Goal: Task Accomplishment & Management: Use online tool/utility

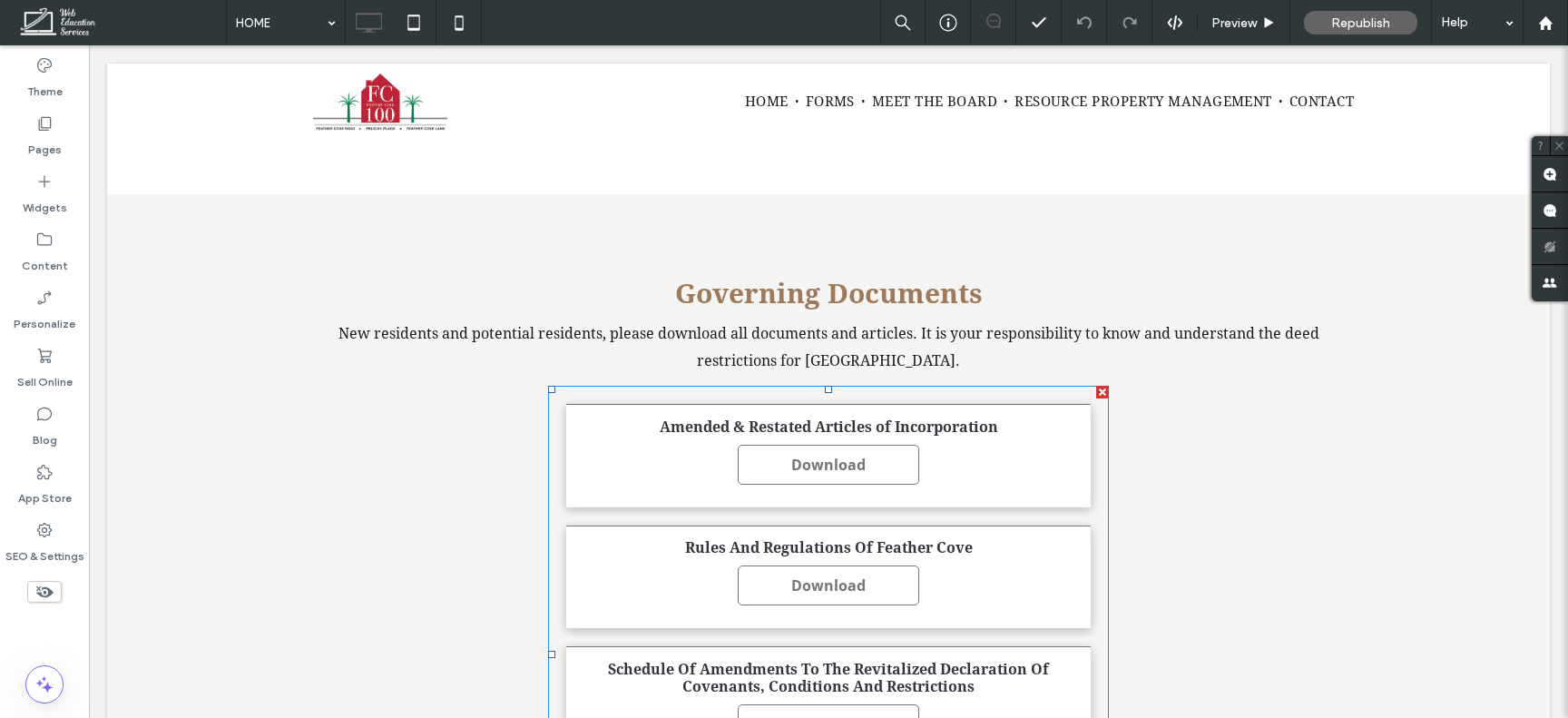
scroll to position [2965, 0]
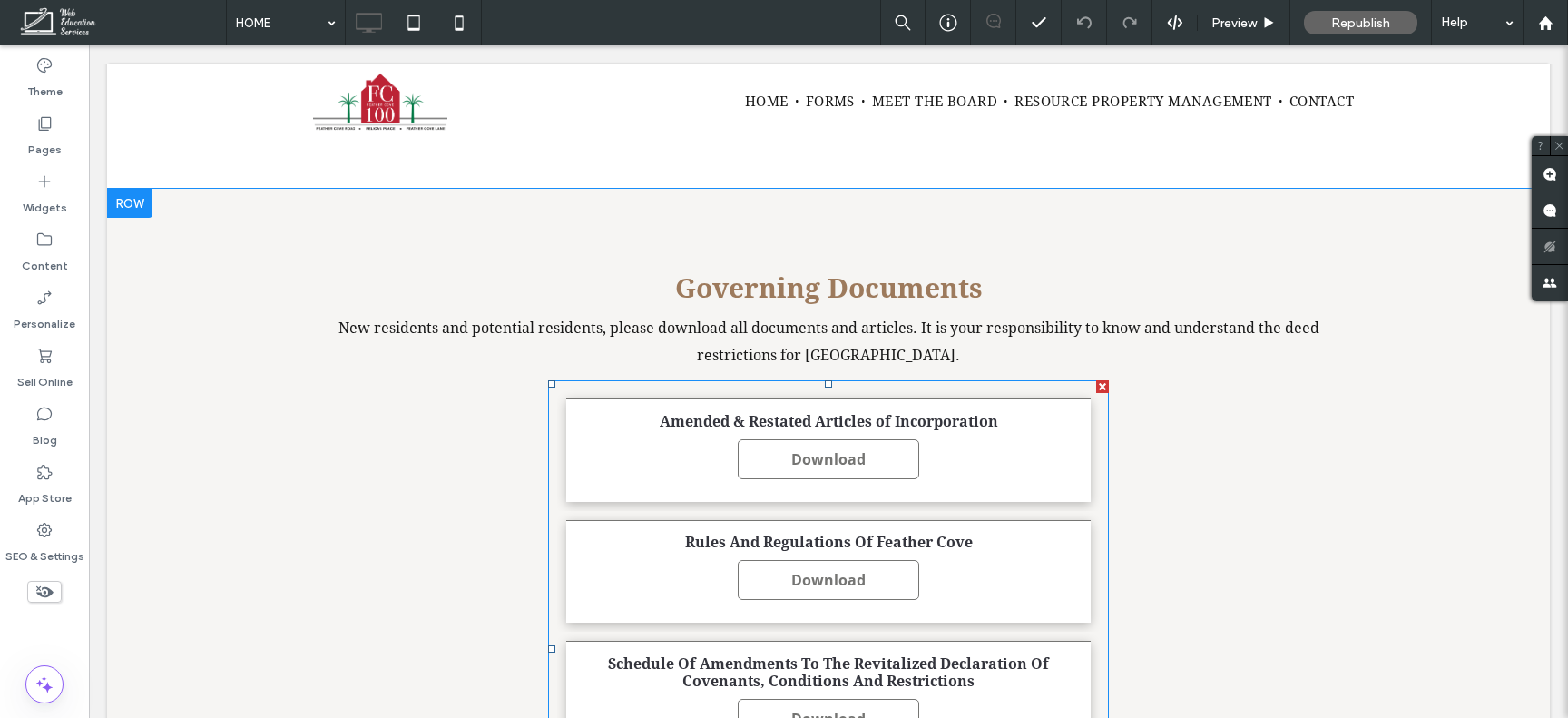
click at [647, 520] on span "Rules And Regulations Of Feather Cove Download" at bounding box center [829, 572] width 525 height 103
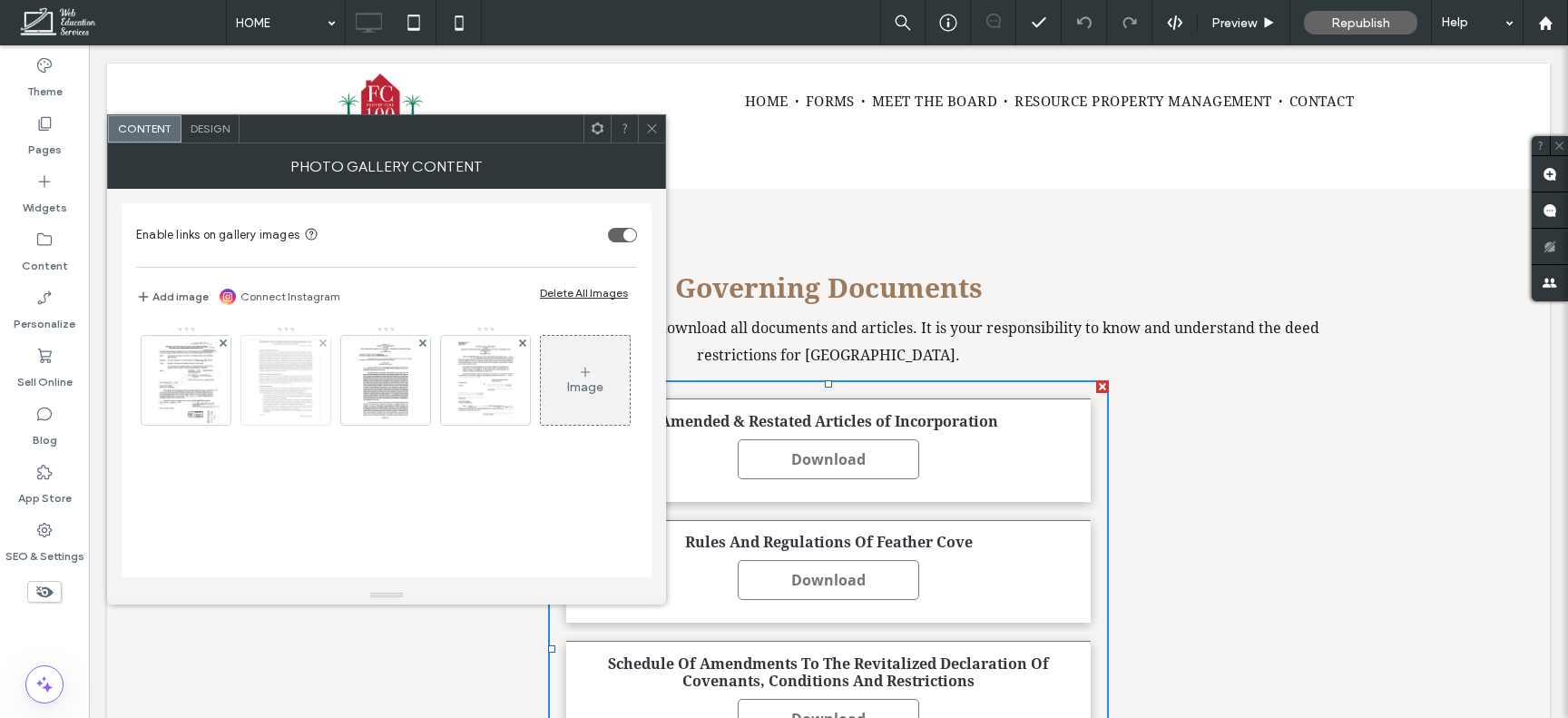
click at [302, 383] on img at bounding box center [285, 380] width 69 height 89
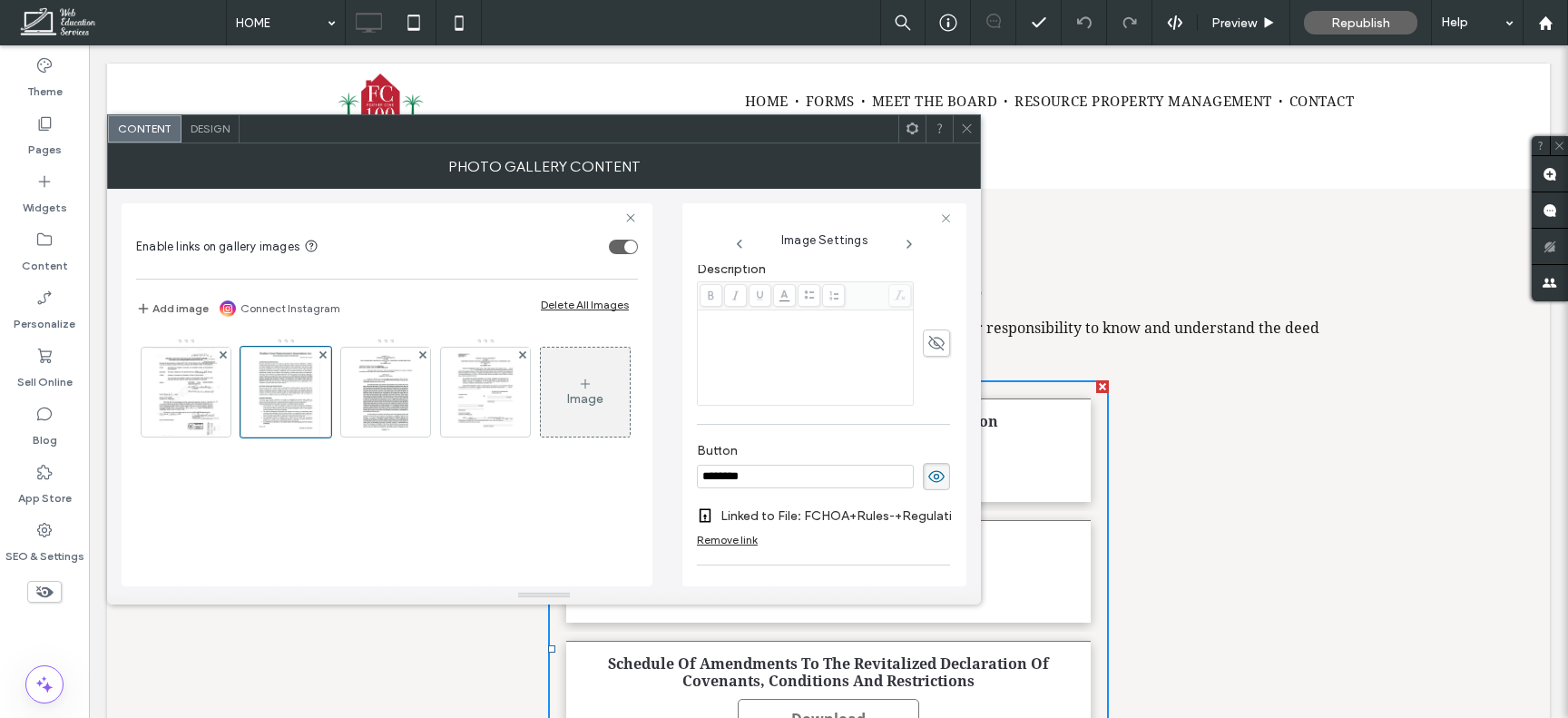
scroll to position [604, 0]
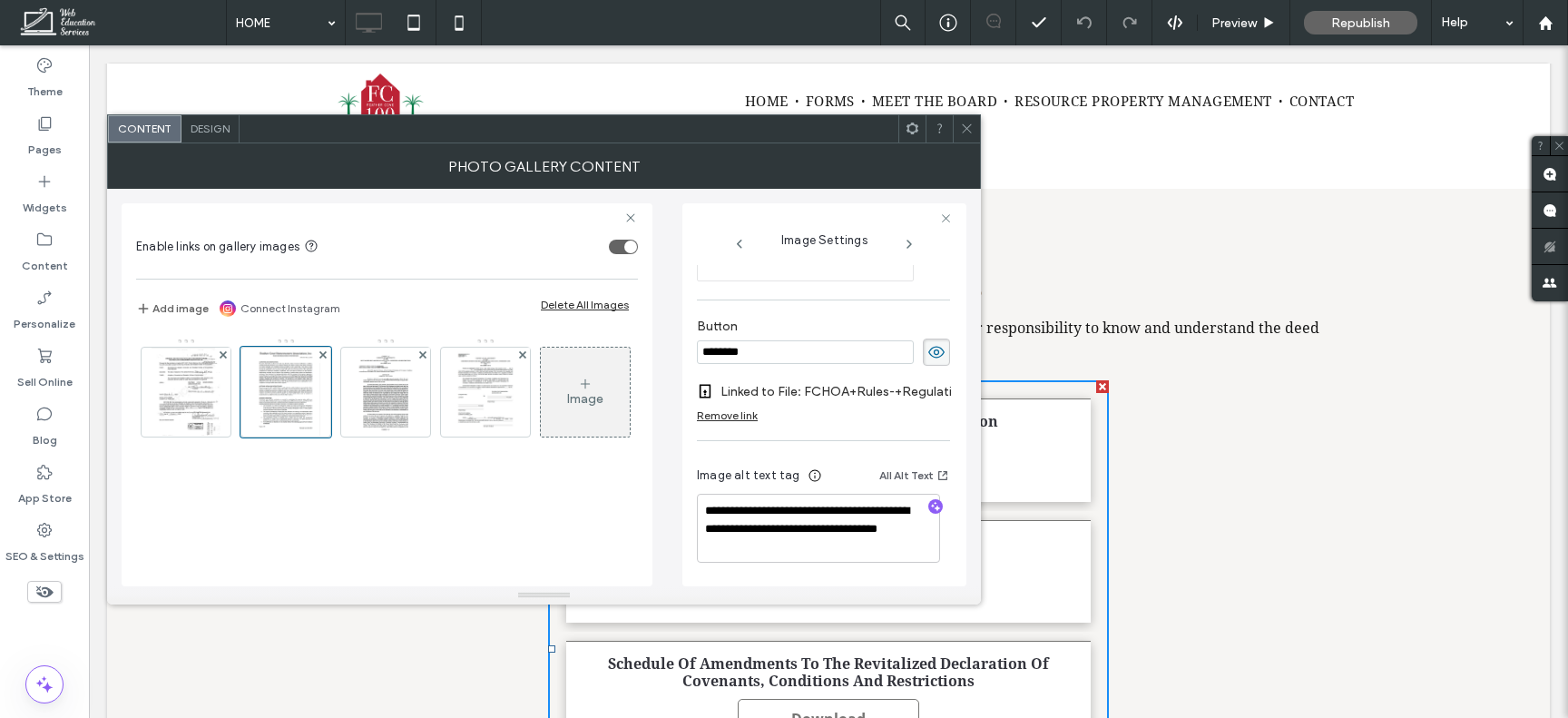
click at [745, 409] on div "Remove link" at bounding box center [727, 416] width 61 height 14
click at [776, 408] on label "Add link to button" at bounding box center [817, 406] width 241 height 34
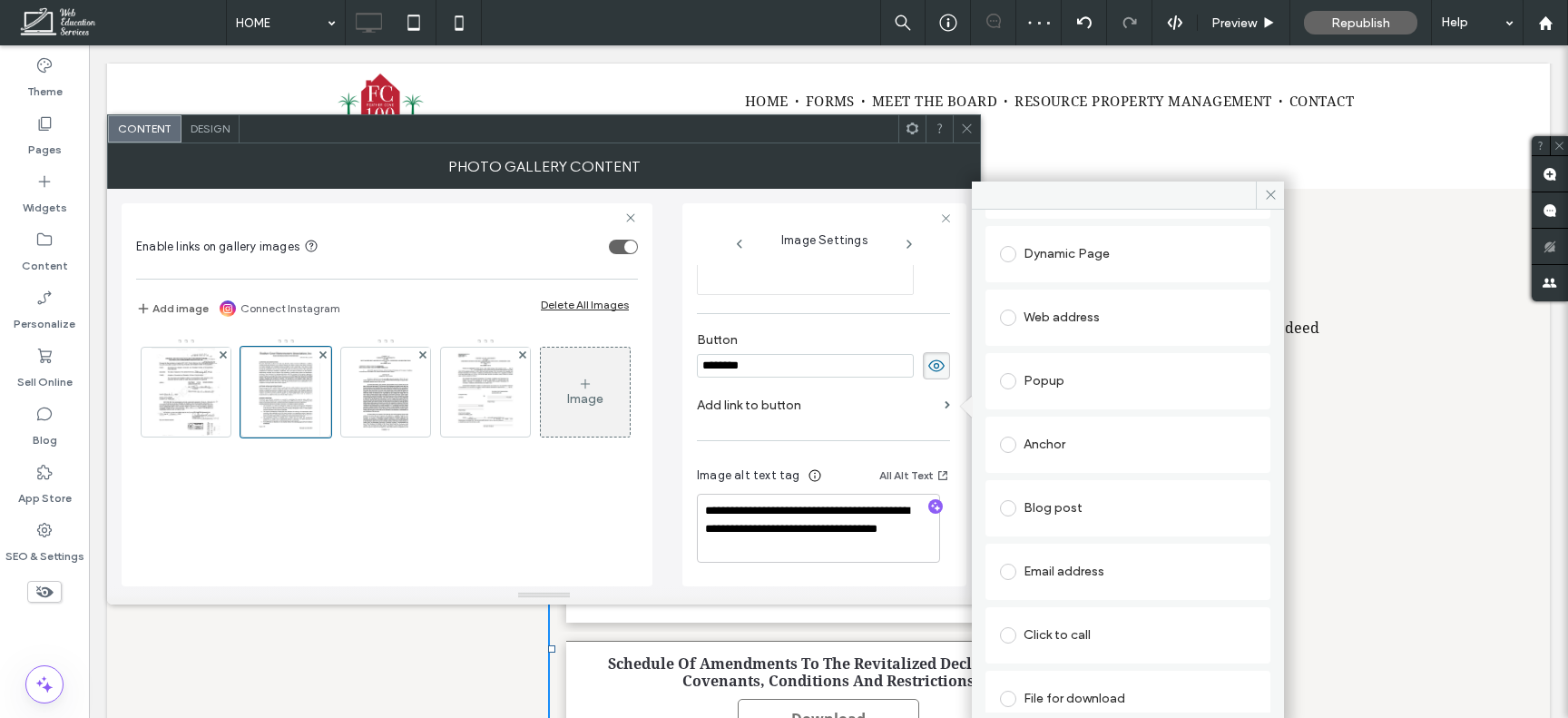
scroll to position [156, 0]
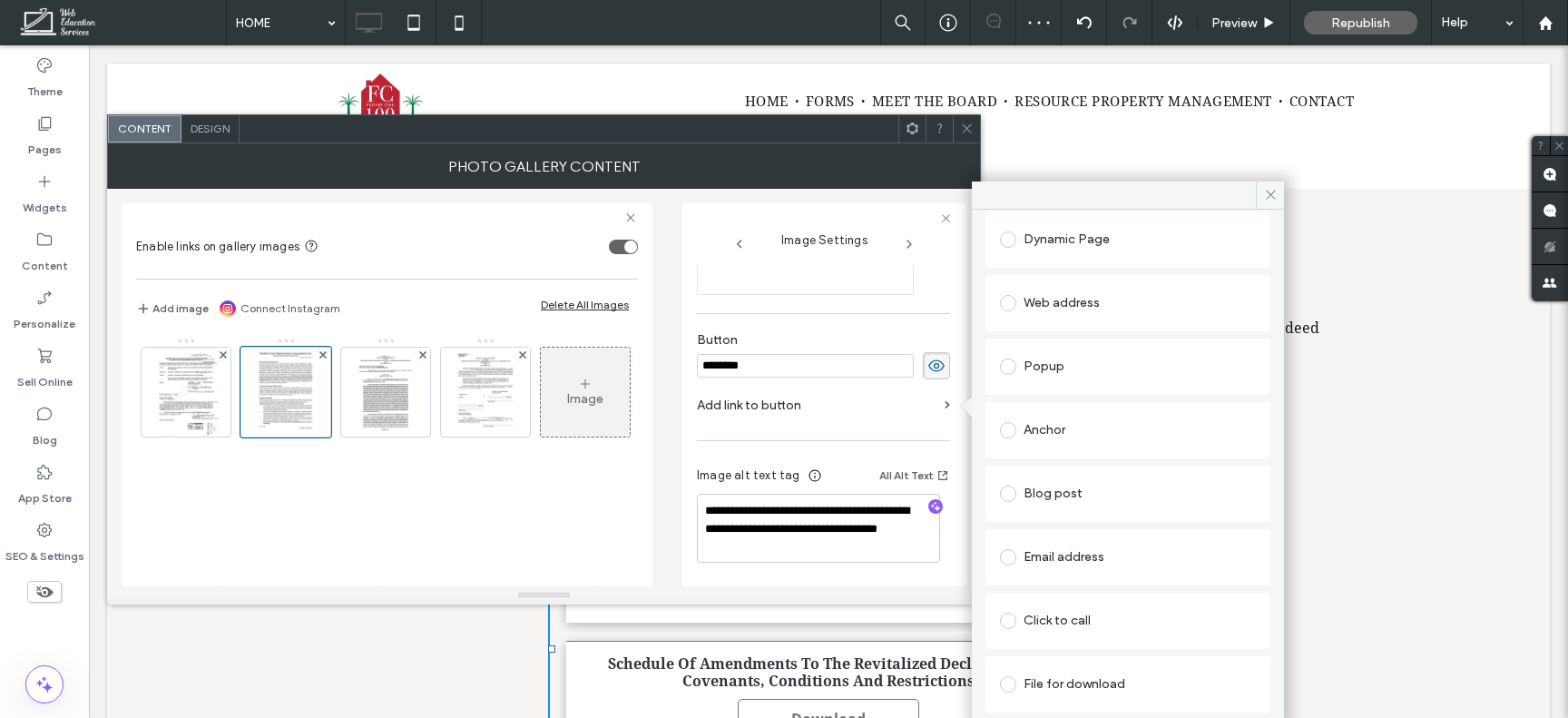
click at [1049, 675] on div "File for download" at bounding box center [1128, 684] width 256 height 29
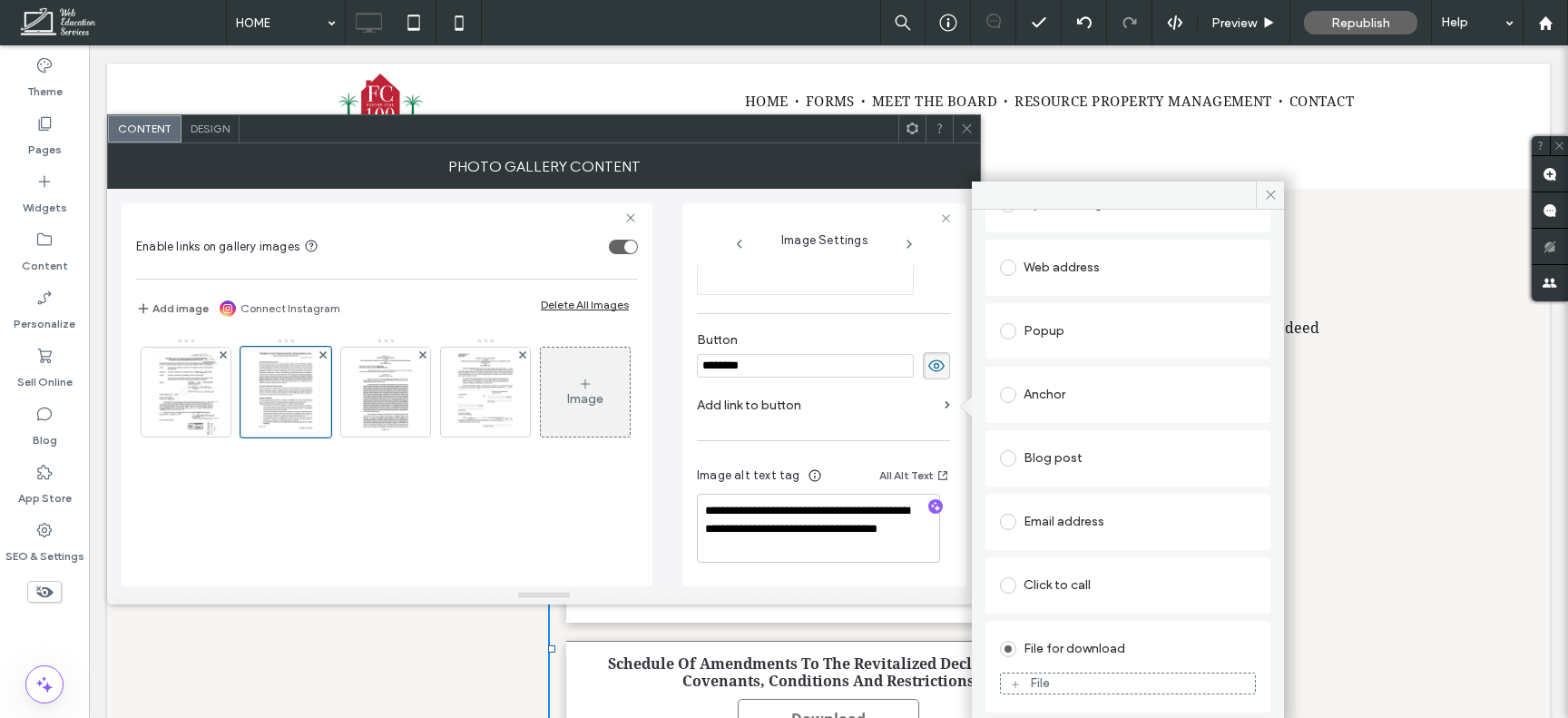
click at [1049, 675] on div "File" at bounding box center [1040, 683] width 20 height 16
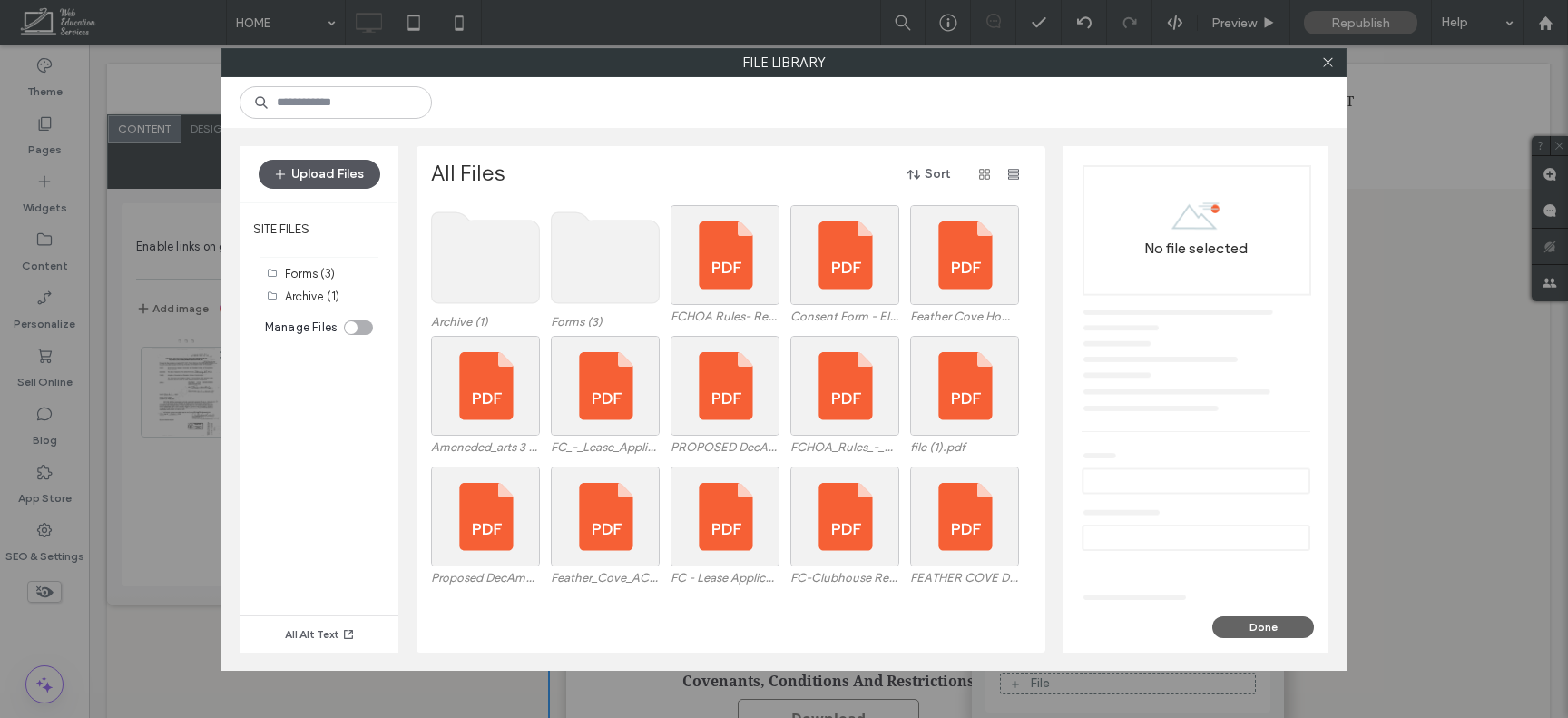
click at [330, 174] on button "Upload Files" at bounding box center [319, 174] width 121 height 29
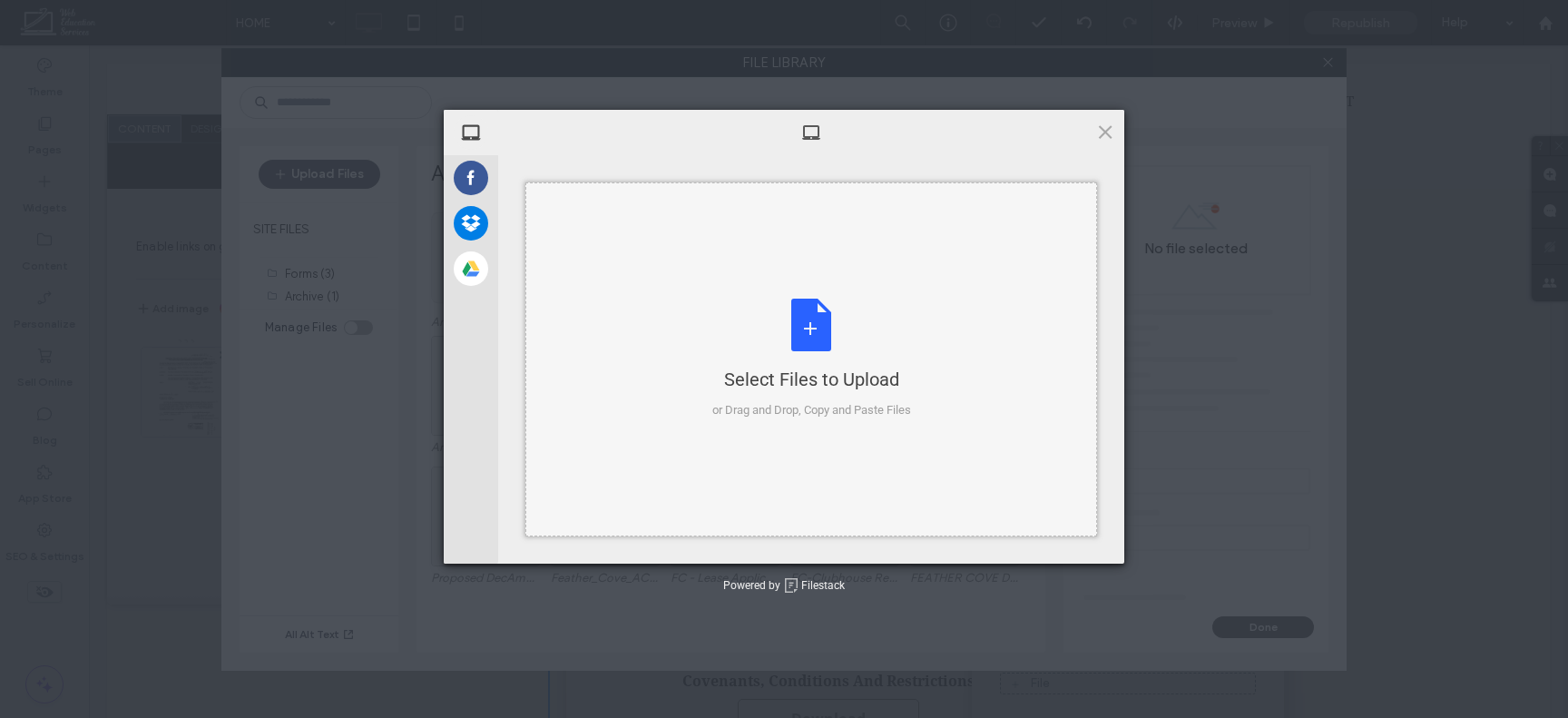
click at [848, 320] on div "Select Files to Upload or Drag and Drop, Copy and Paste Files" at bounding box center [812, 358] width 199 height 120
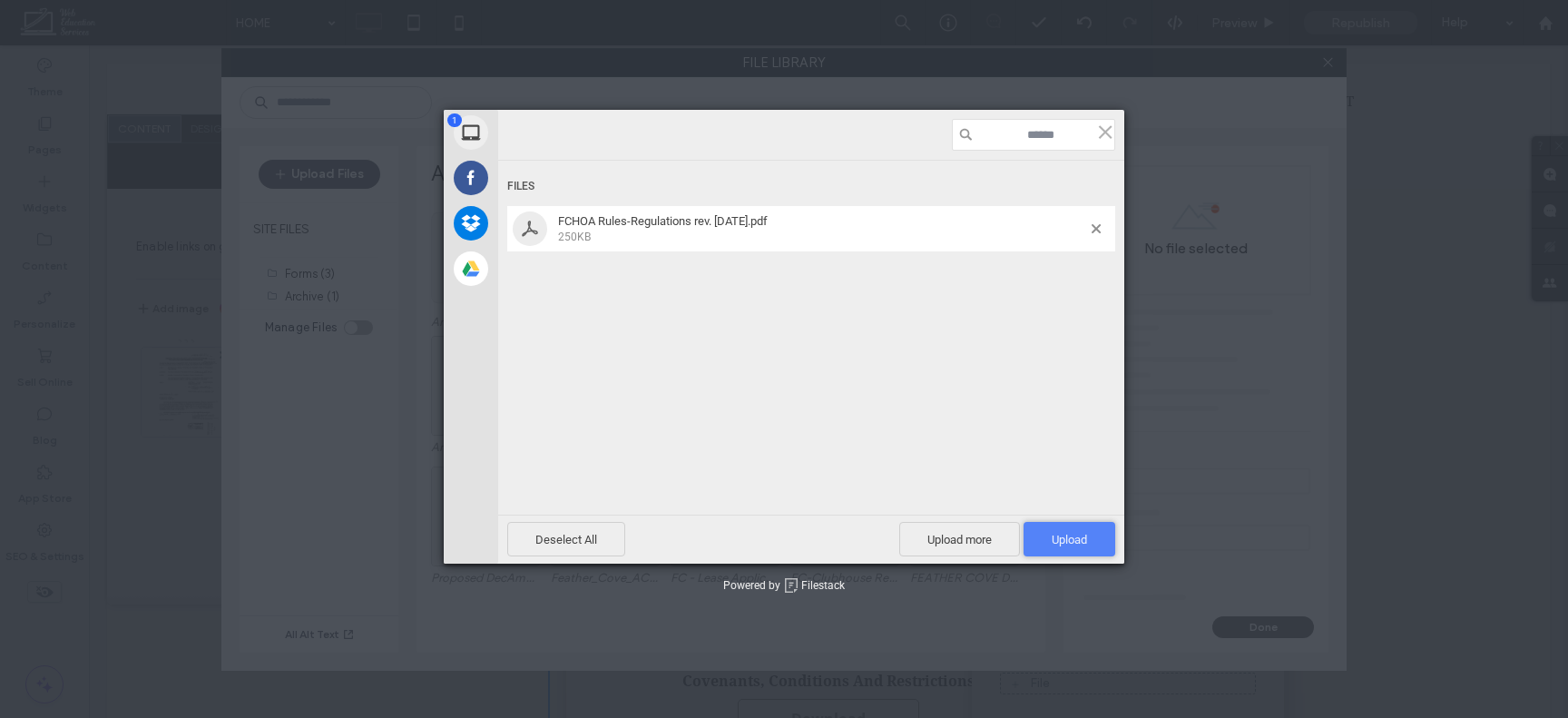
click at [1062, 534] on span "Upload 1" at bounding box center [1070, 540] width 36 height 14
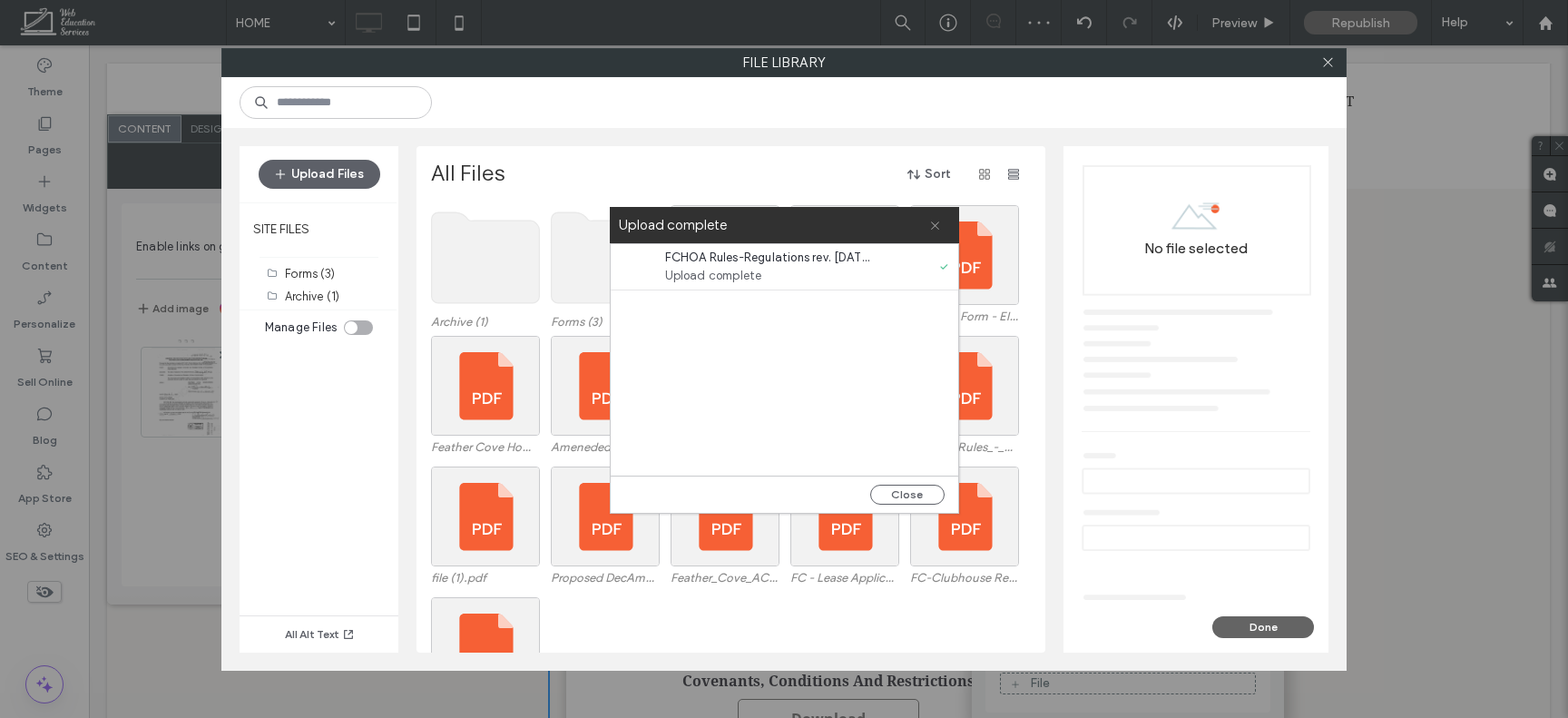
click at [939, 223] on icon at bounding box center [936, 226] width 12 height 12
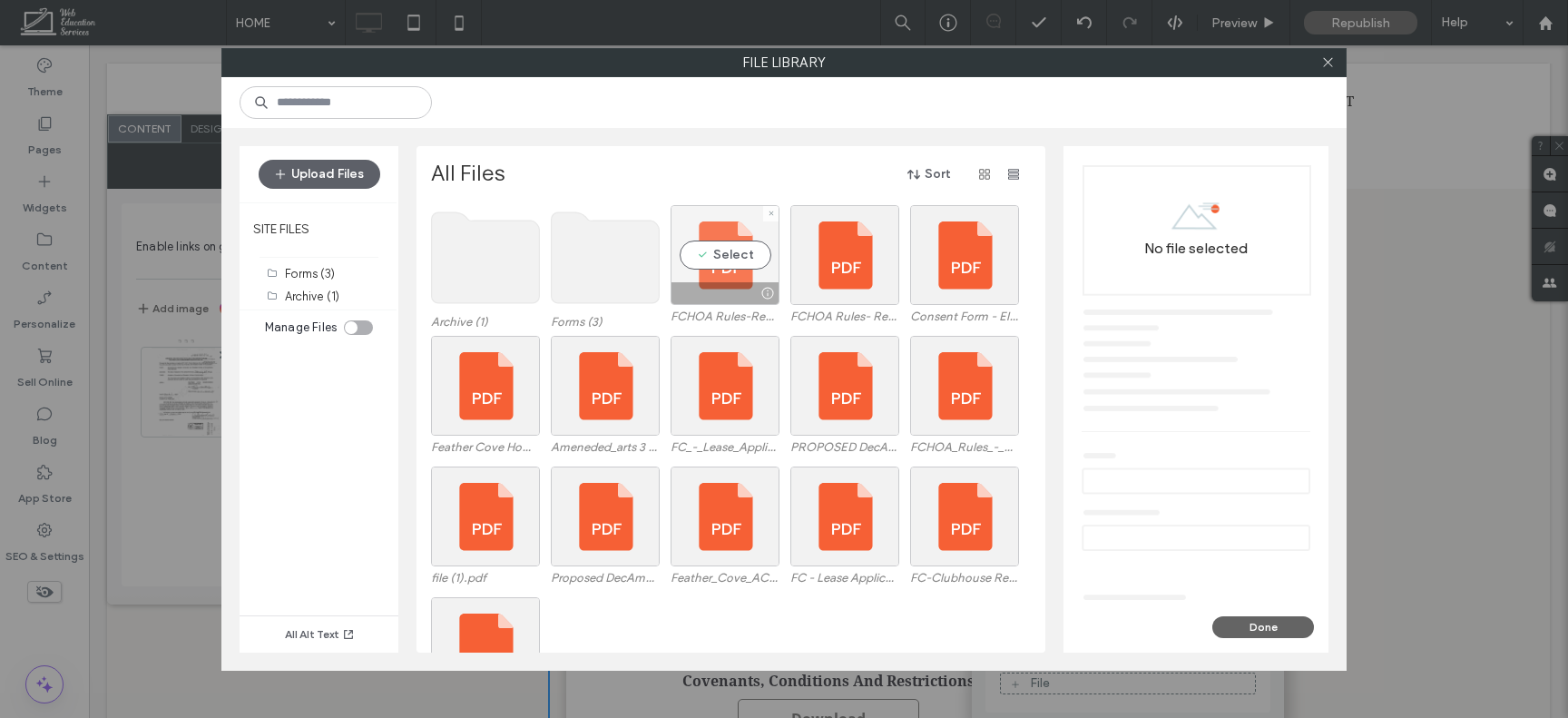
click at [769, 293] on div at bounding box center [767, 293] width 23 height 15
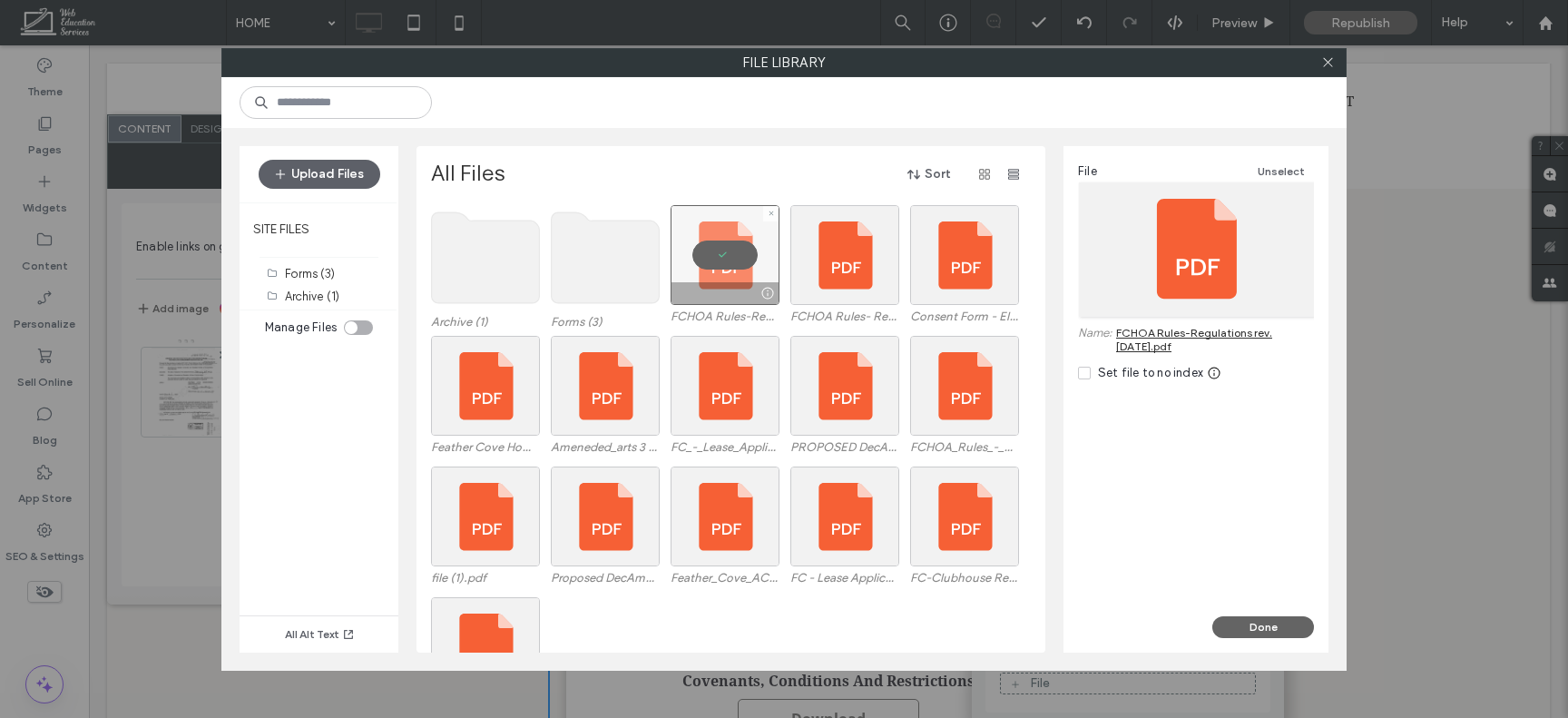
click at [730, 259] on div at bounding box center [726, 255] width 109 height 99
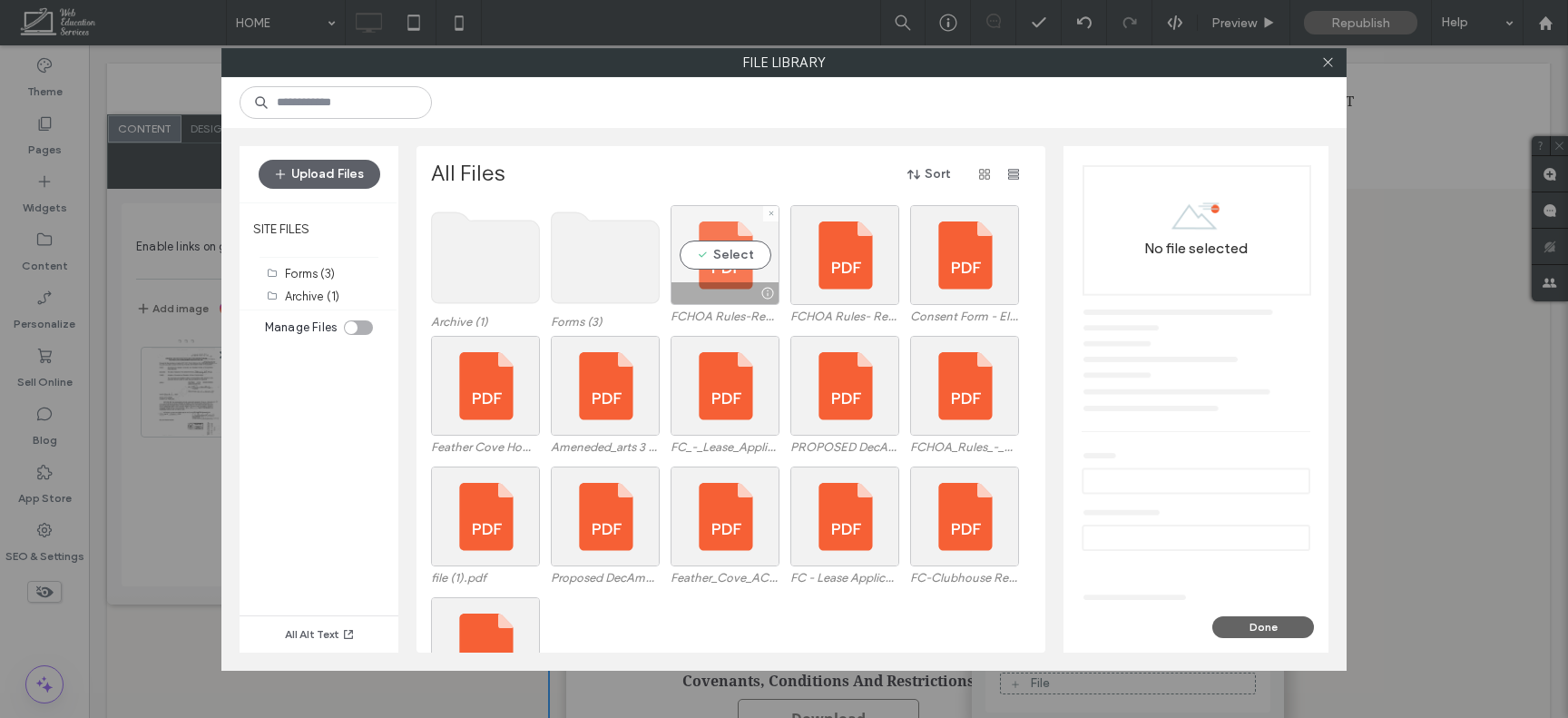
click at [716, 282] on div at bounding box center [725, 293] width 107 height 22
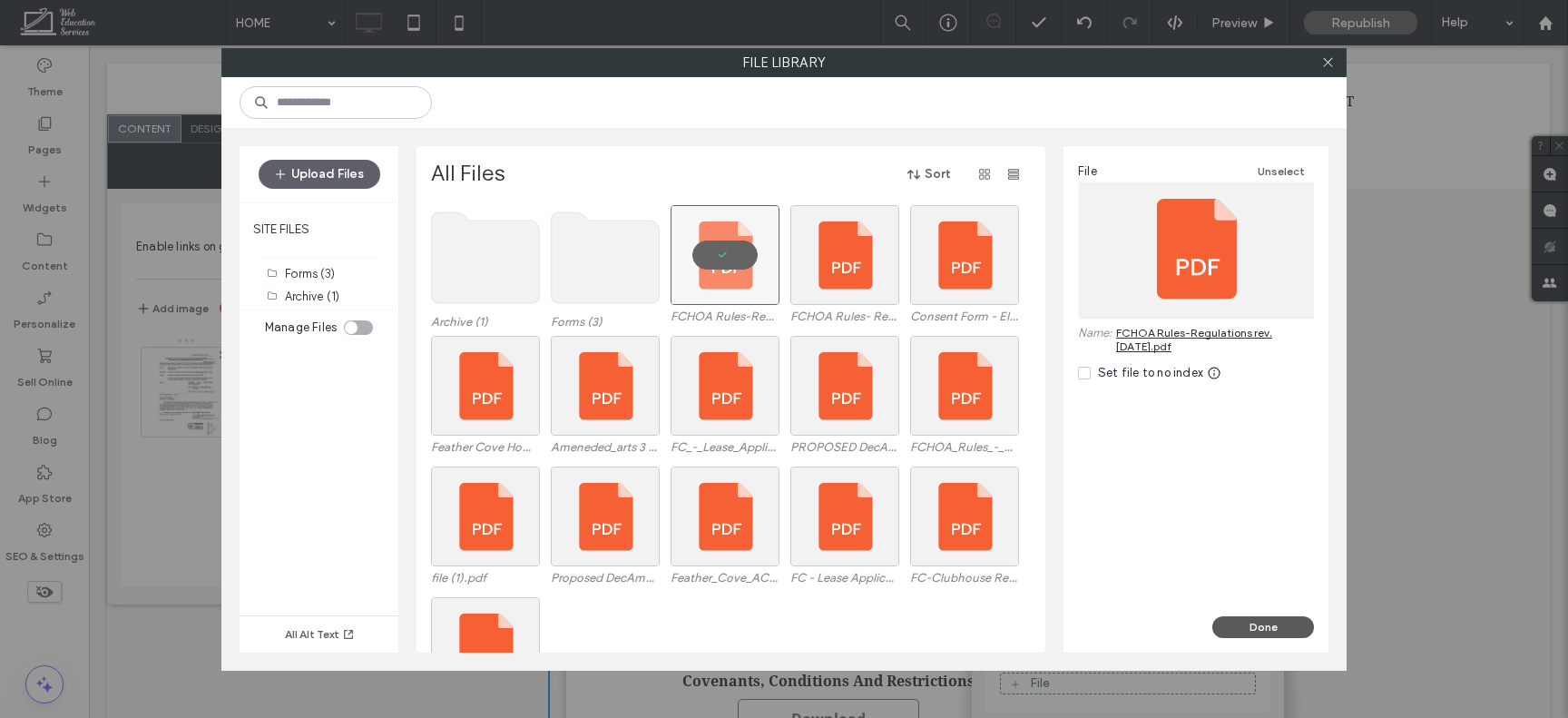
click at [1289, 629] on button "Done" at bounding box center [1263, 628] width 101 height 22
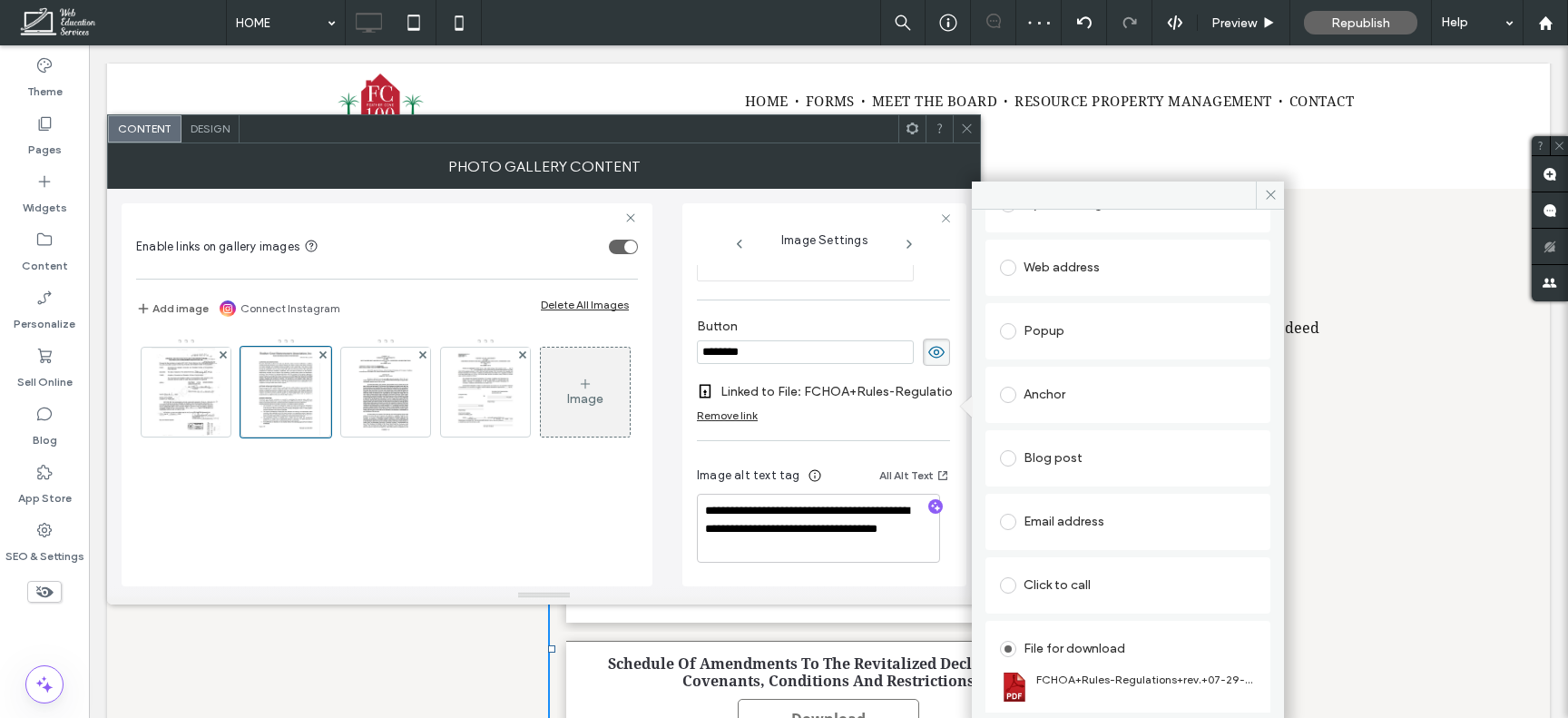
scroll to position [245, 0]
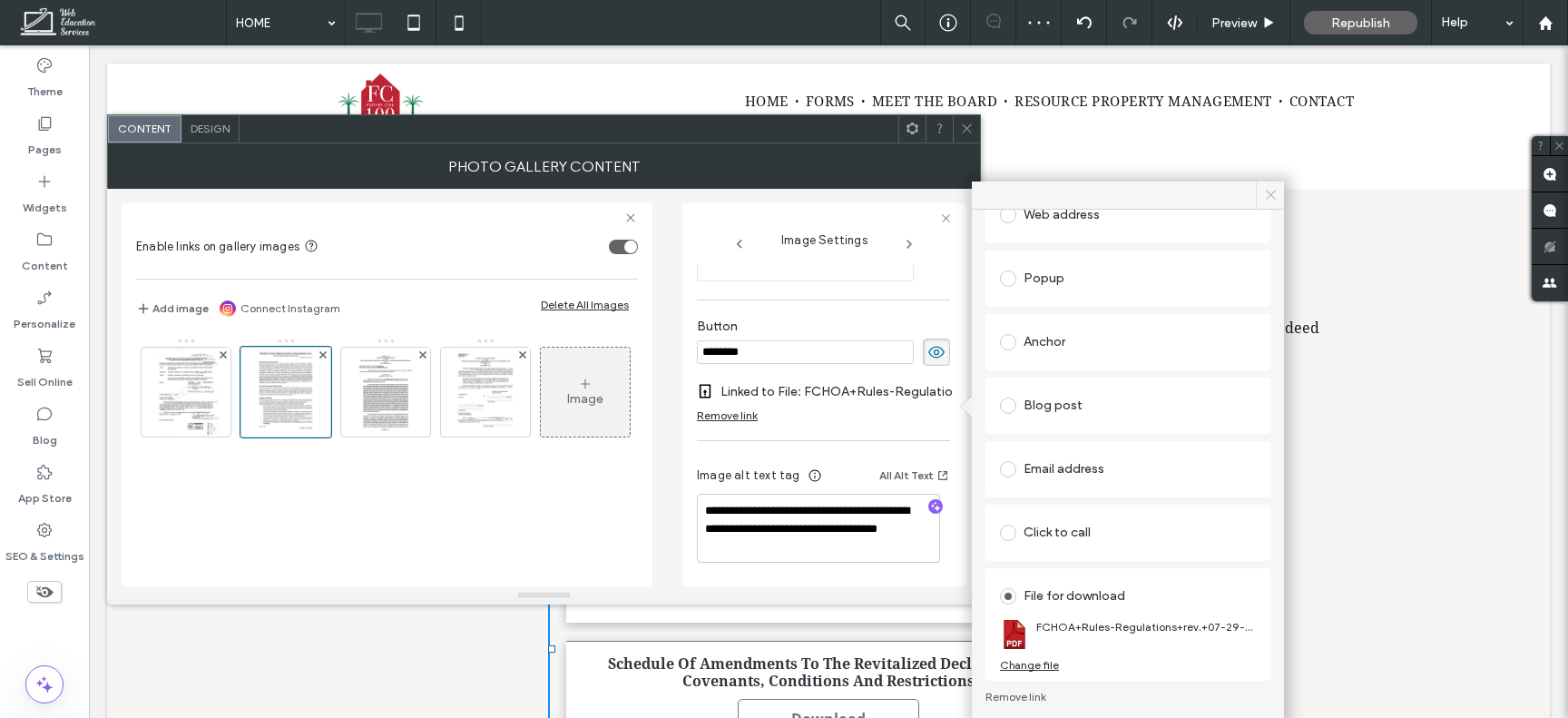
click at [1269, 194] on icon at bounding box center [1272, 195] width 14 height 14
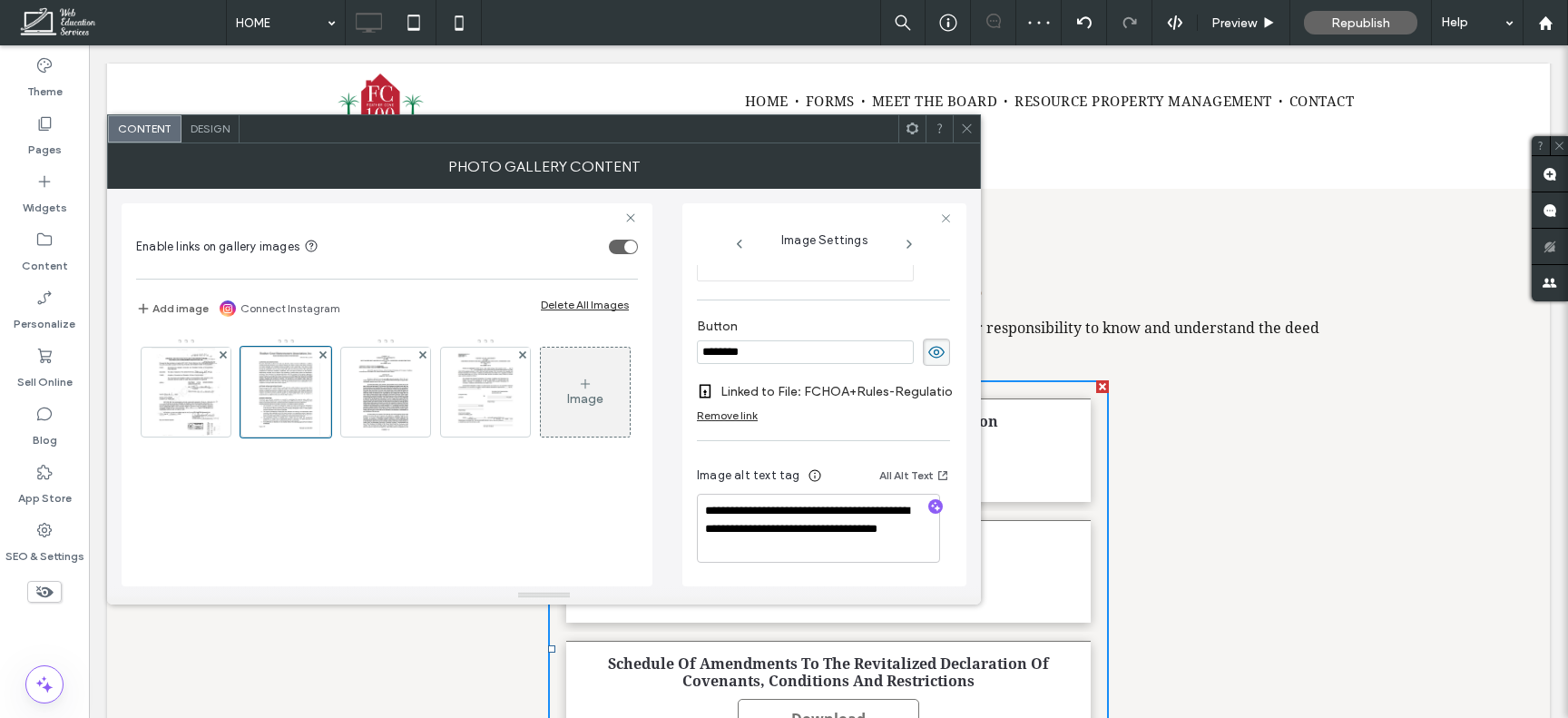
click at [966, 130] on icon at bounding box center [967, 128] width 14 height 14
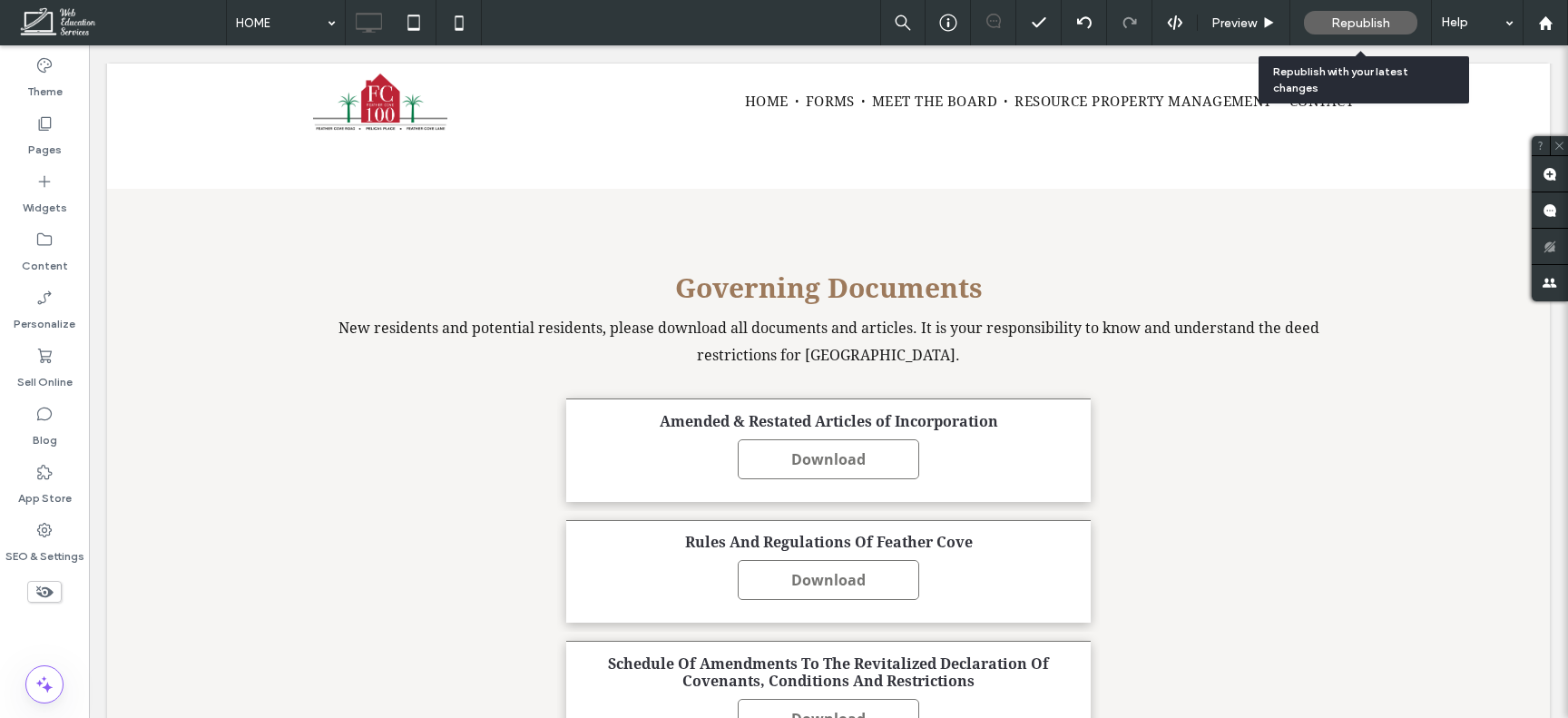
click at [1352, 25] on span "Republish" at bounding box center [1360, 24] width 59 height 16
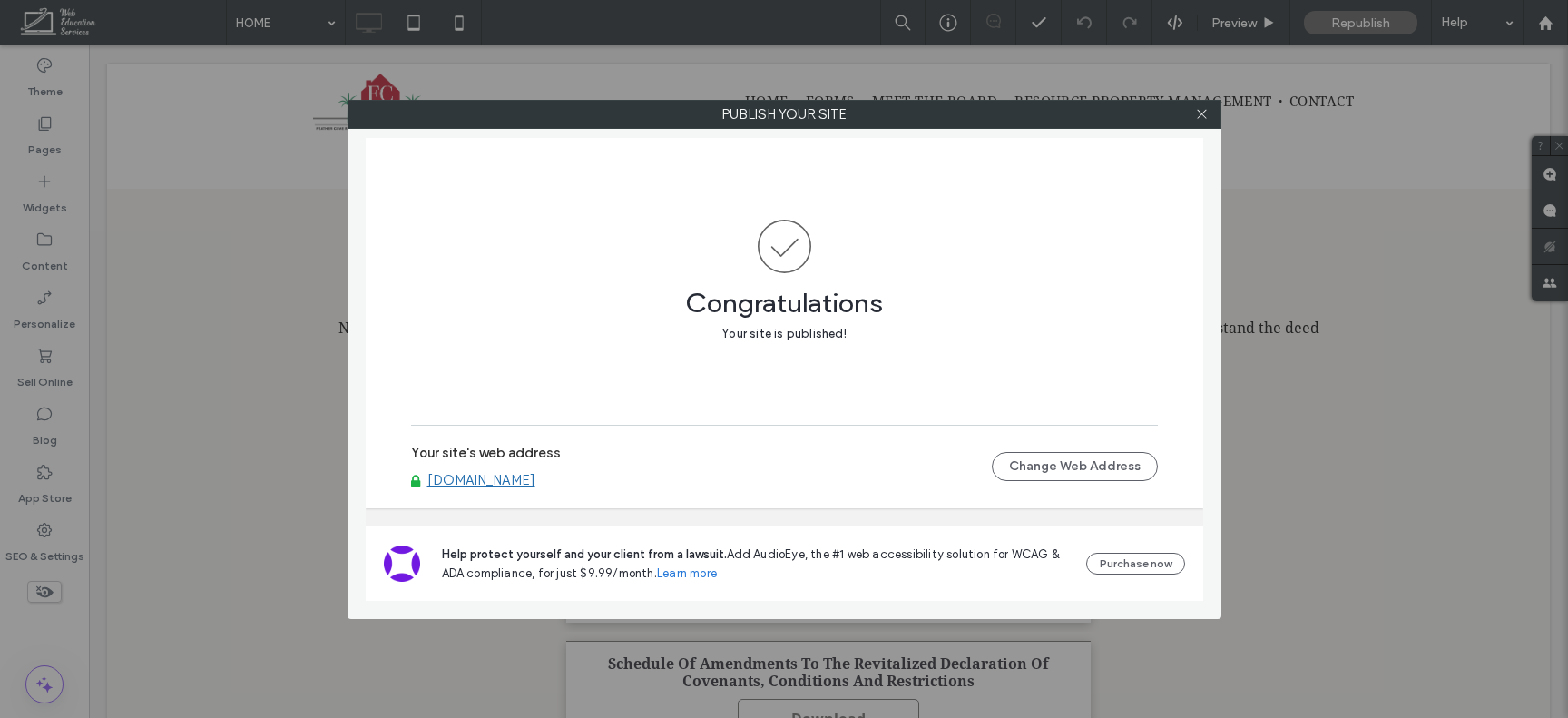
click at [1210, 105] on div at bounding box center [1202, 113] width 27 height 27
click at [1203, 111] on use at bounding box center [1201, 113] width 9 height 9
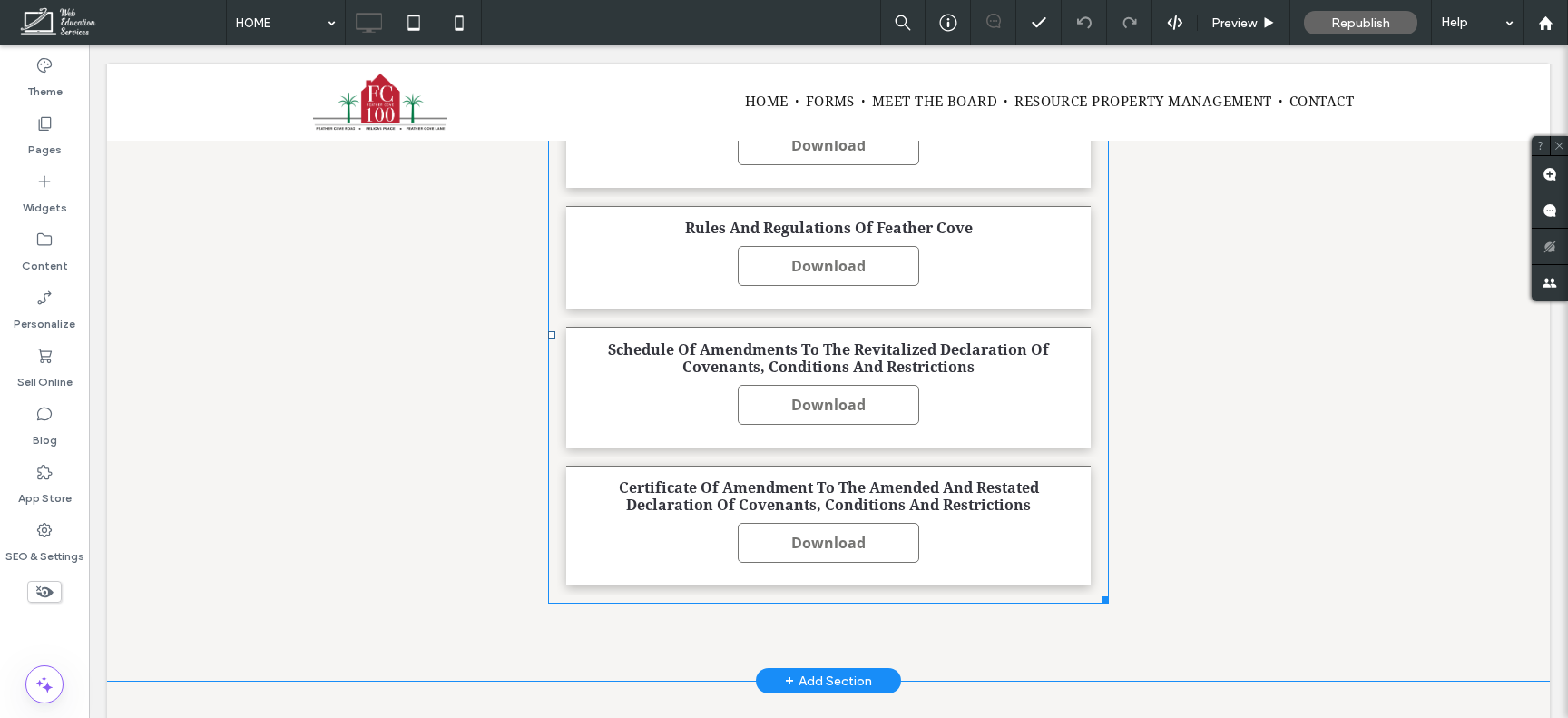
scroll to position [3211, 0]
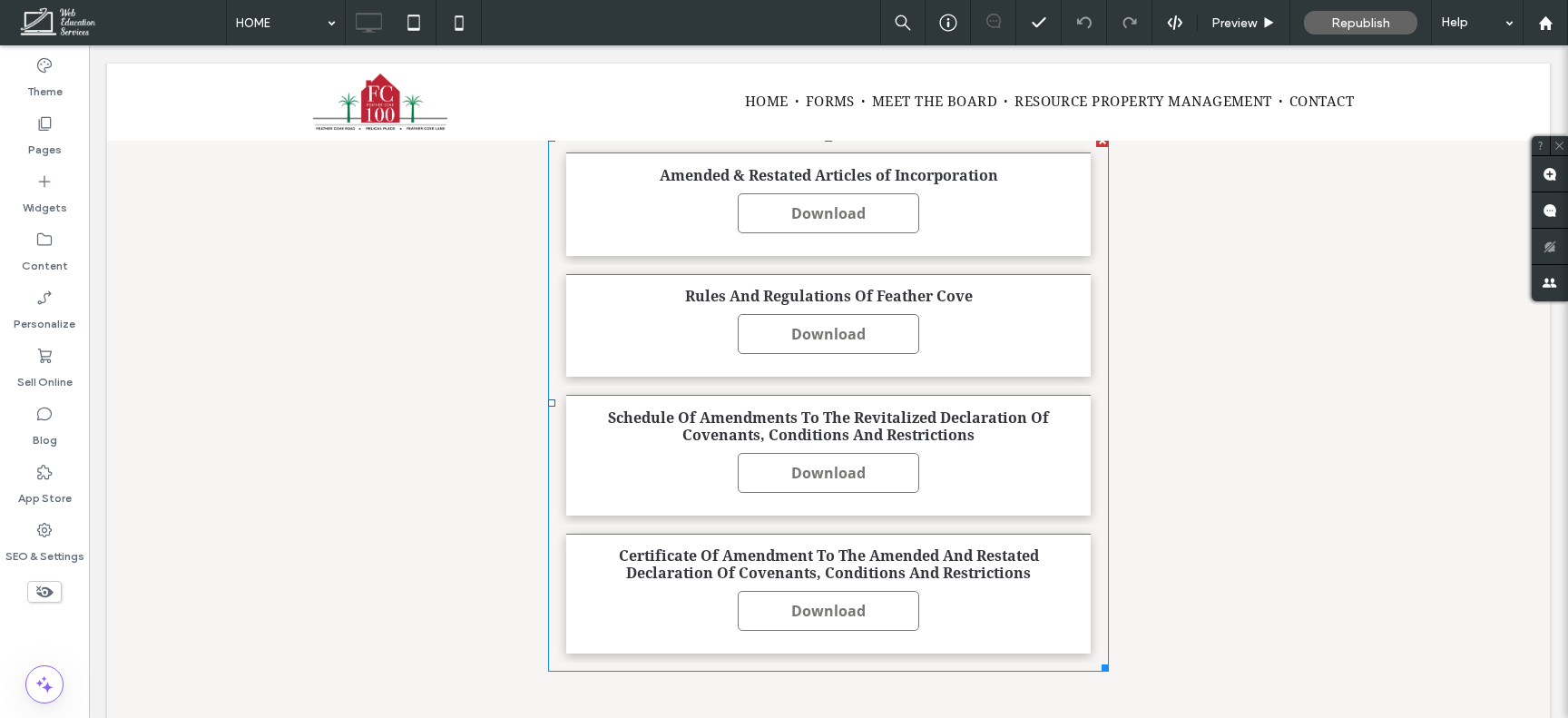
click at [691, 346] on span "Rules And Regulations Of Feather Cove Download" at bounding box center [829, 326] width 525 height 103
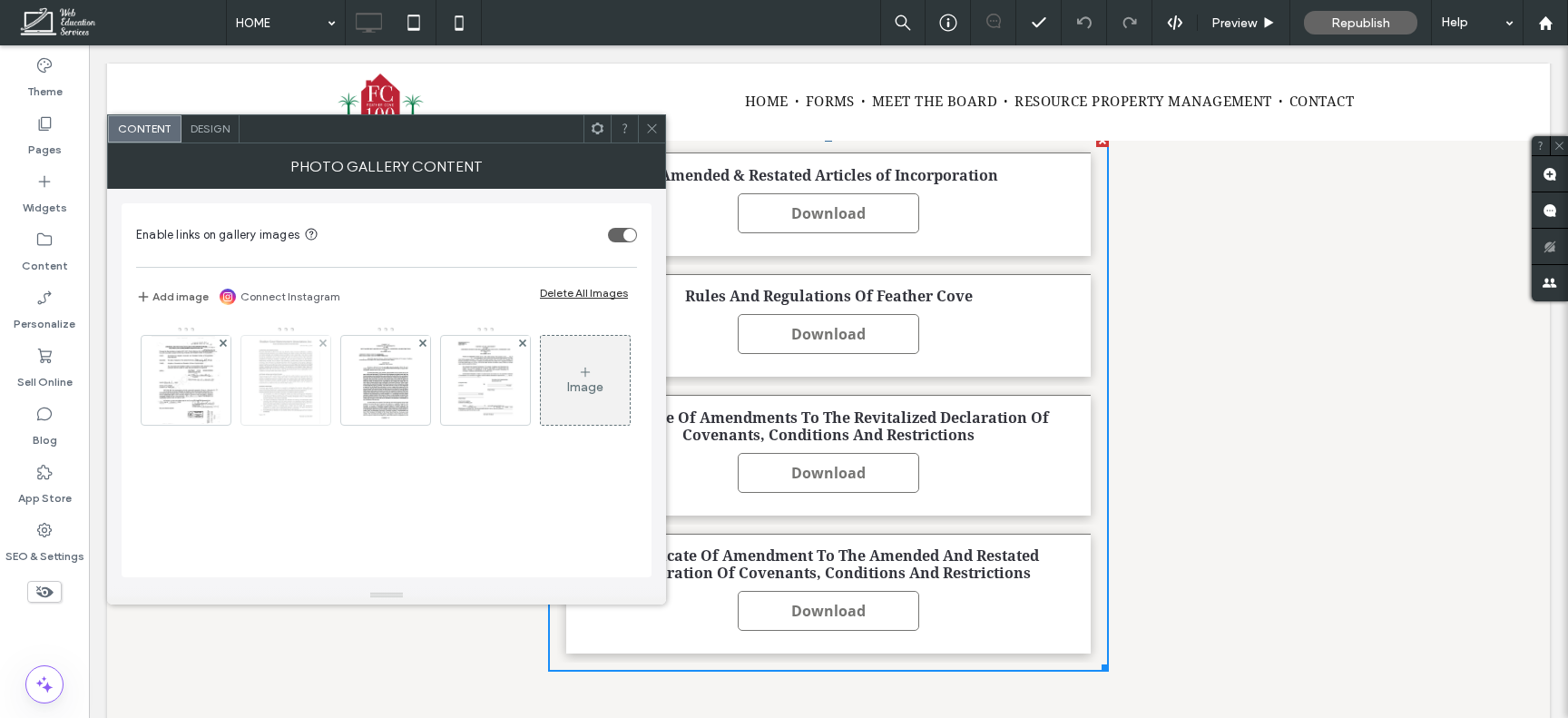
click at [289, 381] on img at bounding box center [285, 380] width 69 height 89
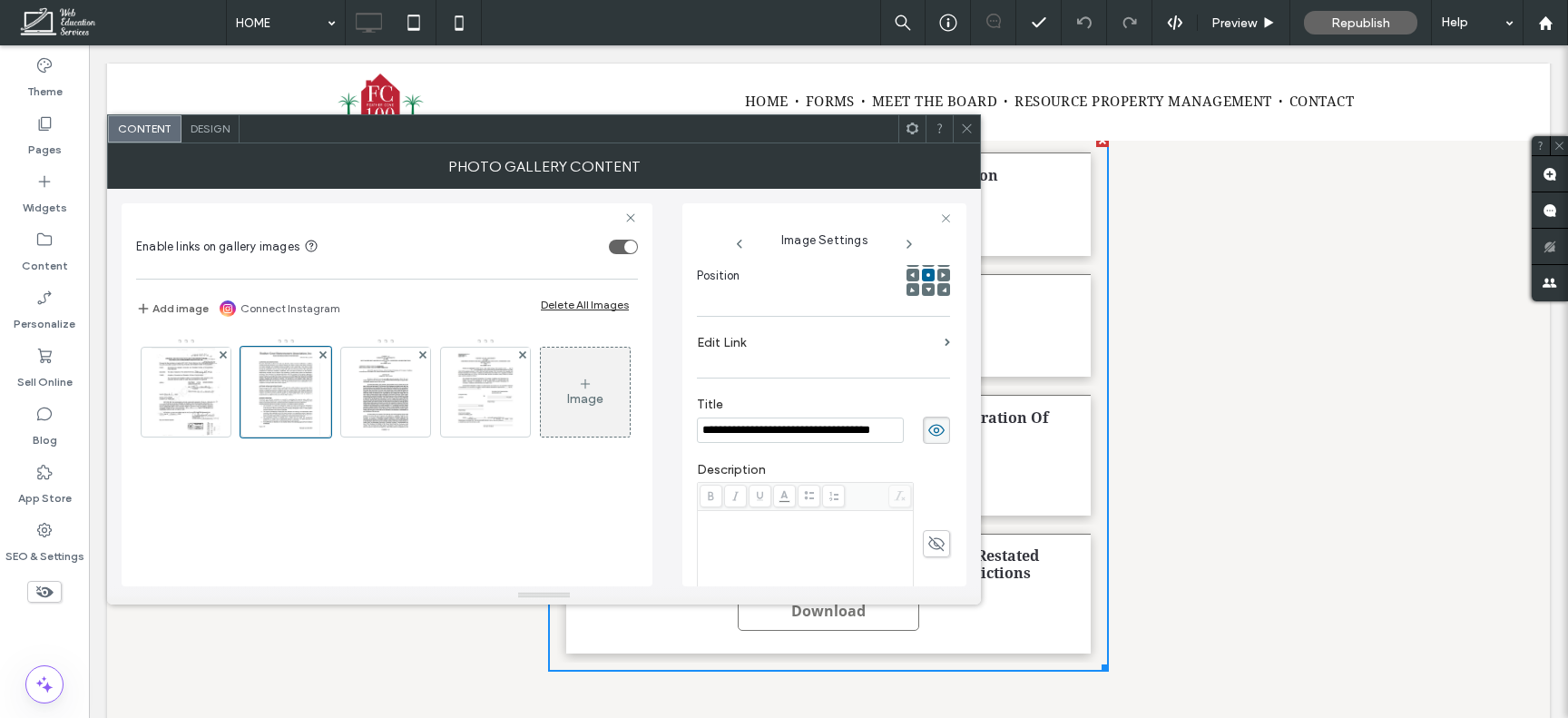
scroll to position [0, 0]
drag, startPoint x: 718, startPoint y: 435, endPoint x: 619, endPoint y: 437, distance: 99.0
click at [619, 437] on div "**********" at bounding box center [544, 388] width 845 height 398
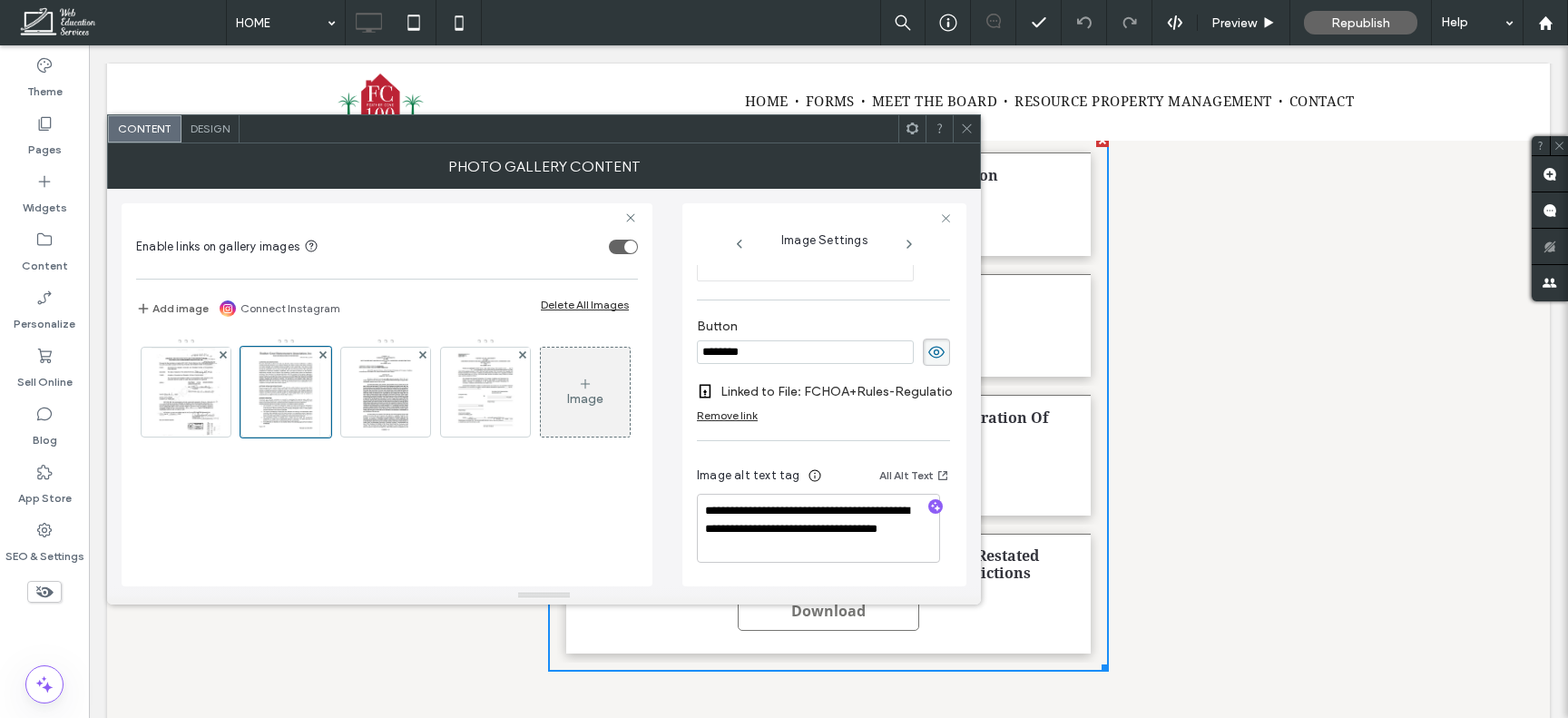
scroll to position [604, 0]
click at [756, 409] on div "Remove link" at bounding box center [727, 416] width 61 height 14
click at [785, 400] on label "Add link to button" at bounding box center [817, 406] width 241 height 34
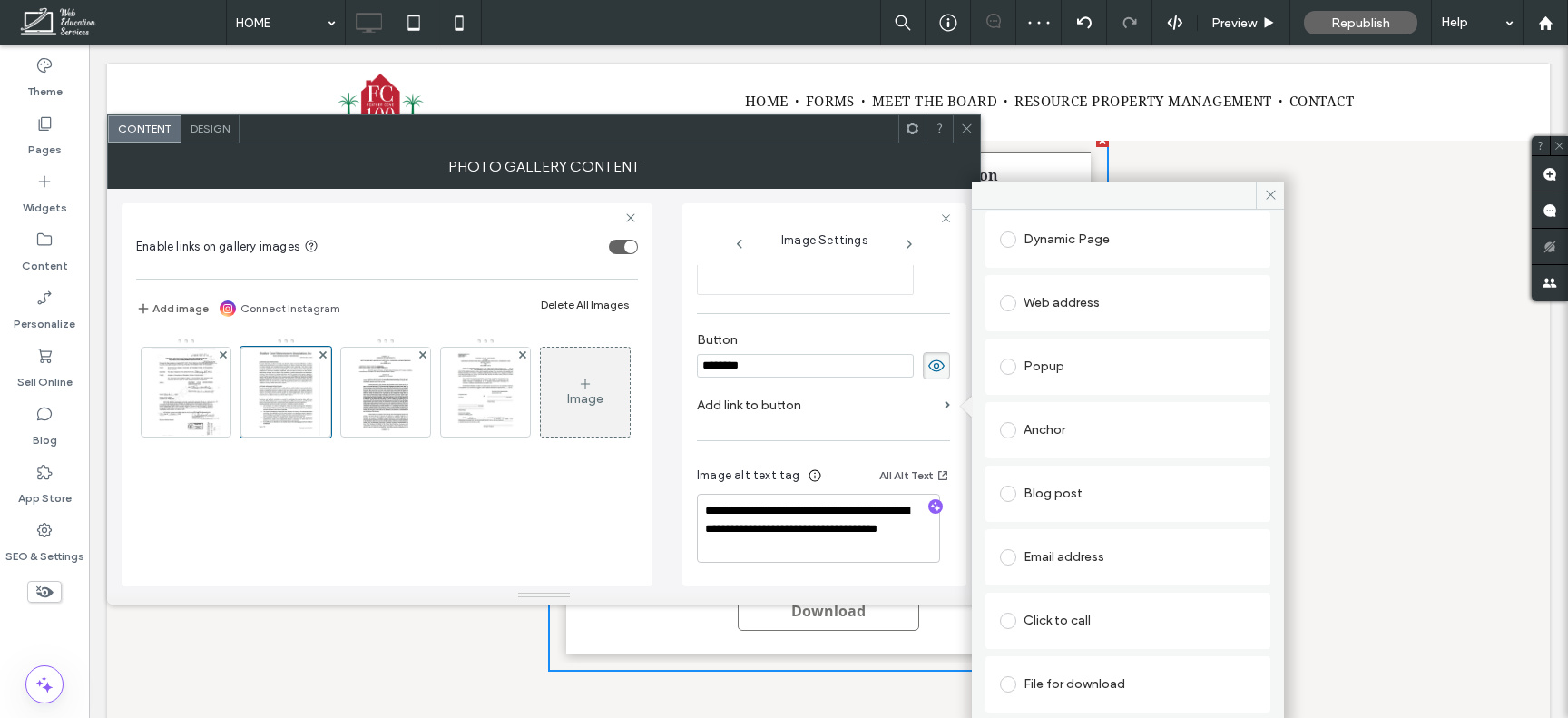
click at [1075, 690] on div "File for download" at bounding box center [1128, 684] width 256 height 29
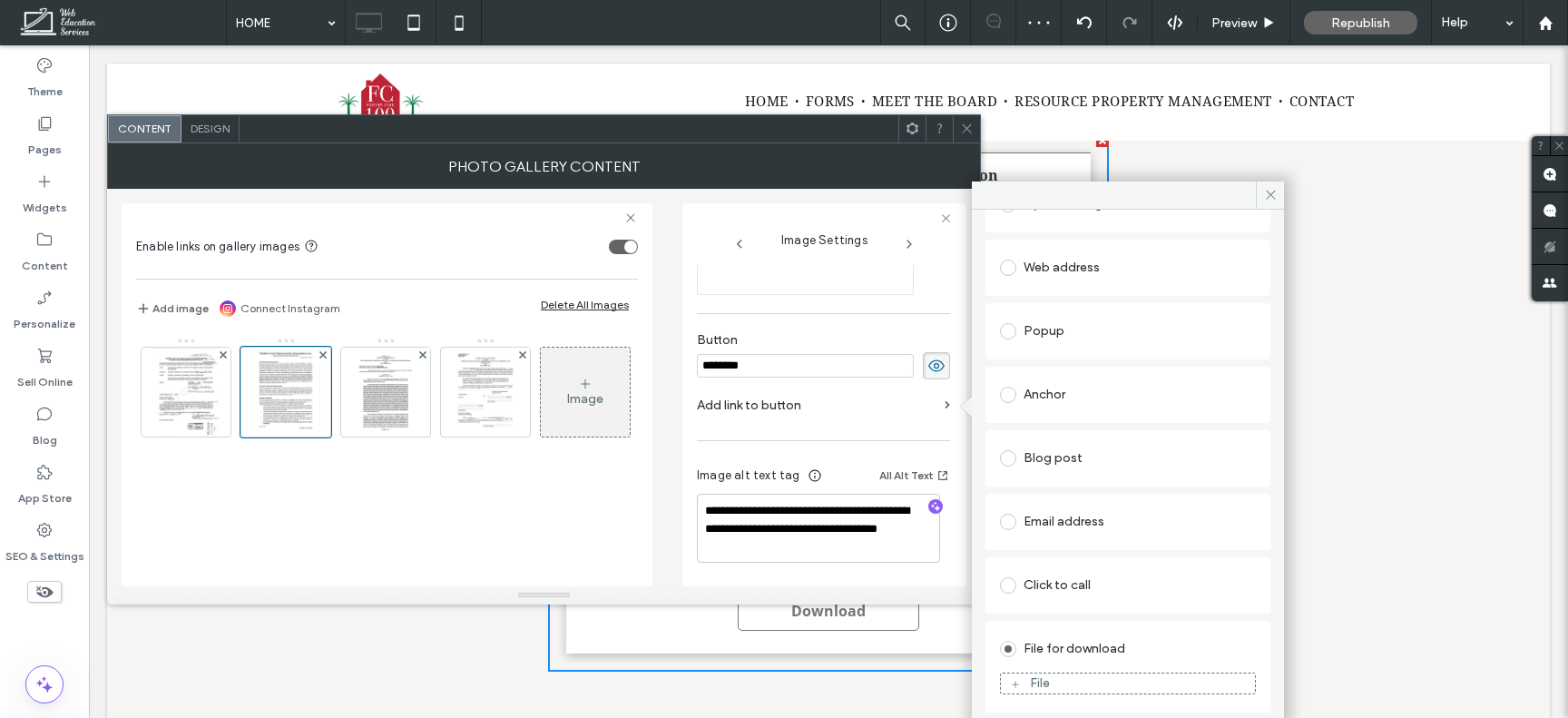
click at [1077, 676] on div "File" at bounding box center [1129, 683] width 255 height 16
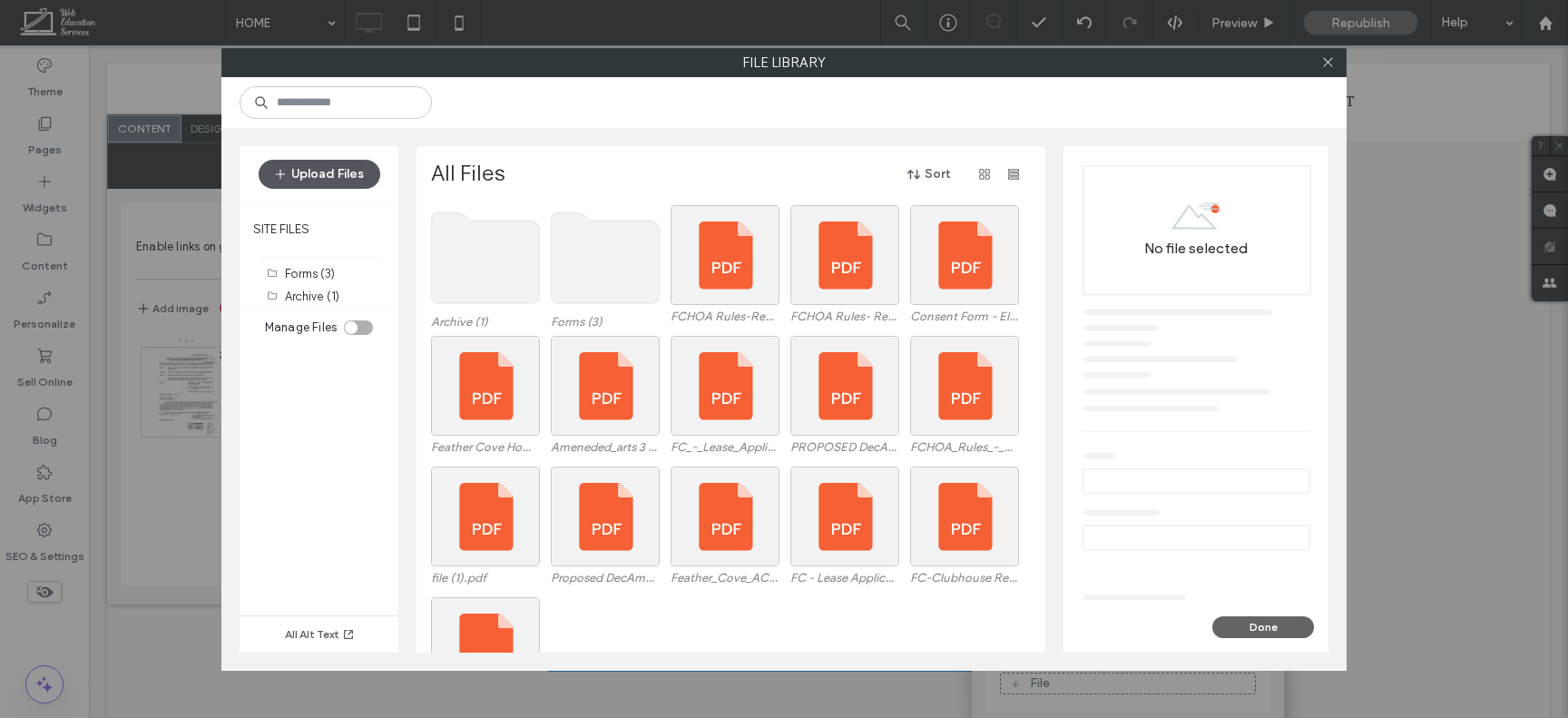
click at [341, 161] on button "Upload Files" at bounding box center [319, 174] width 121 height 29
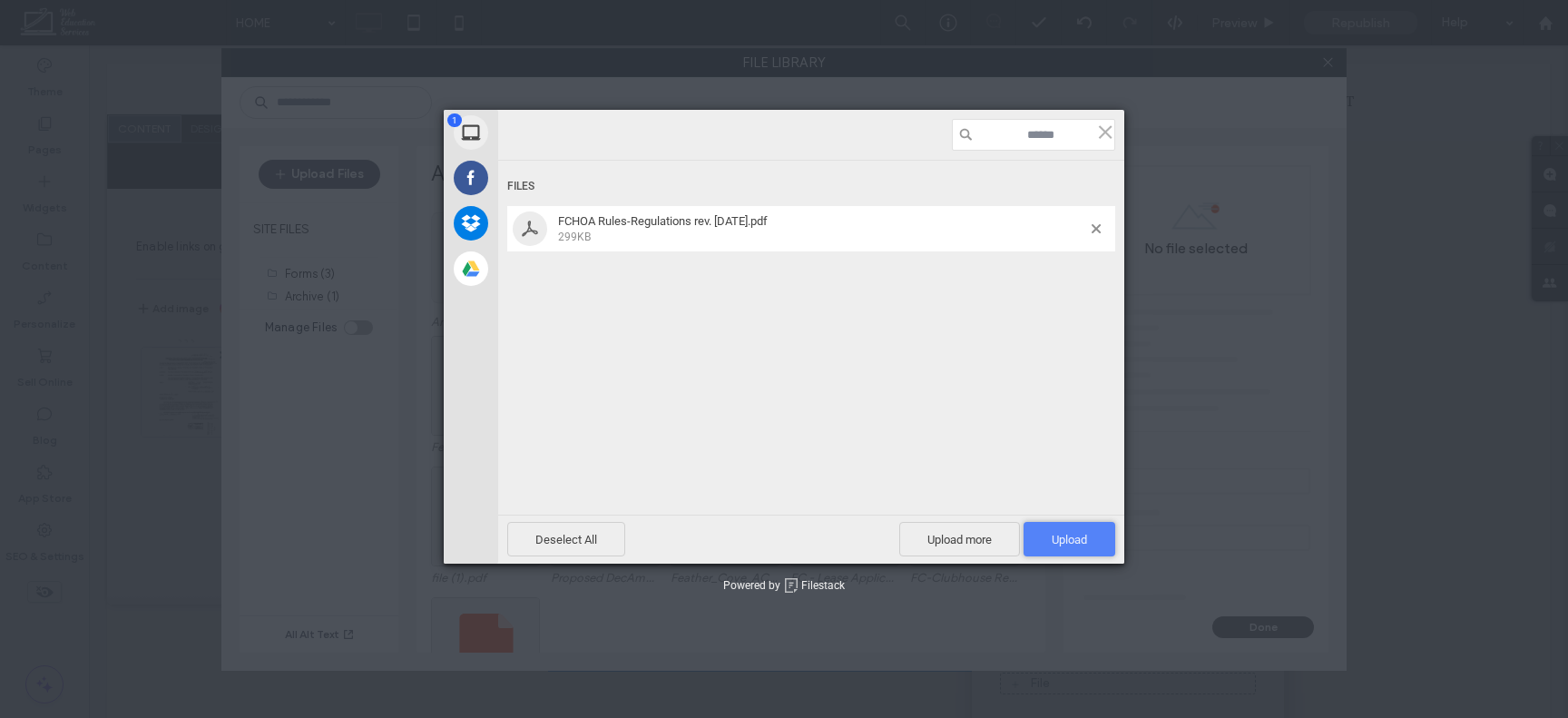
click at [1054, 543] on span "Upload 1" at bounding box center [1070, 540] width 36 height 14
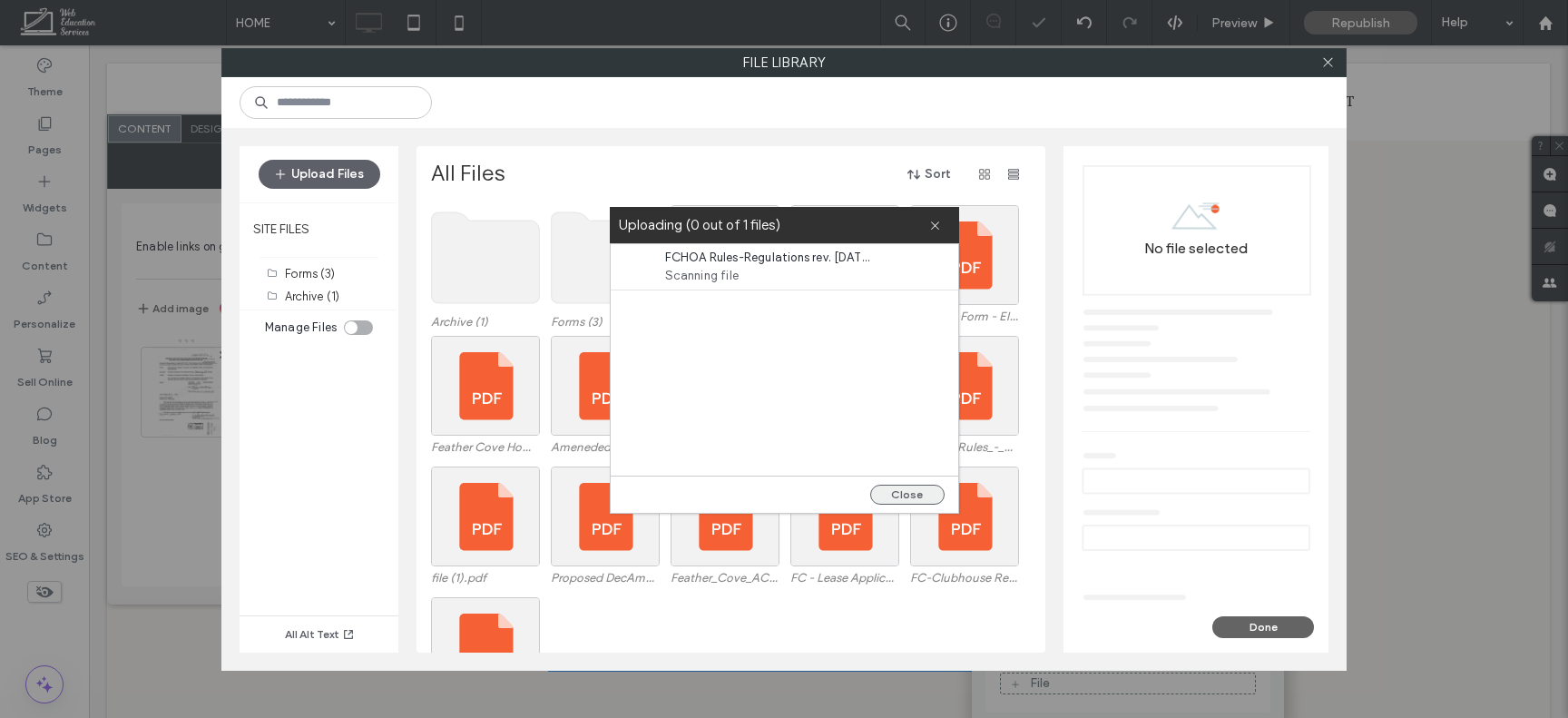
click at [916, 486] on button "Close" at bounding box center [907, 494] width 75 height 20
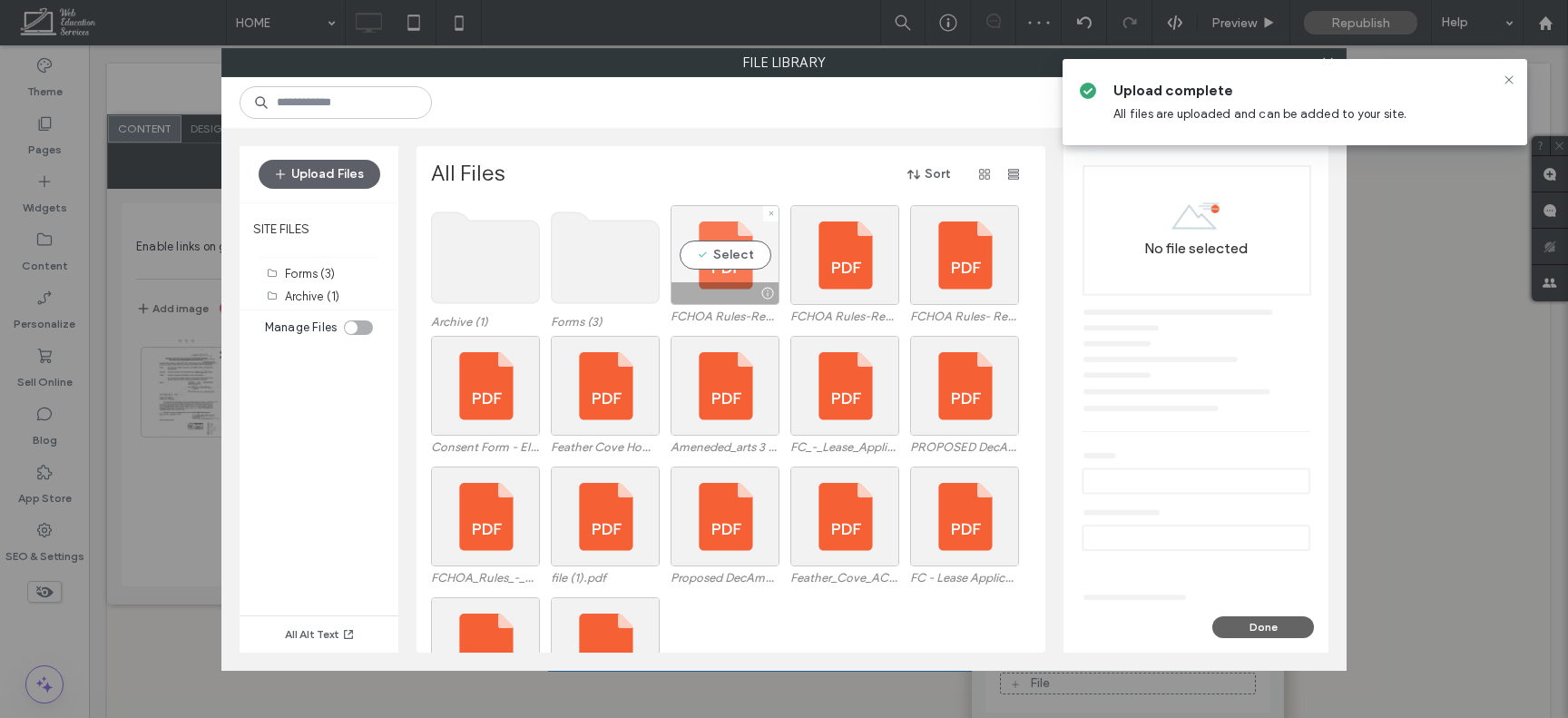
click at [713, 259] on div "Select" at bounding box center [726, 255] width 109 height 99
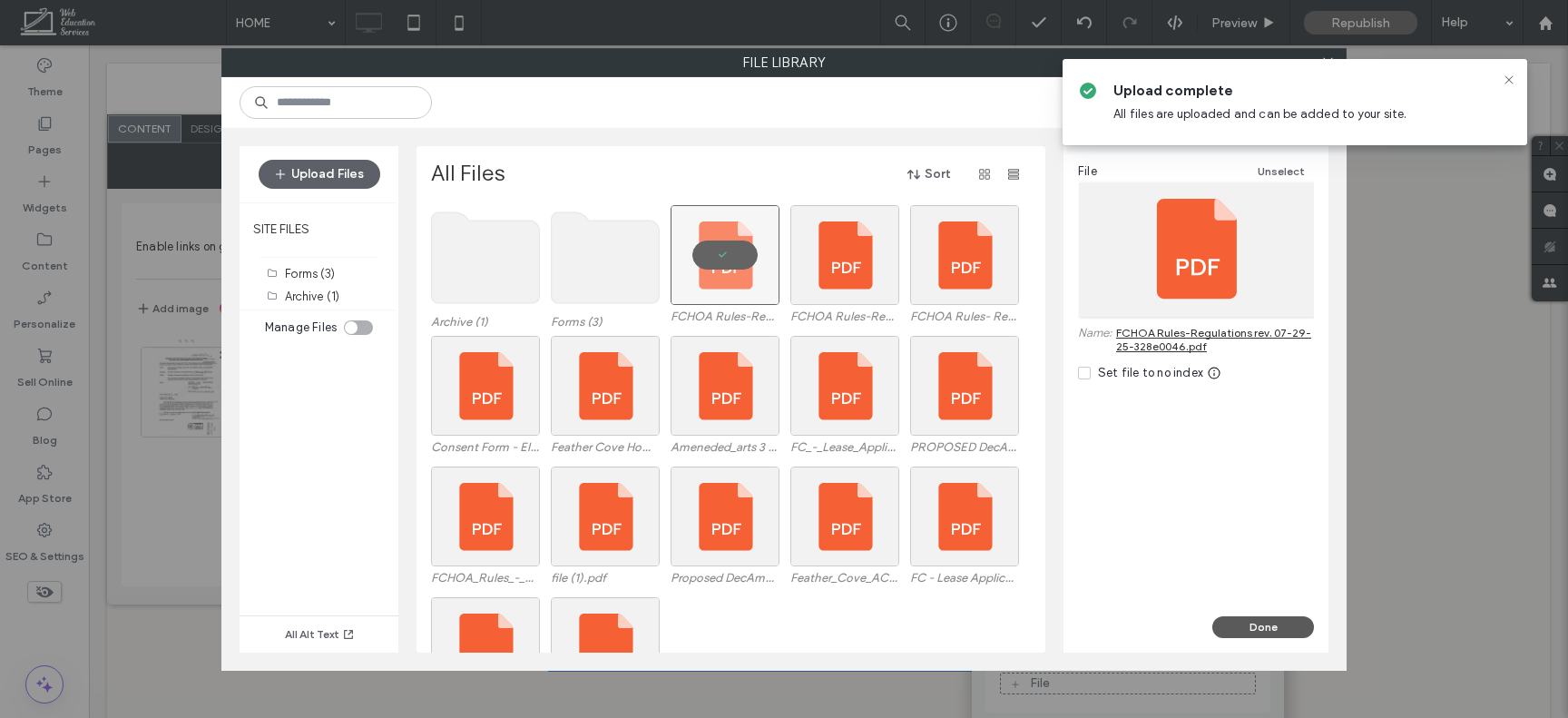
click at [1263, 629] on button "Done" at bounding box center [1263, 628] width 101 height 22
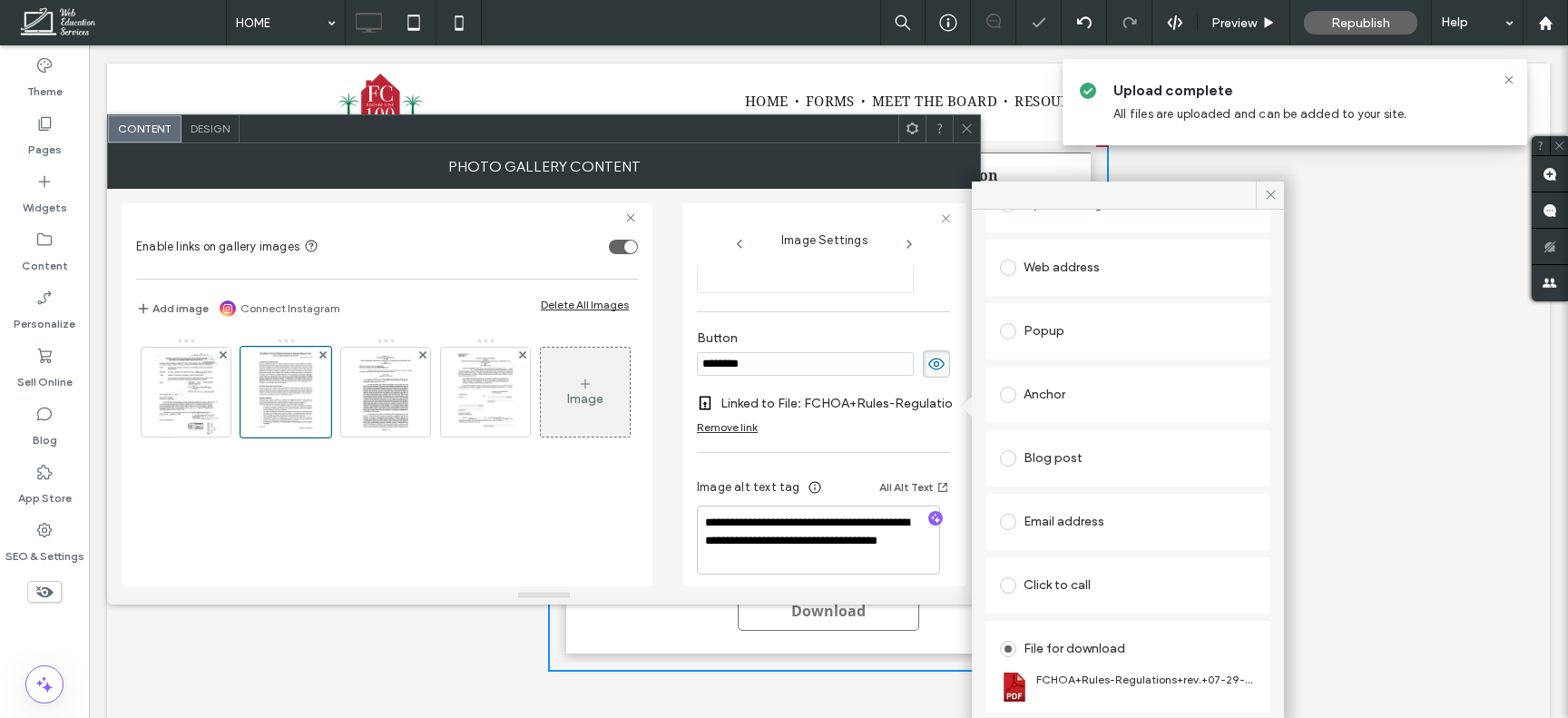
scroll to position [604, 0]
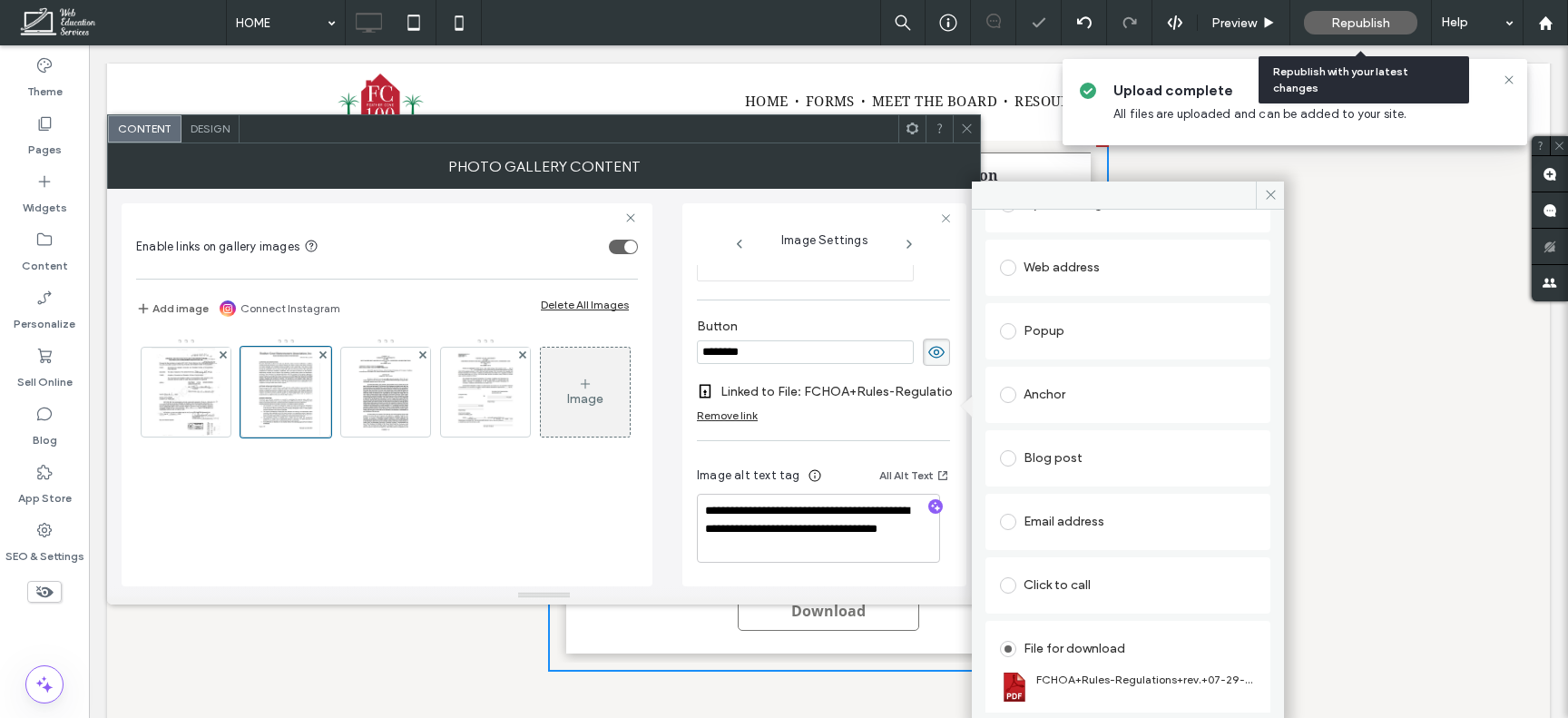
click at [1380, 14] on div "Republish" at bounding box center [1361, 23] width 113 height 24
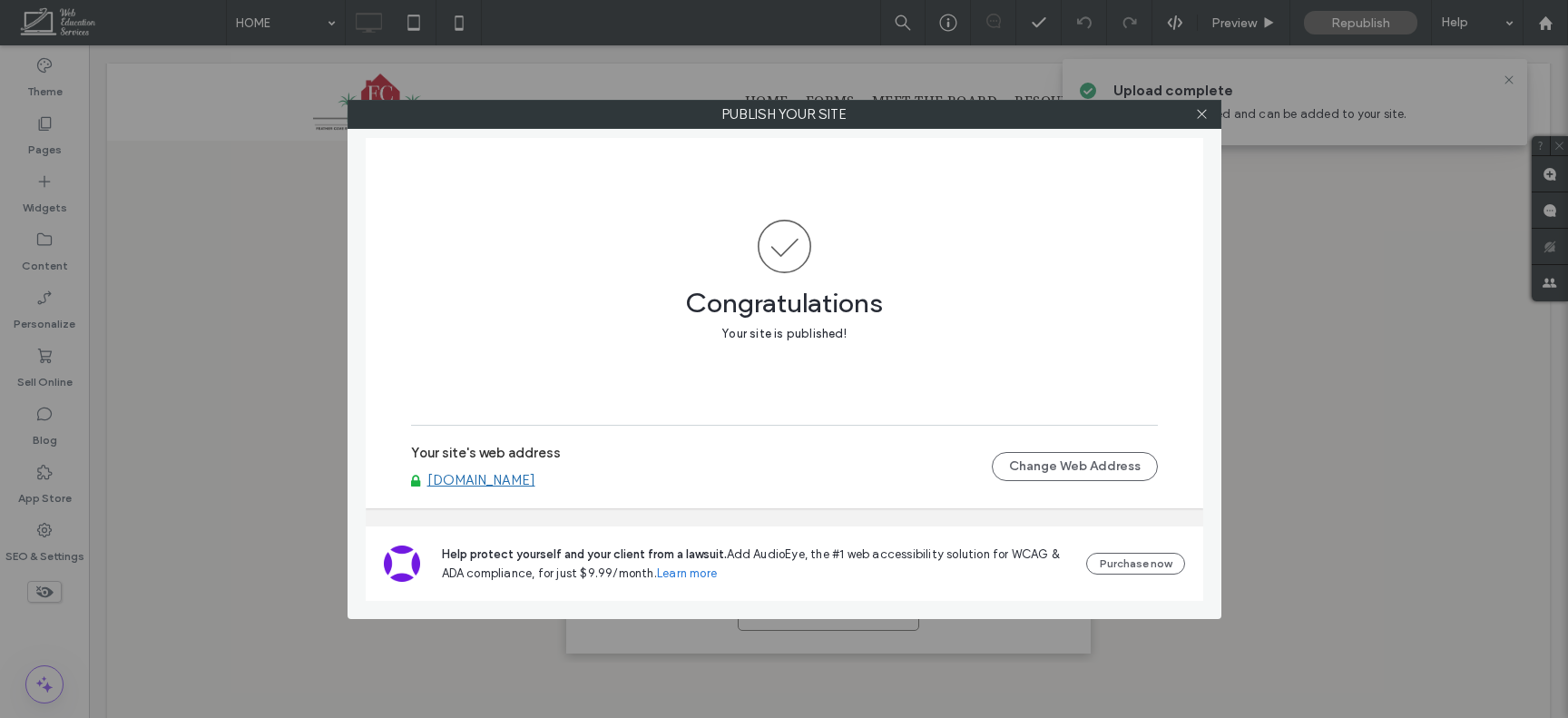
click at [1210, 116] on div at bounding box center [1202, 113] width 27 height 27
click at [1200, 120] on span at bounding box center [1202, 113] width 14 height 27
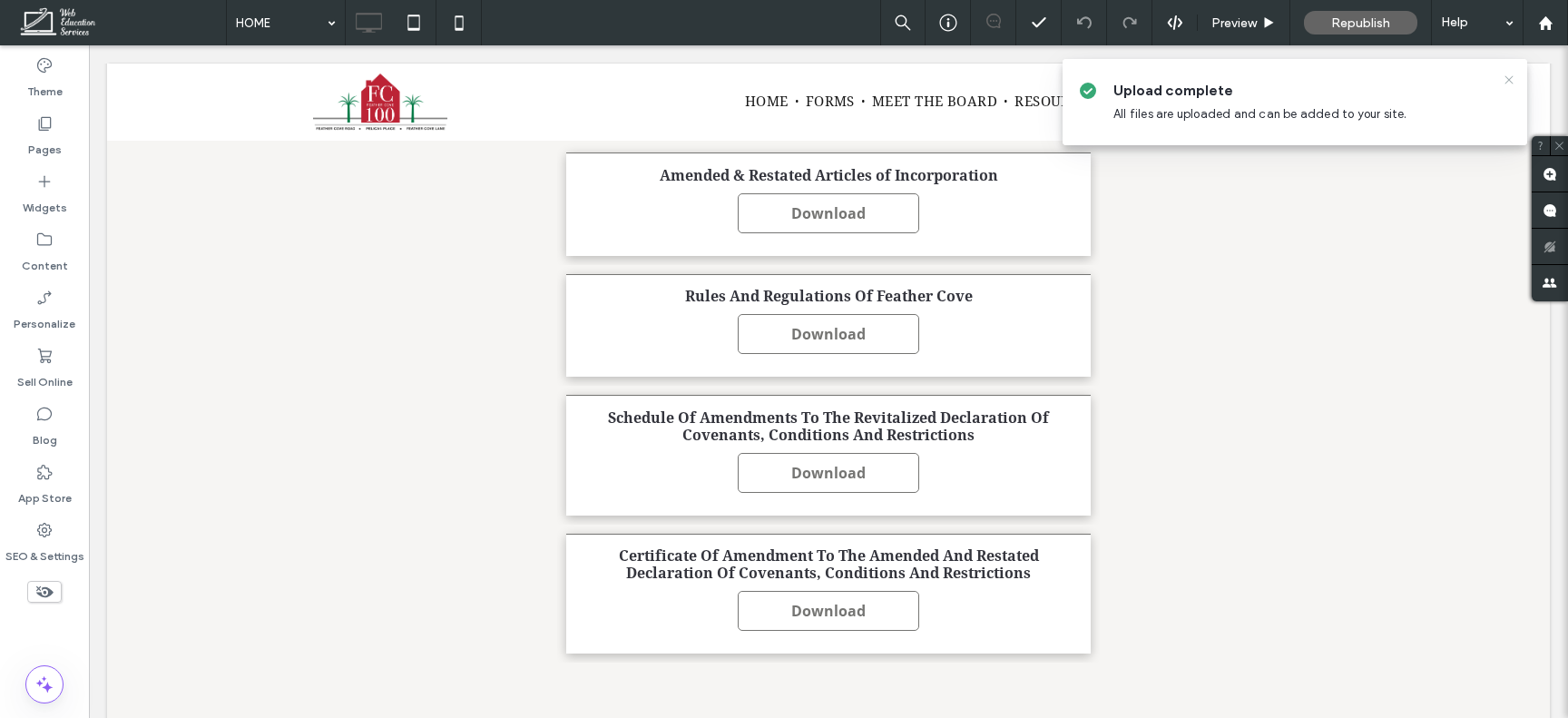
click at [1511, 82] on icon at bounding box center [1509, 80] width 15 height 15
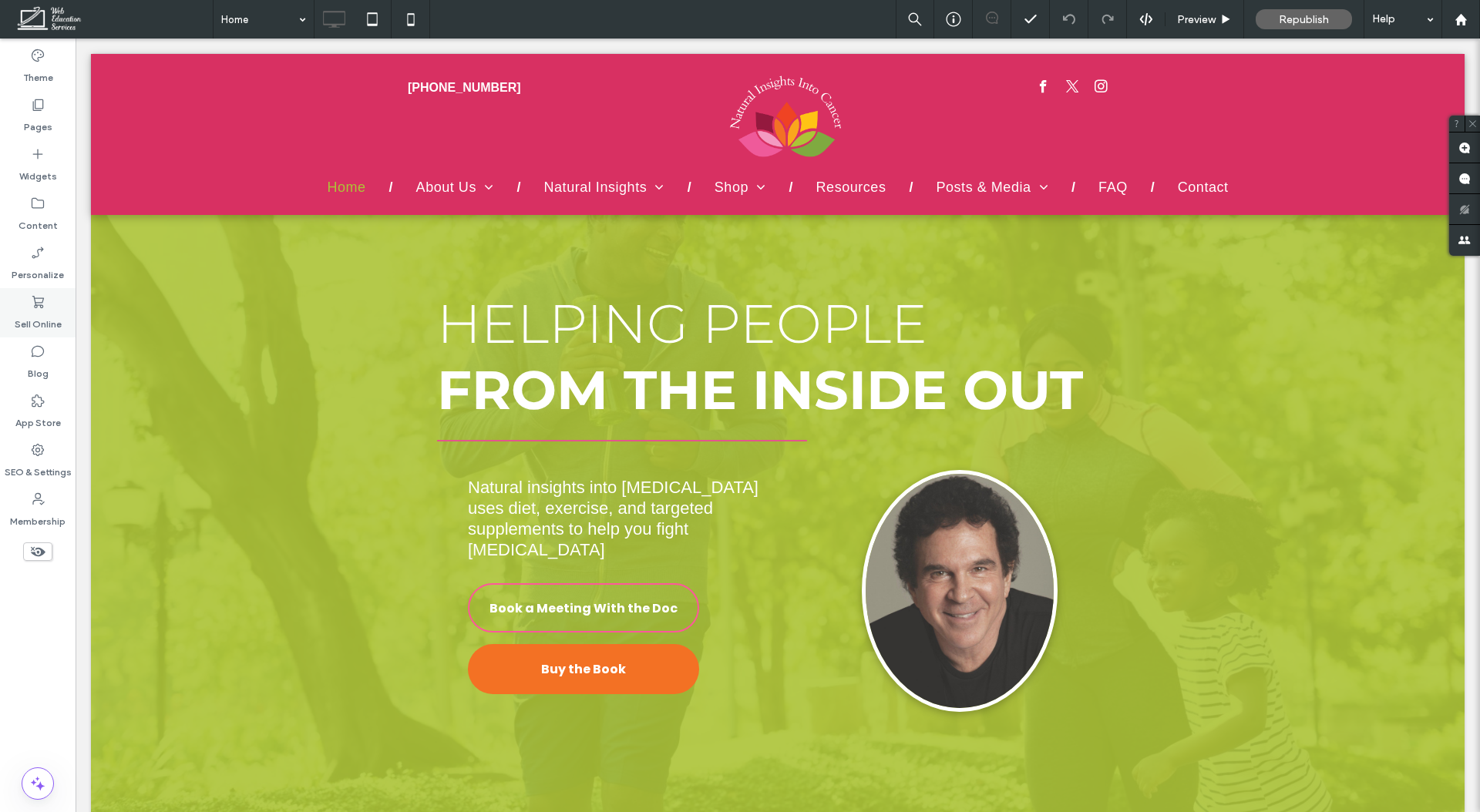
click at [46, 314] on label "Sell Online" at bounding box center [38, 321] width 47 height 22
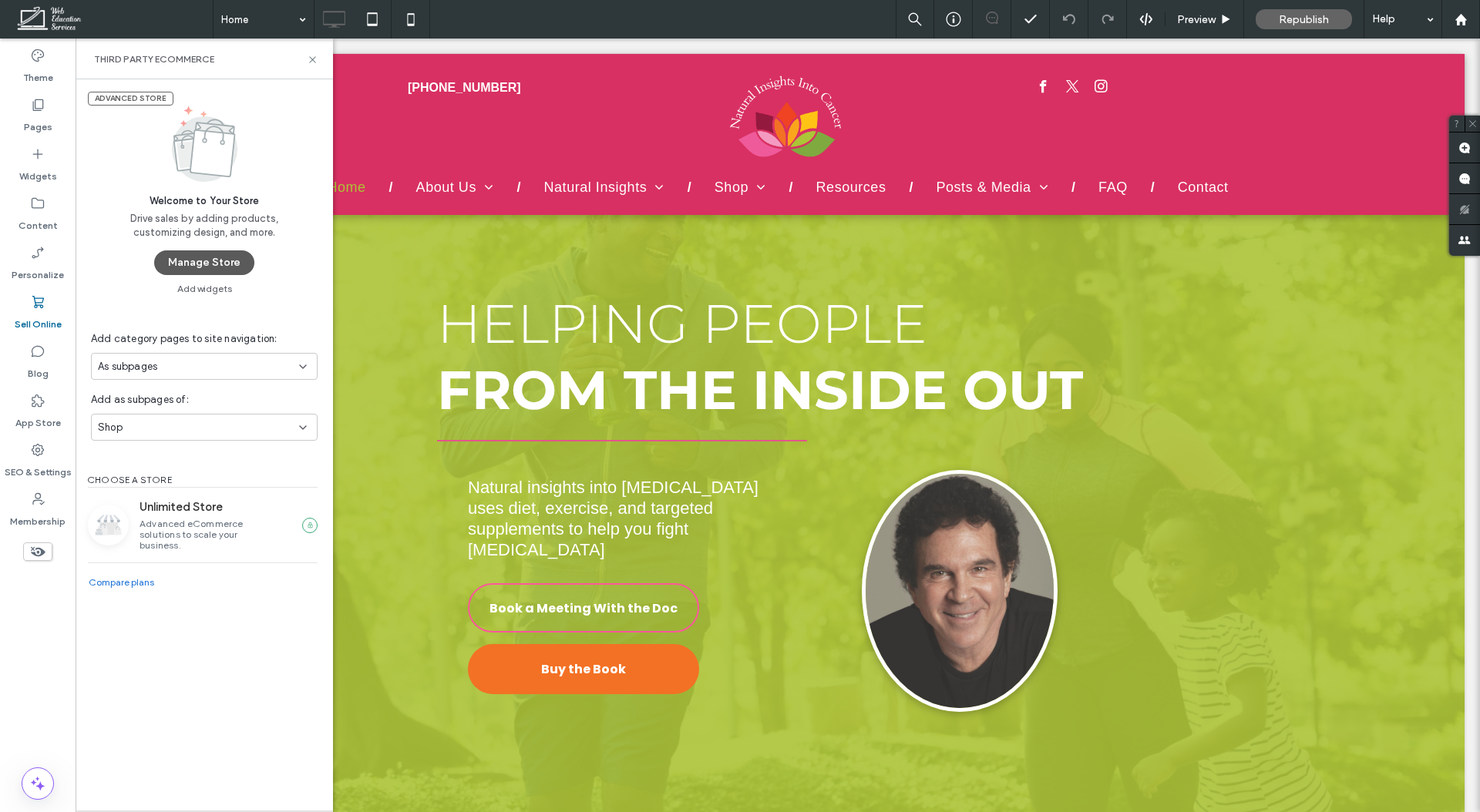
click at [225, 258] on button "Manage Store" at bounding box center [204, 263] width 100 height 24
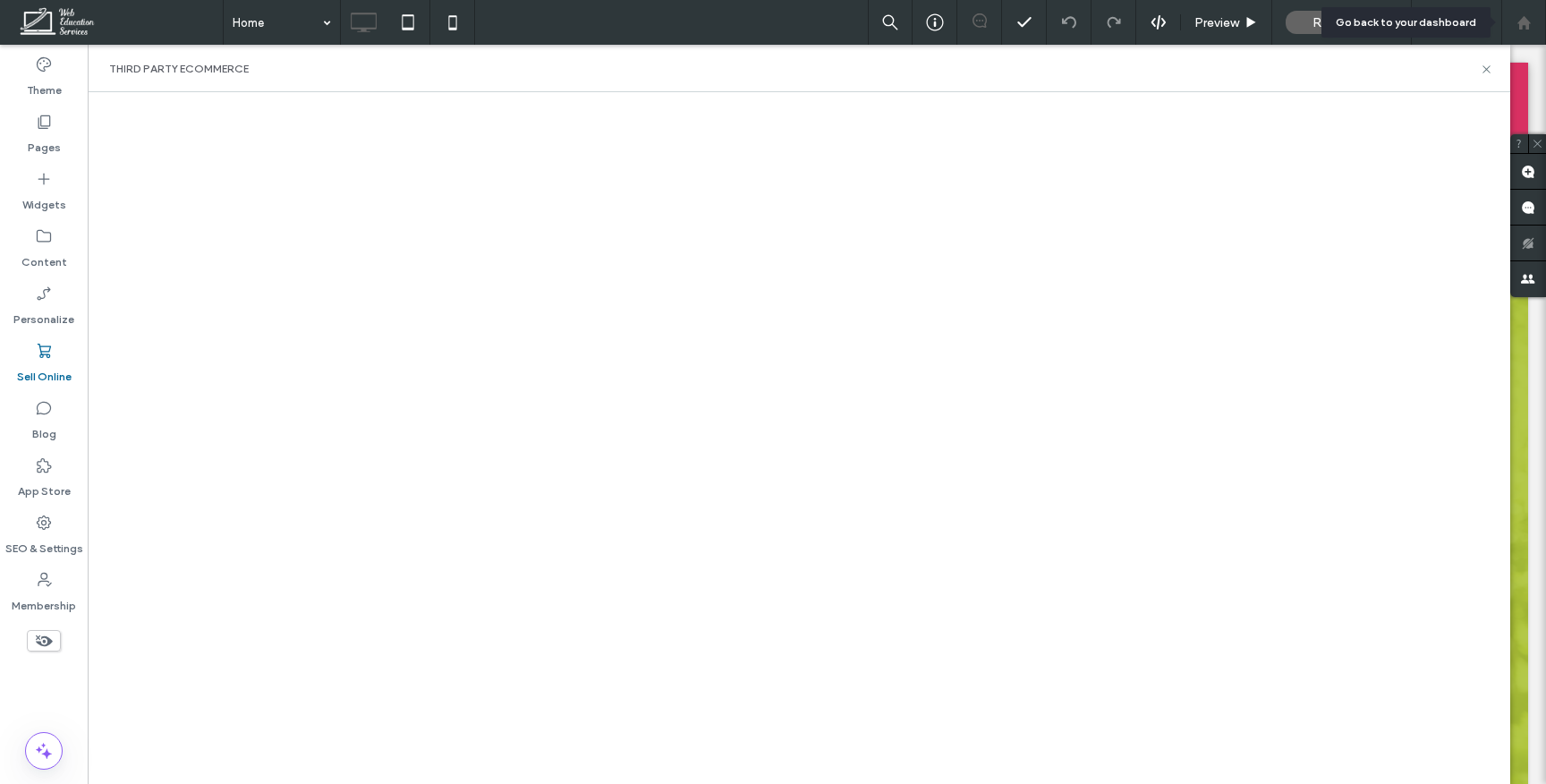
click at [1513, 29] on div at bounding box center [1524, 23] width 45 height 45
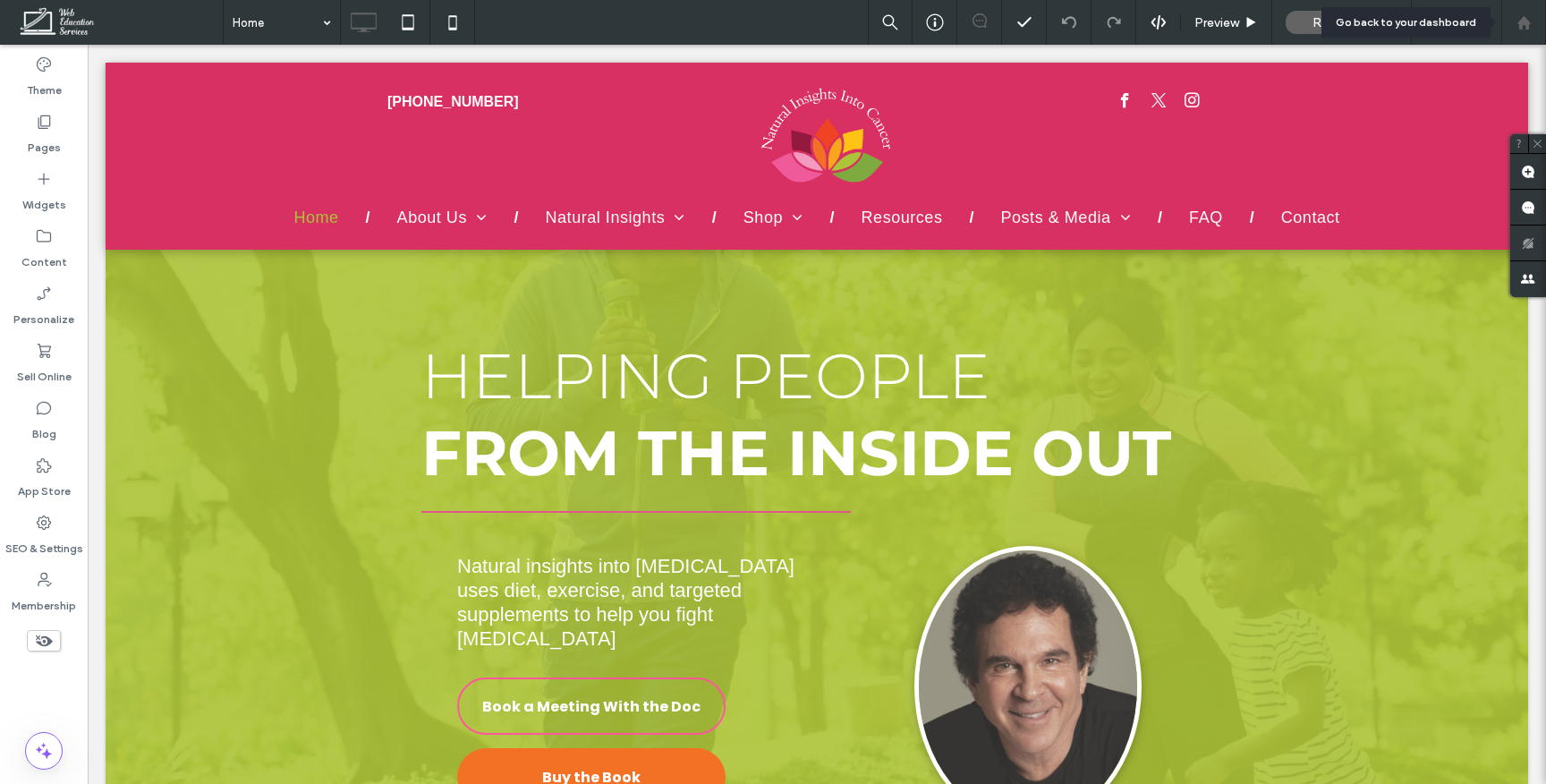
click at [1526, 24] on use at bounding box center [1523, 23] width 14 height 14
click at [51, 374] on label "Sell Online" at bounding box center [44, 372] width 55 height 25
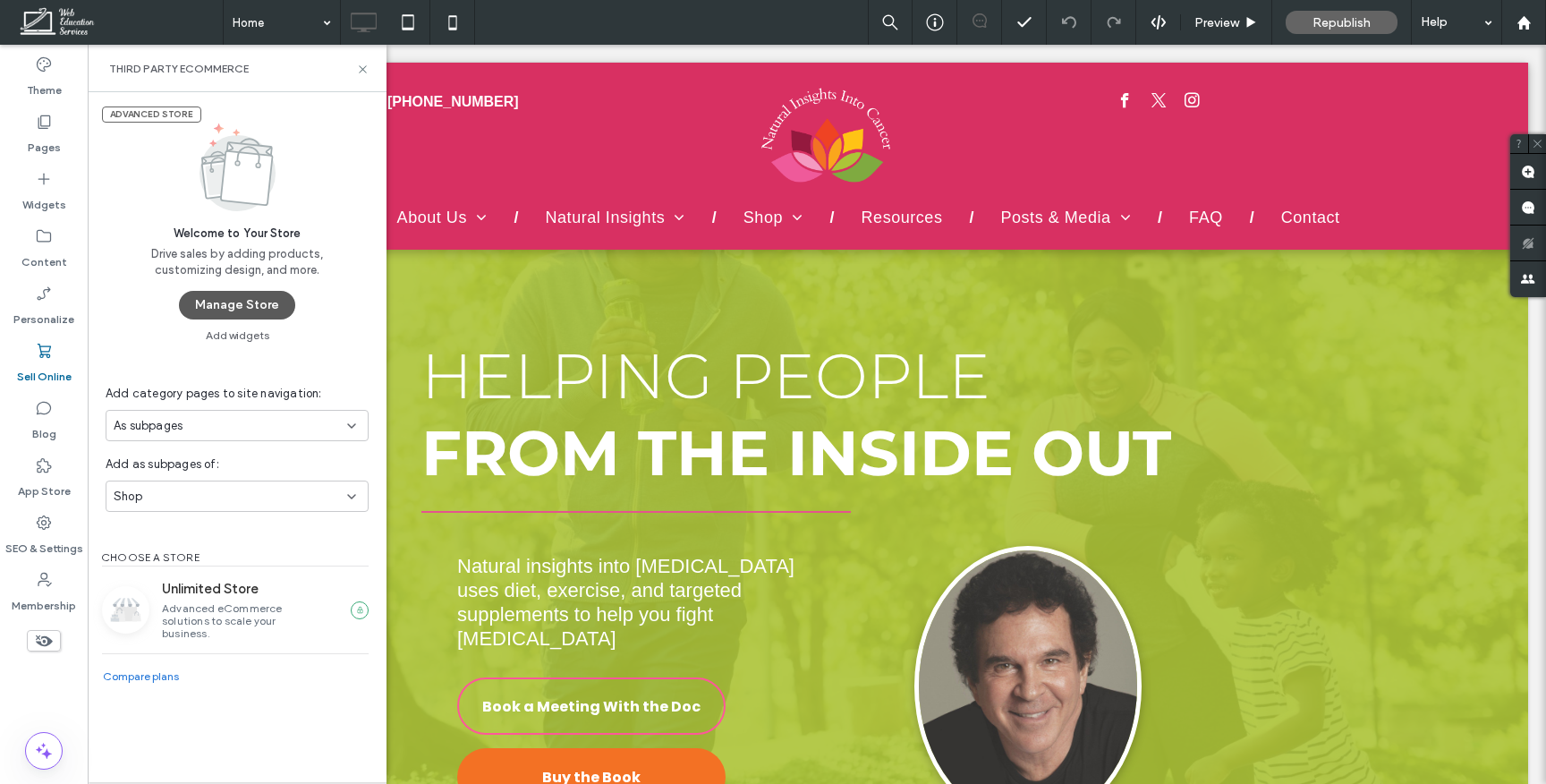
click at [266, 308] on button "Manage Store" at bounding box center [237, 305] width 117 height 28
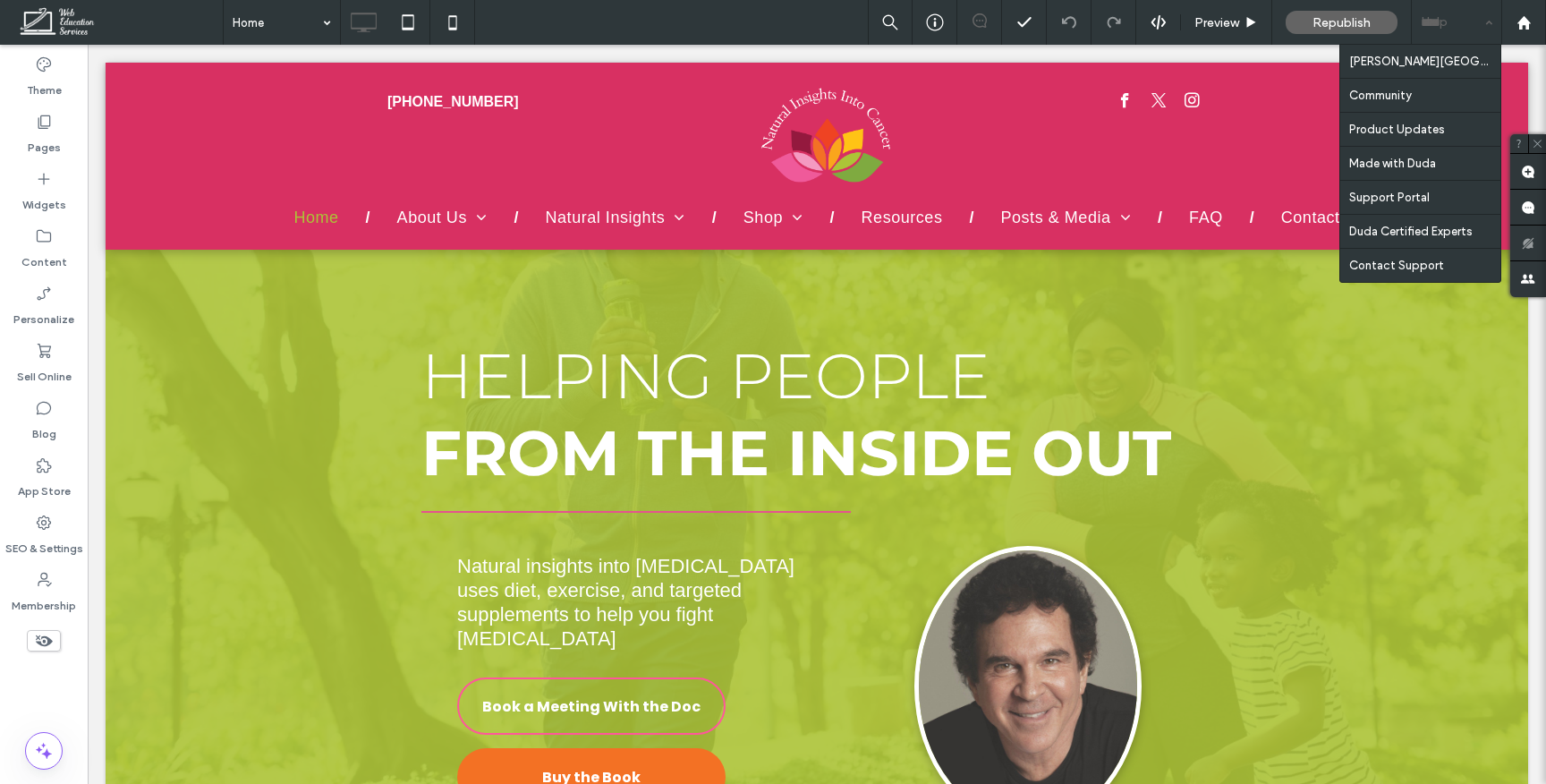
click at [1467, 21] on div "Help" at bounding box center [1456, 23] width 89 height 45
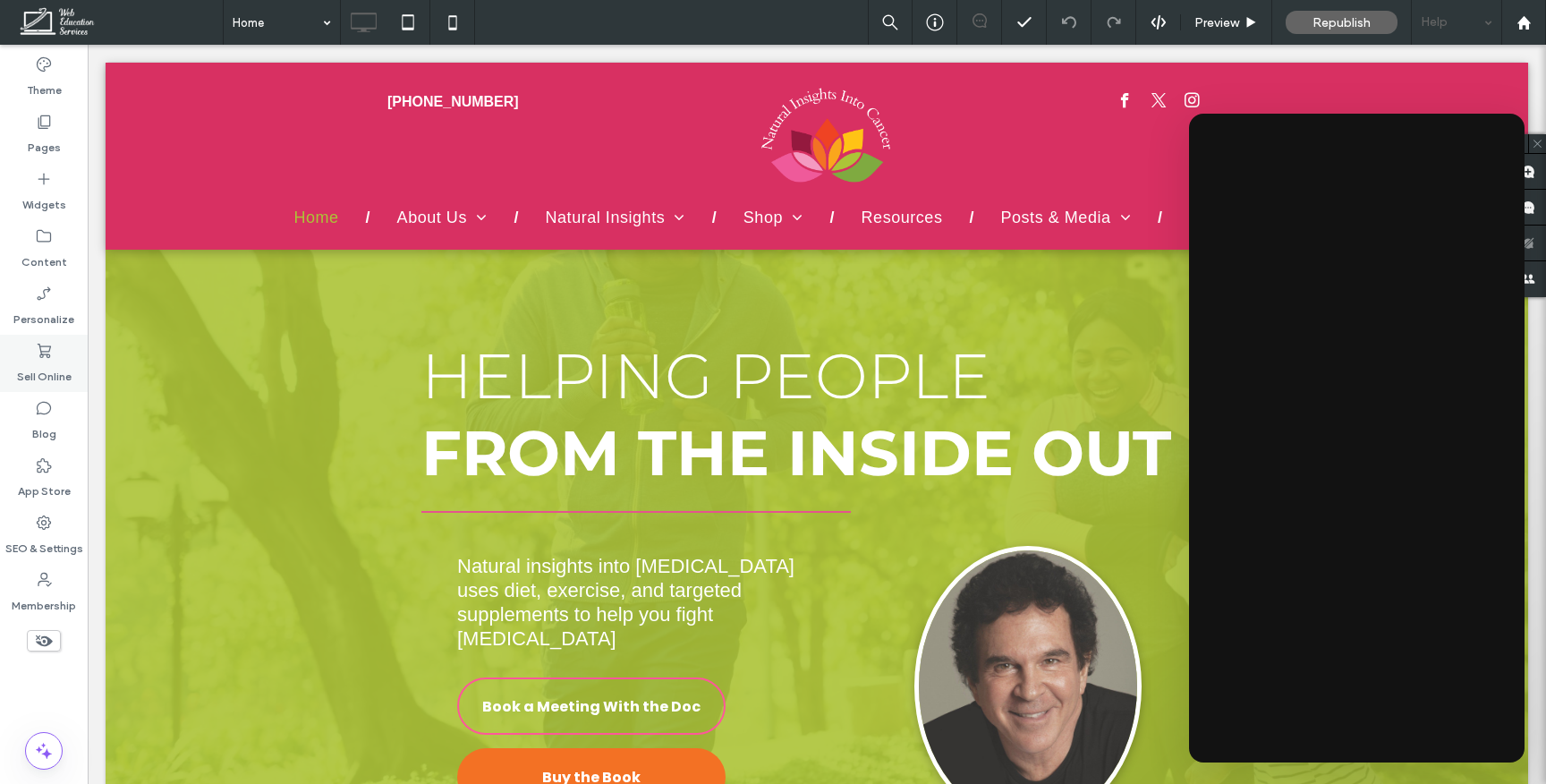
click at [41, 363] on label "Sell Online" at bounding box center [44, 372] width 55 height 25
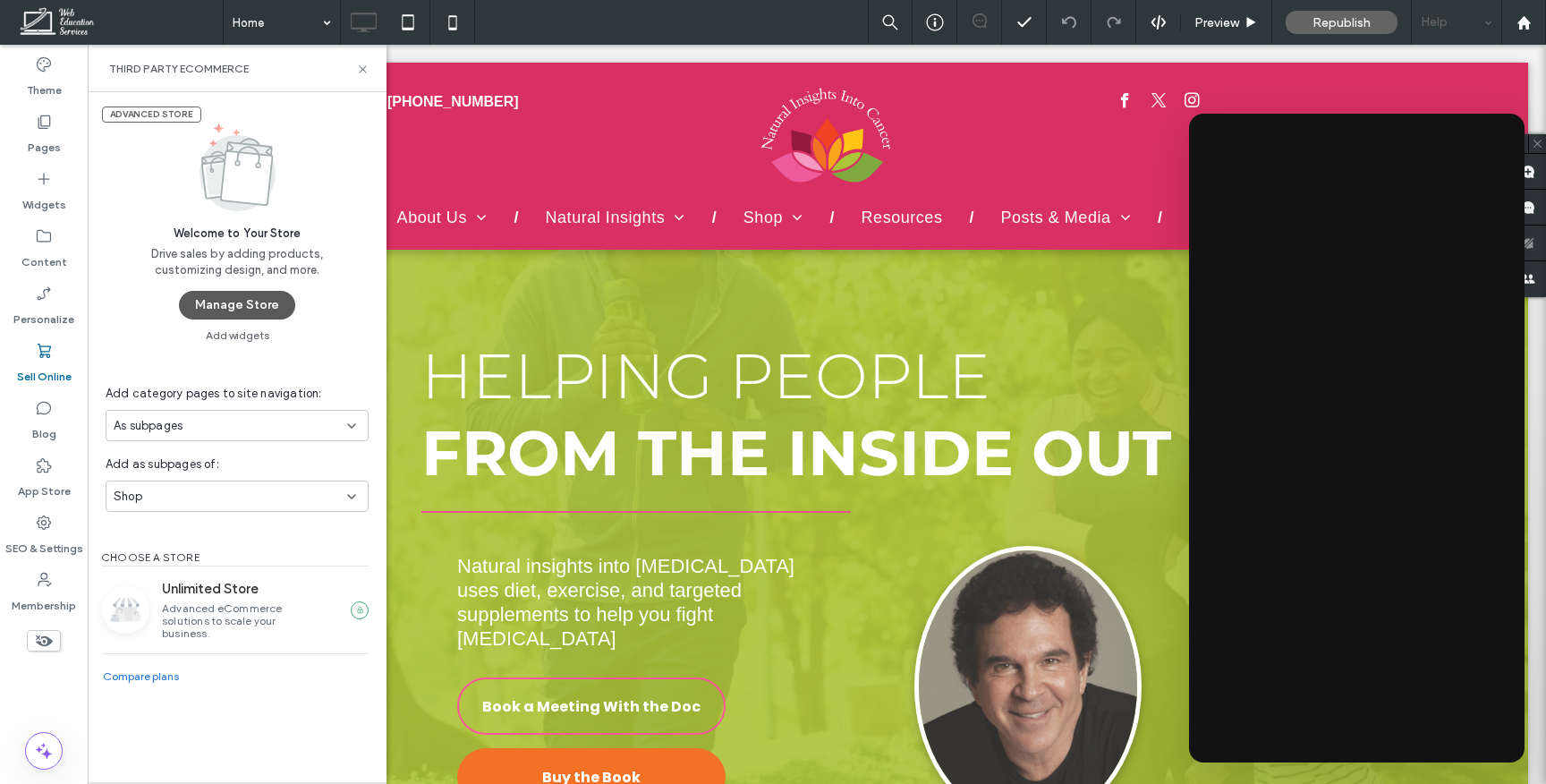
click at [251, 308] on button "Manage Store" at bounding box center [237, 305] width 117 height 28
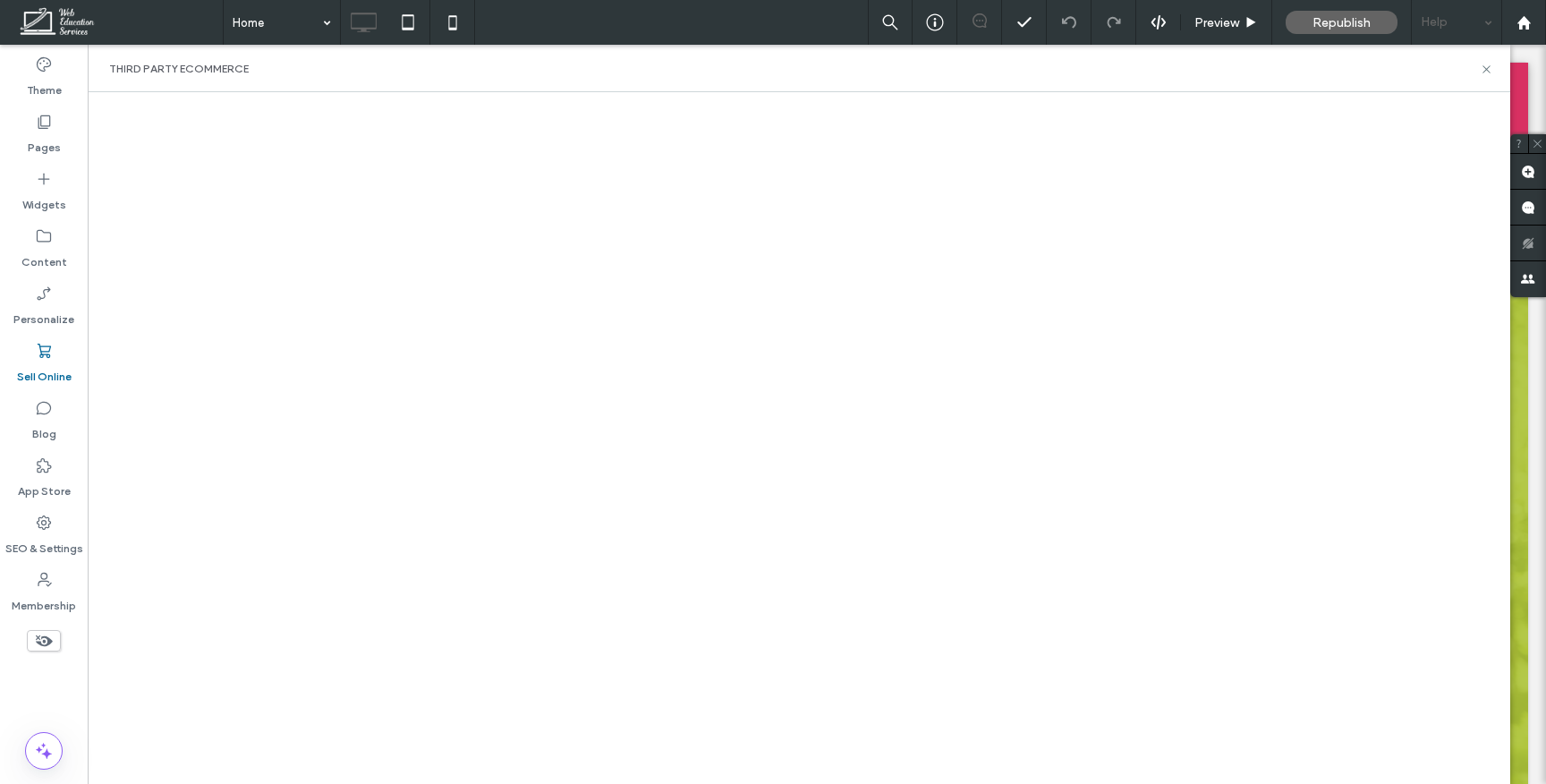
click at [1450, 14] on div "Help" at bounding box center [1456, 23] width 89 height 45
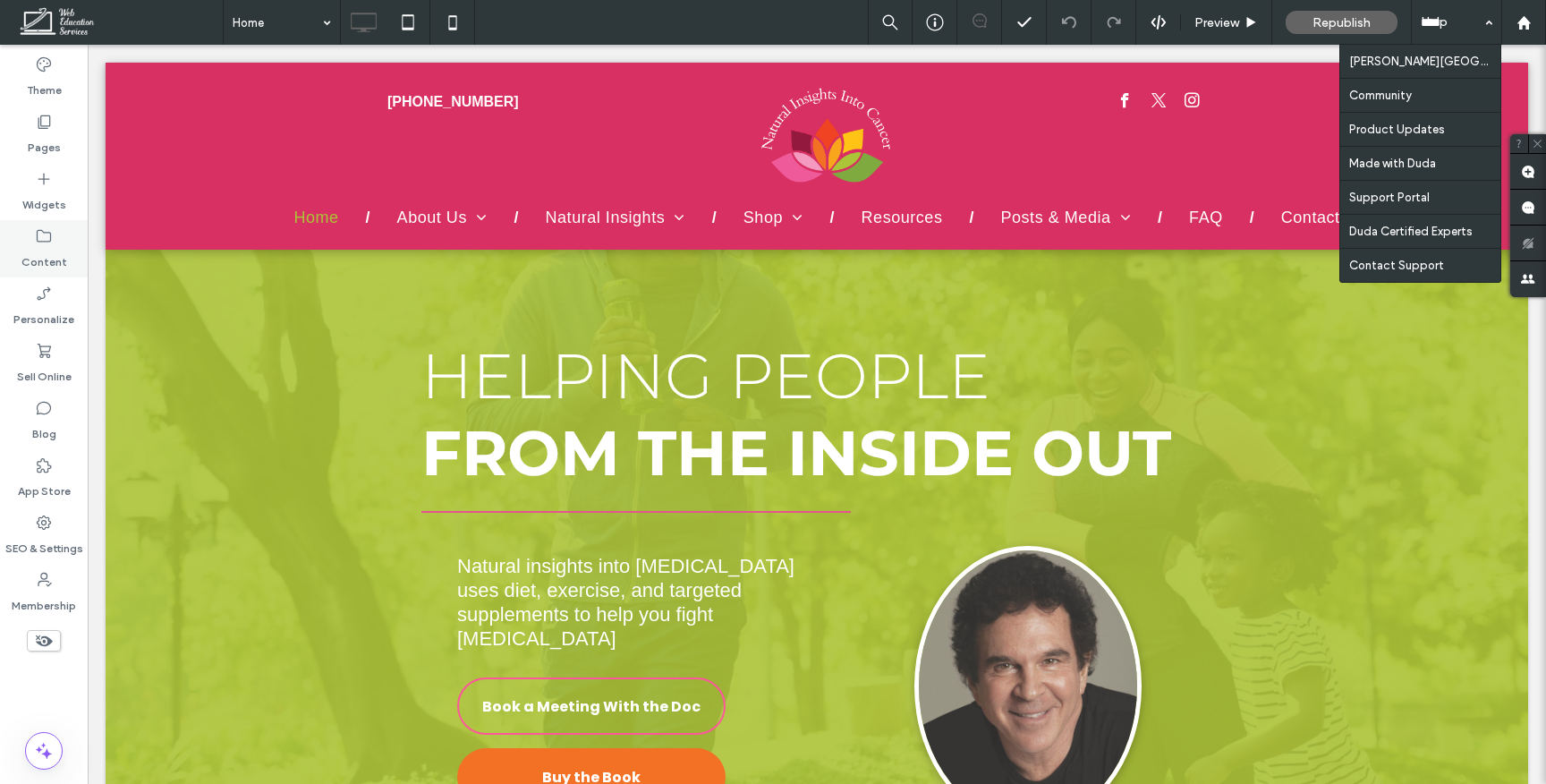
click at [54, 234] on div "Content" at bounding box center [43, 249] width 87 height 57
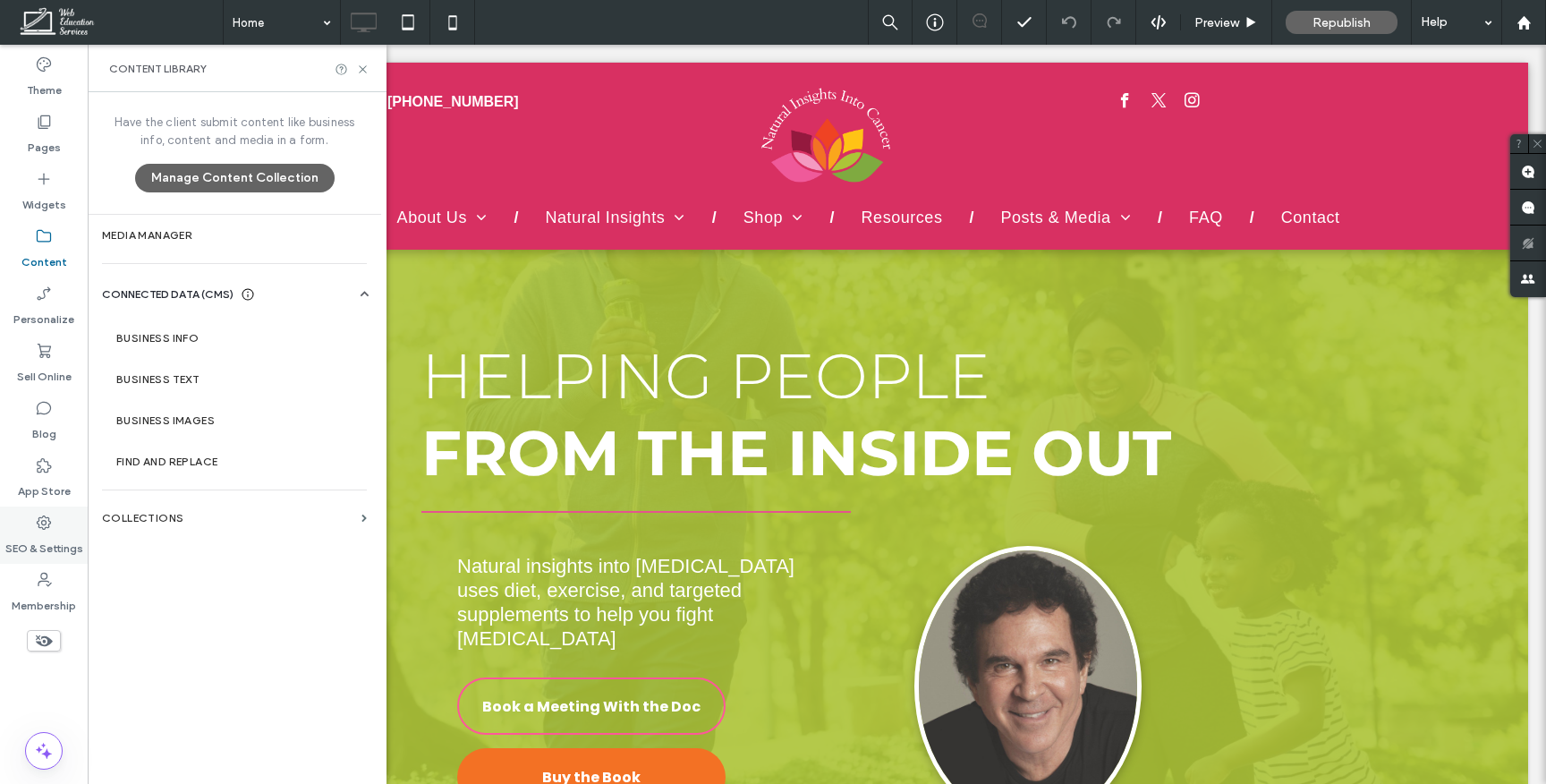
click at [53, 524] on div "SEO & Settings" at bounding box center [43, 535] width 87 height 57
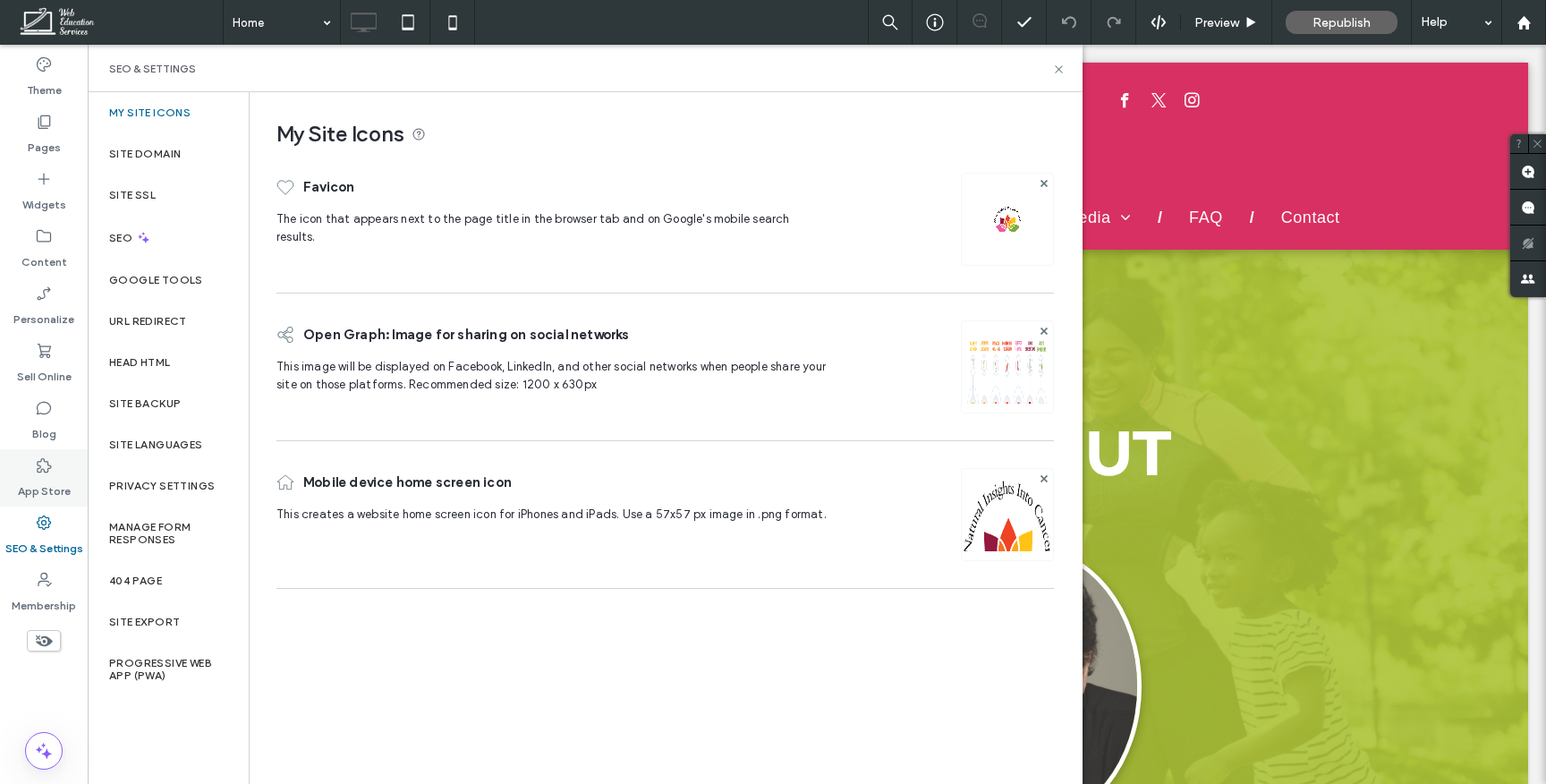
click at [52, 467] on icon at bounding box center [44, 466] width 18 height 18
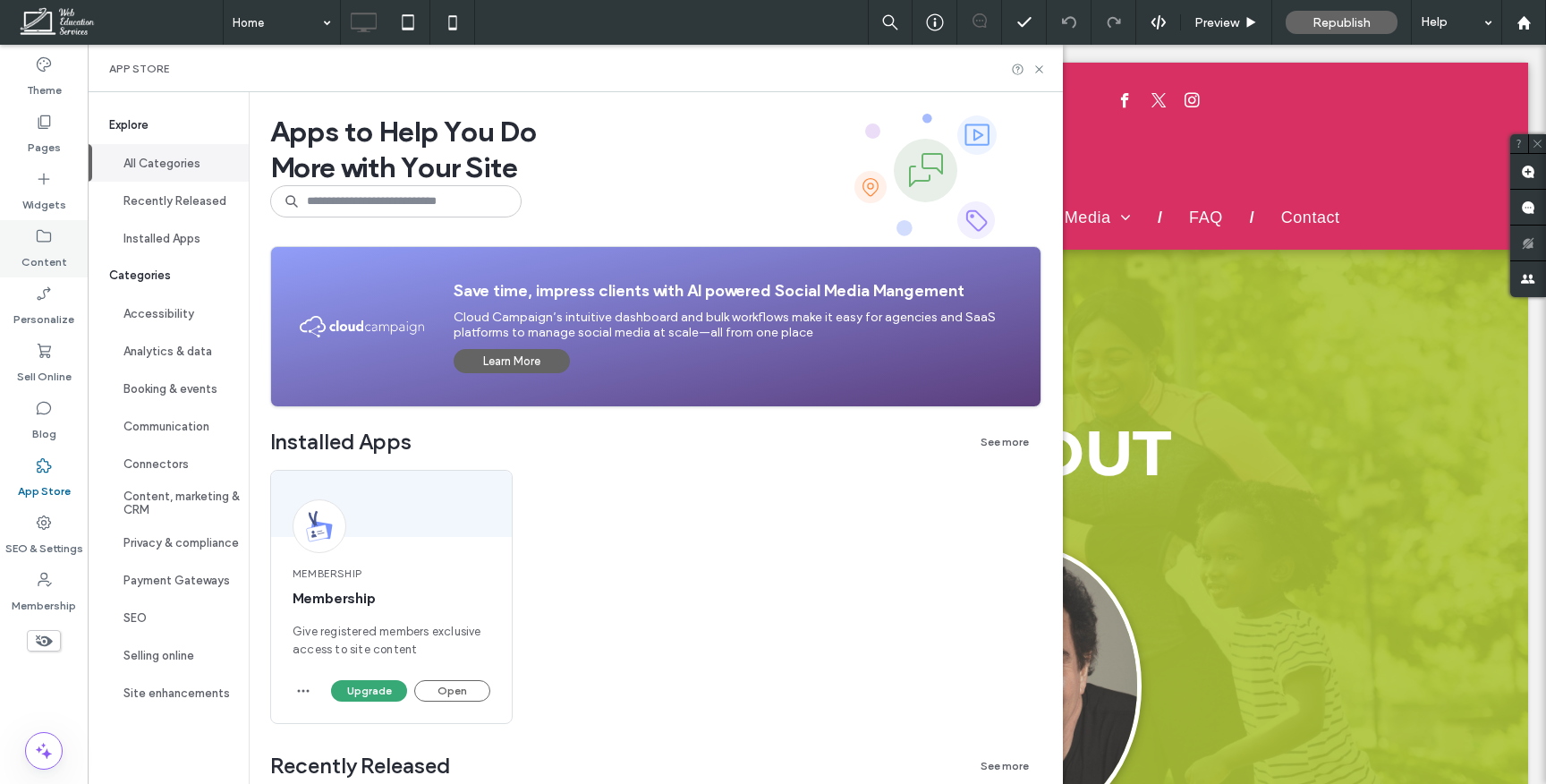
click at [48, 228] on icon at bounding box center [44, 236] width 18 height 18
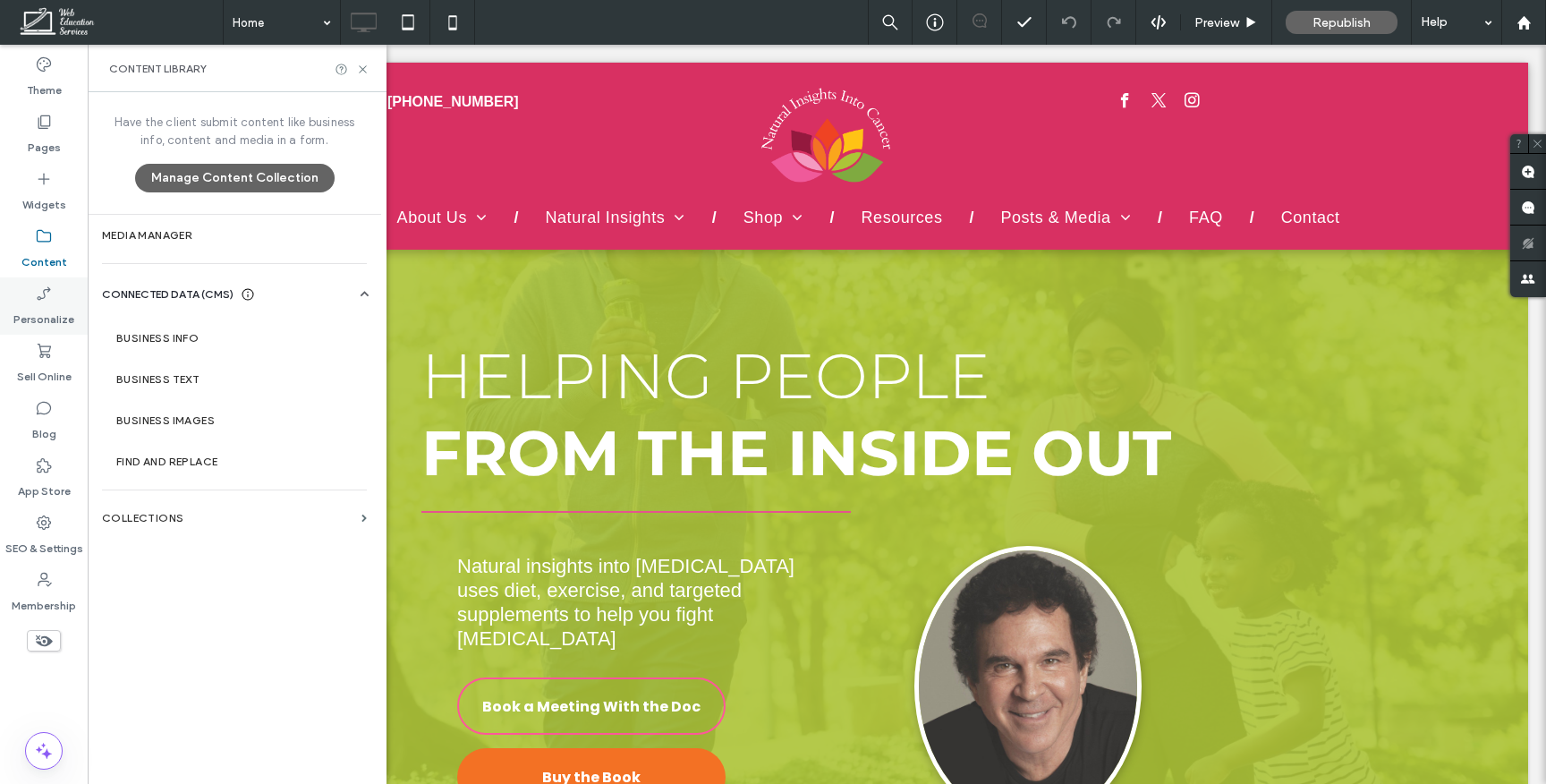
click at [46, 329] on div "Personalize" at bounding box center [43, 306] width 87 height 57
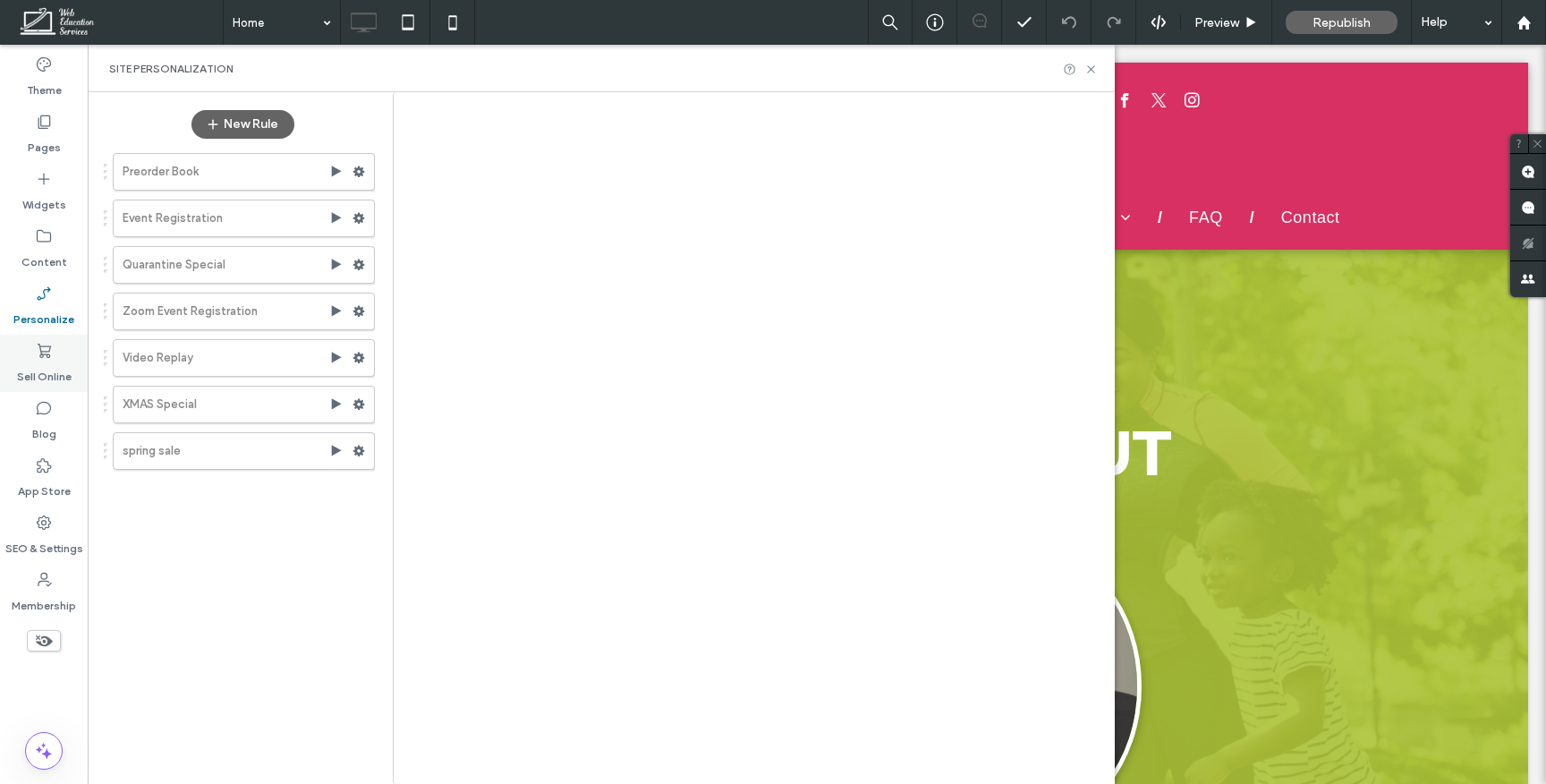
click at [44, 365] on div "Home Preview Republish Help Site Comments Team & Clients Automate new comments …" at bounding box center [773, 392] width 1546 height 784
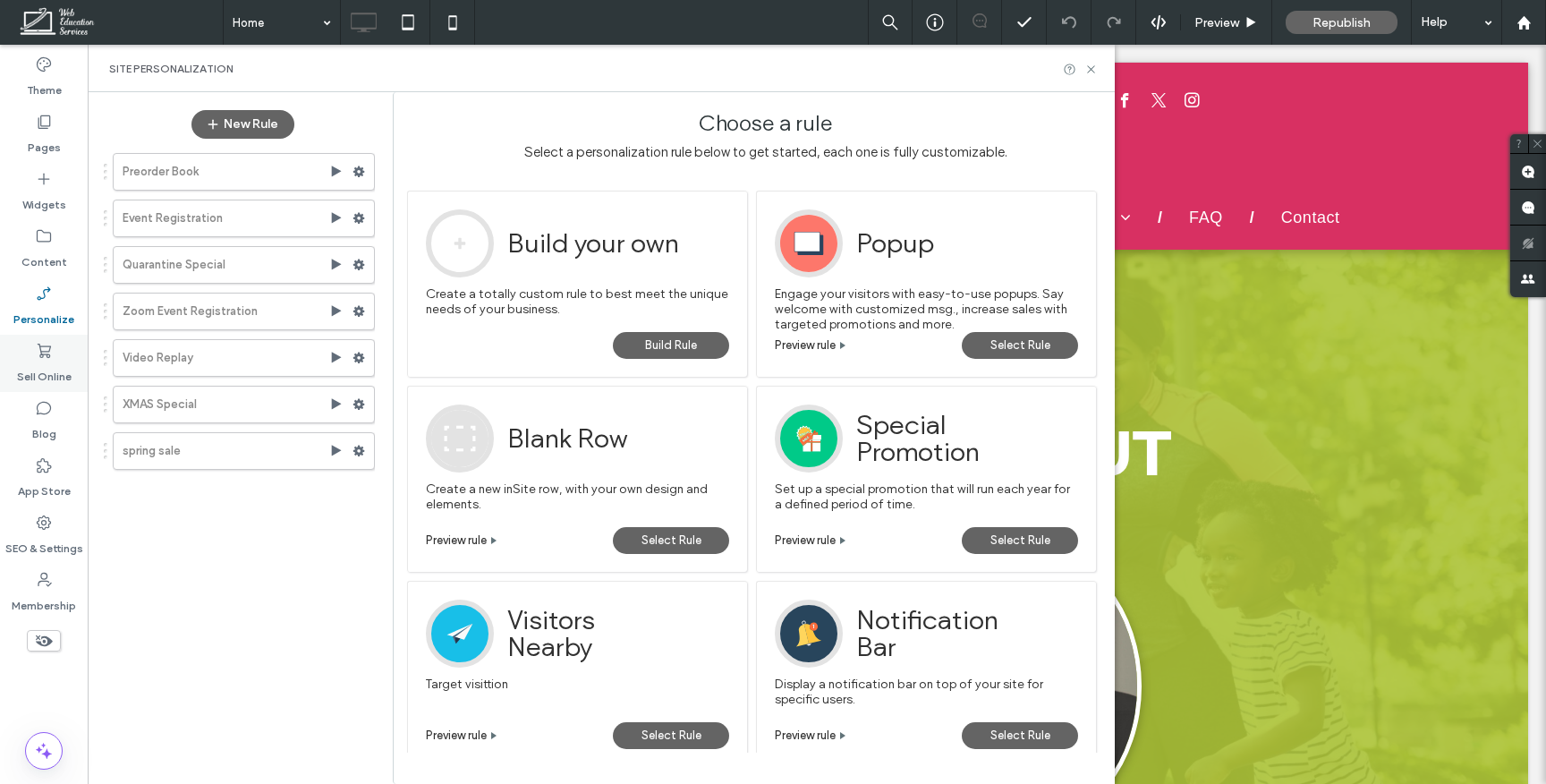
click at [44, 364] on label "Sell Online" at bounding box center [44, 372] width 55 height 25
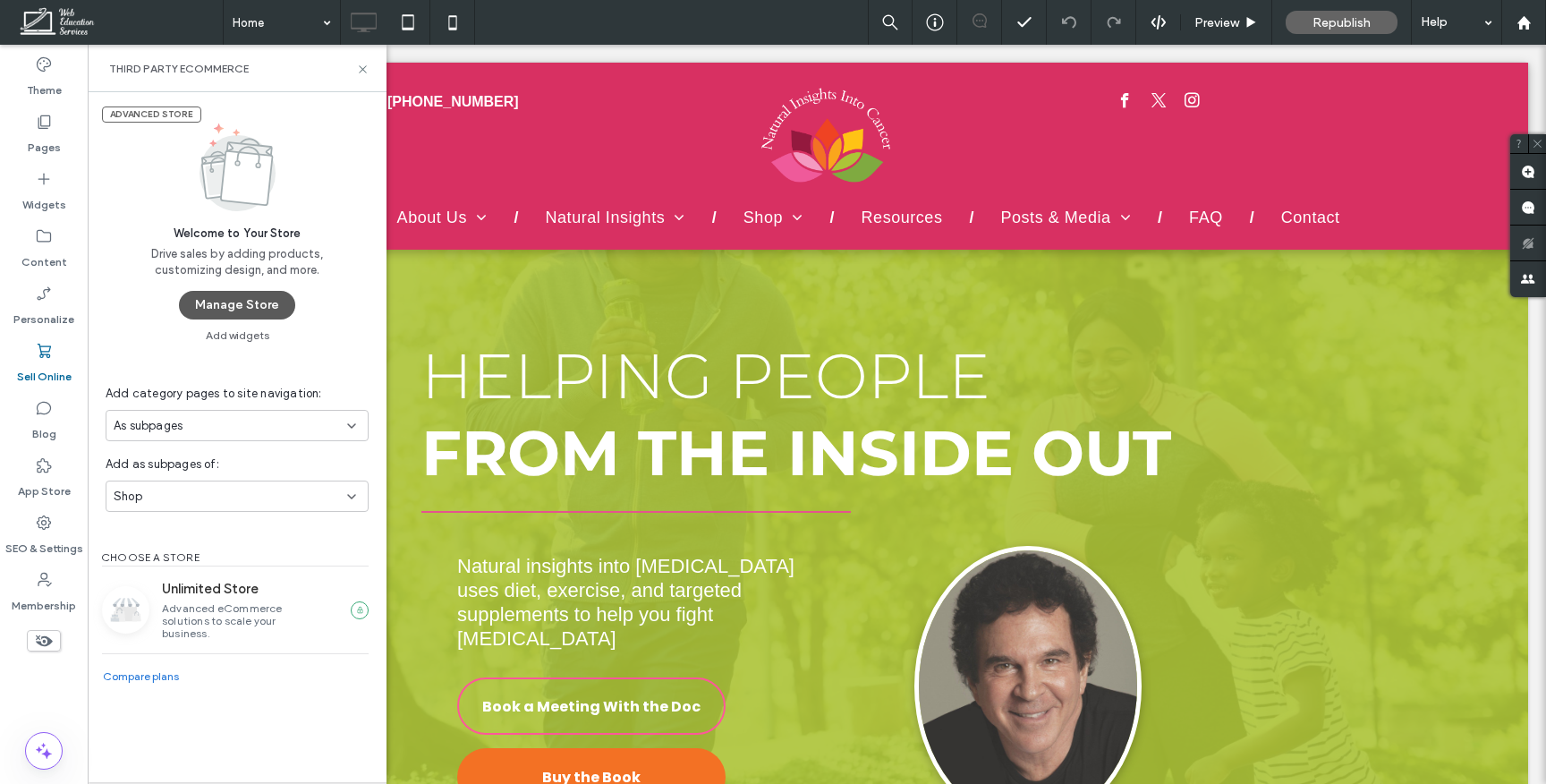
click at [232, 310] on button "Manage Store" at bounding box center [237, 305] width 117 height 28
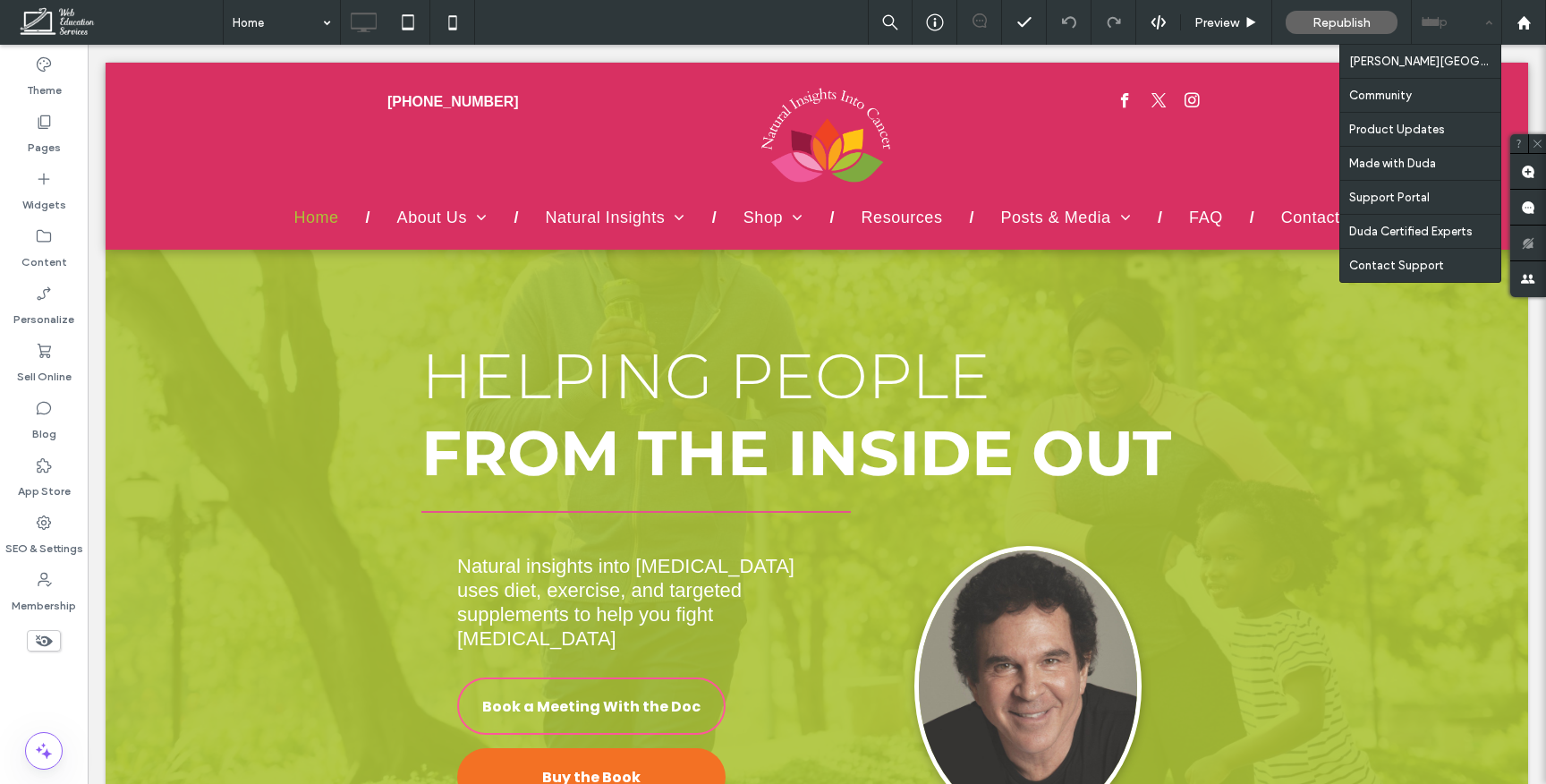
click at [1482, 16] on div "Help" at bounding box center [1456, 23] width 89 height 45
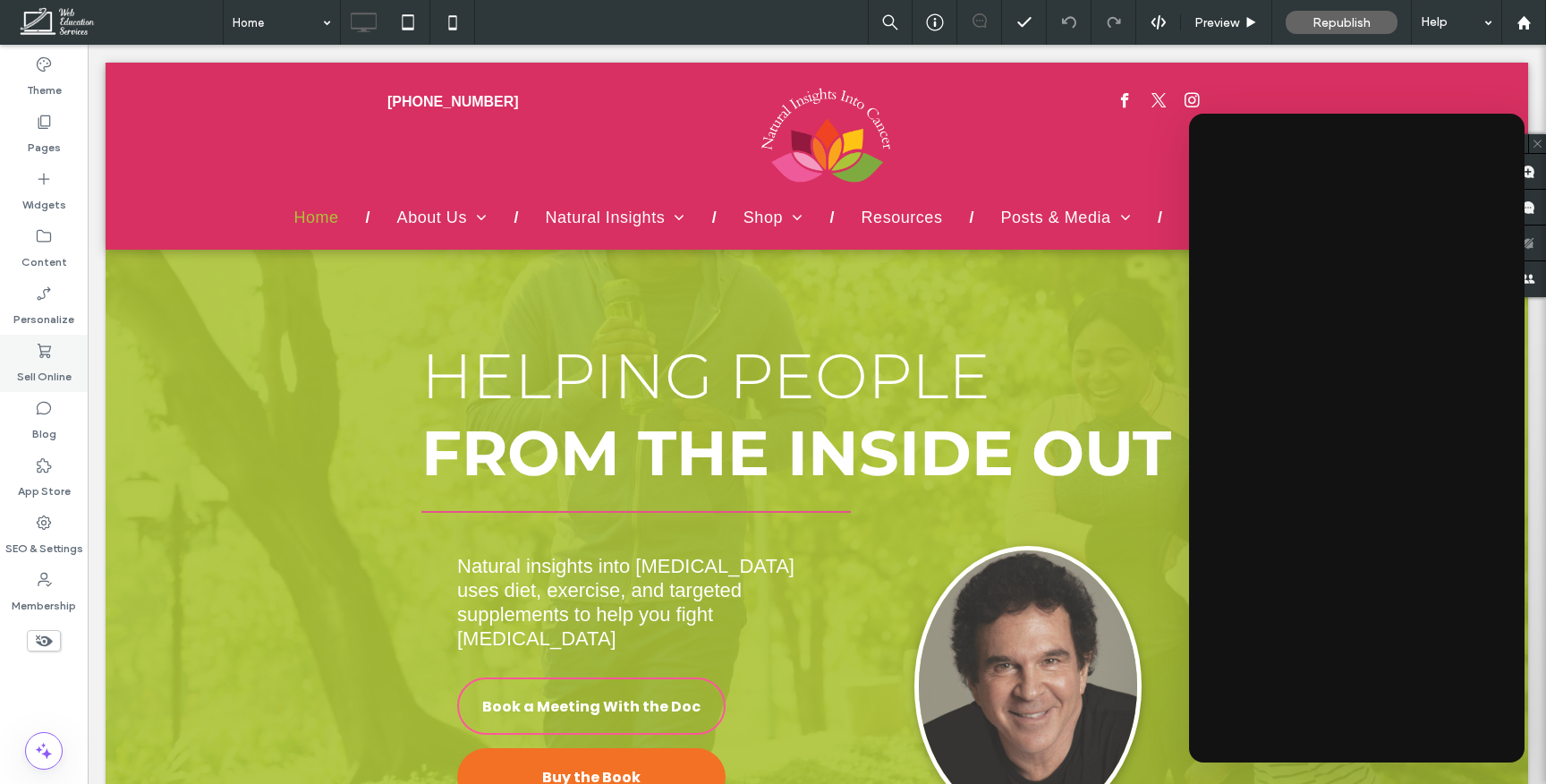
click at [53, 368] on label "Sell Online" at bounding box center [44, 372] width 55 height 25
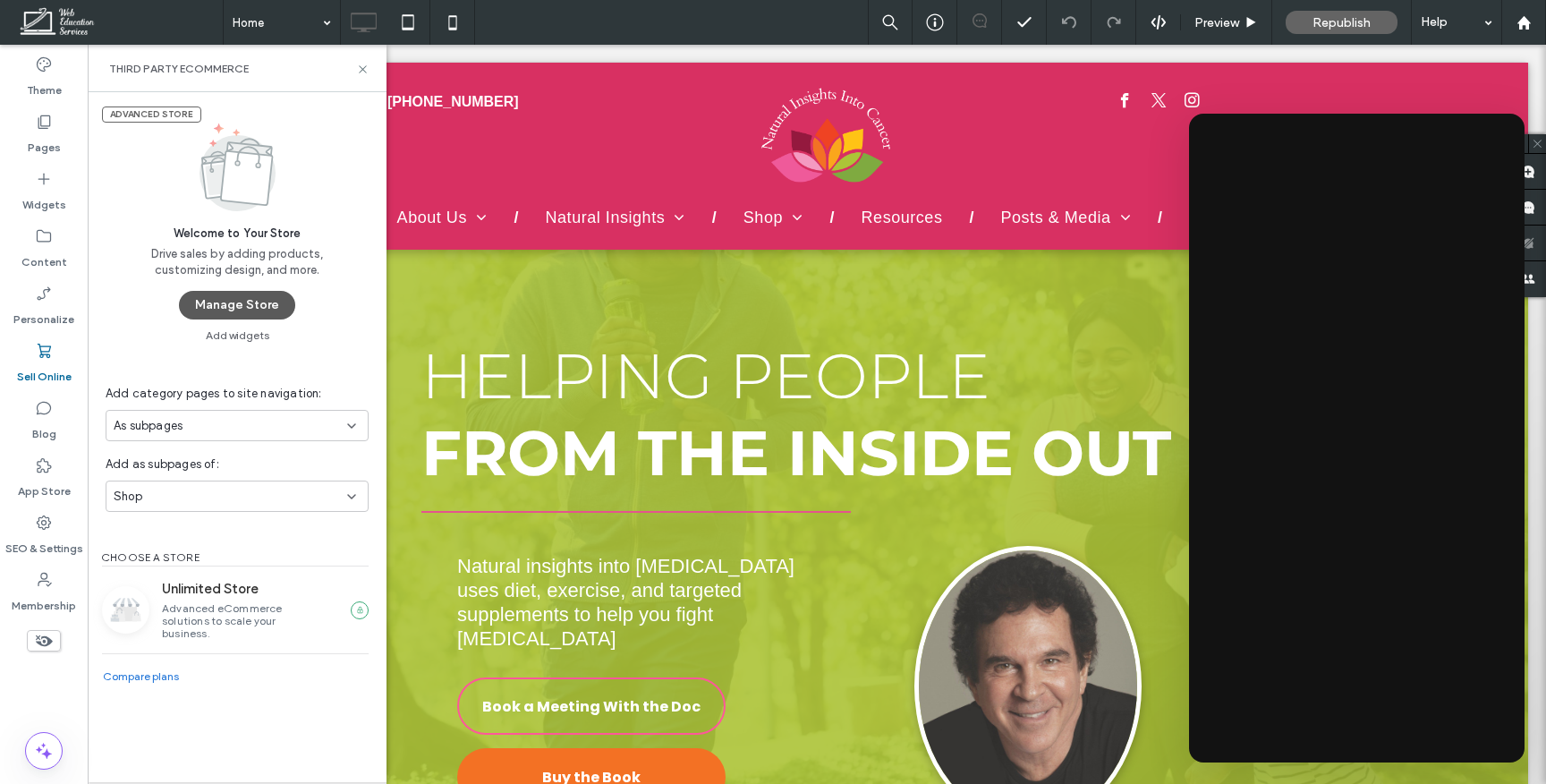
click at [262, 308] on button "Manage Store" at bounding box center [237, 305] width 117 height 28
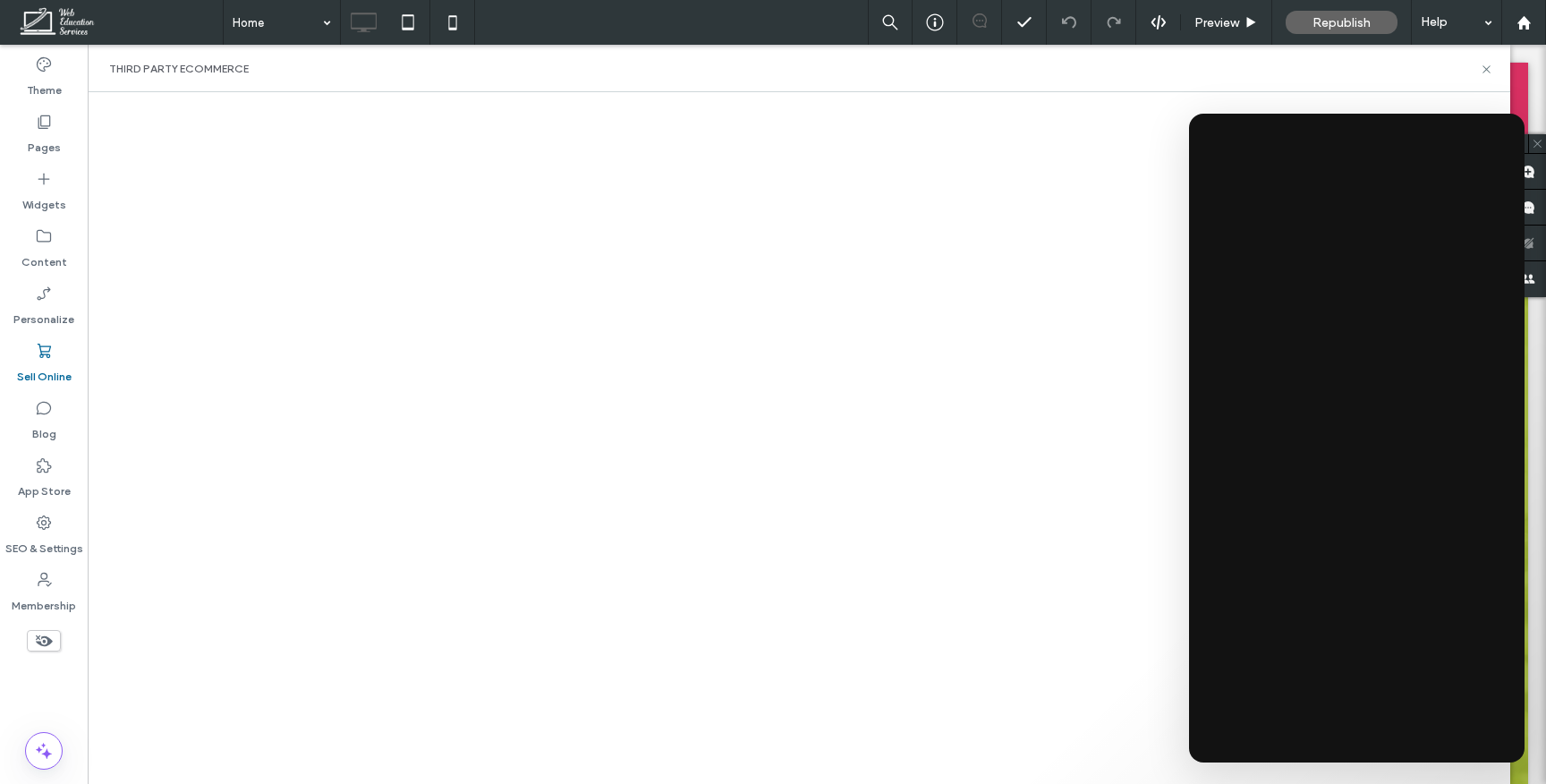
click at [45, 358] on icon at bounding box center [44, 351] width 18 height 18
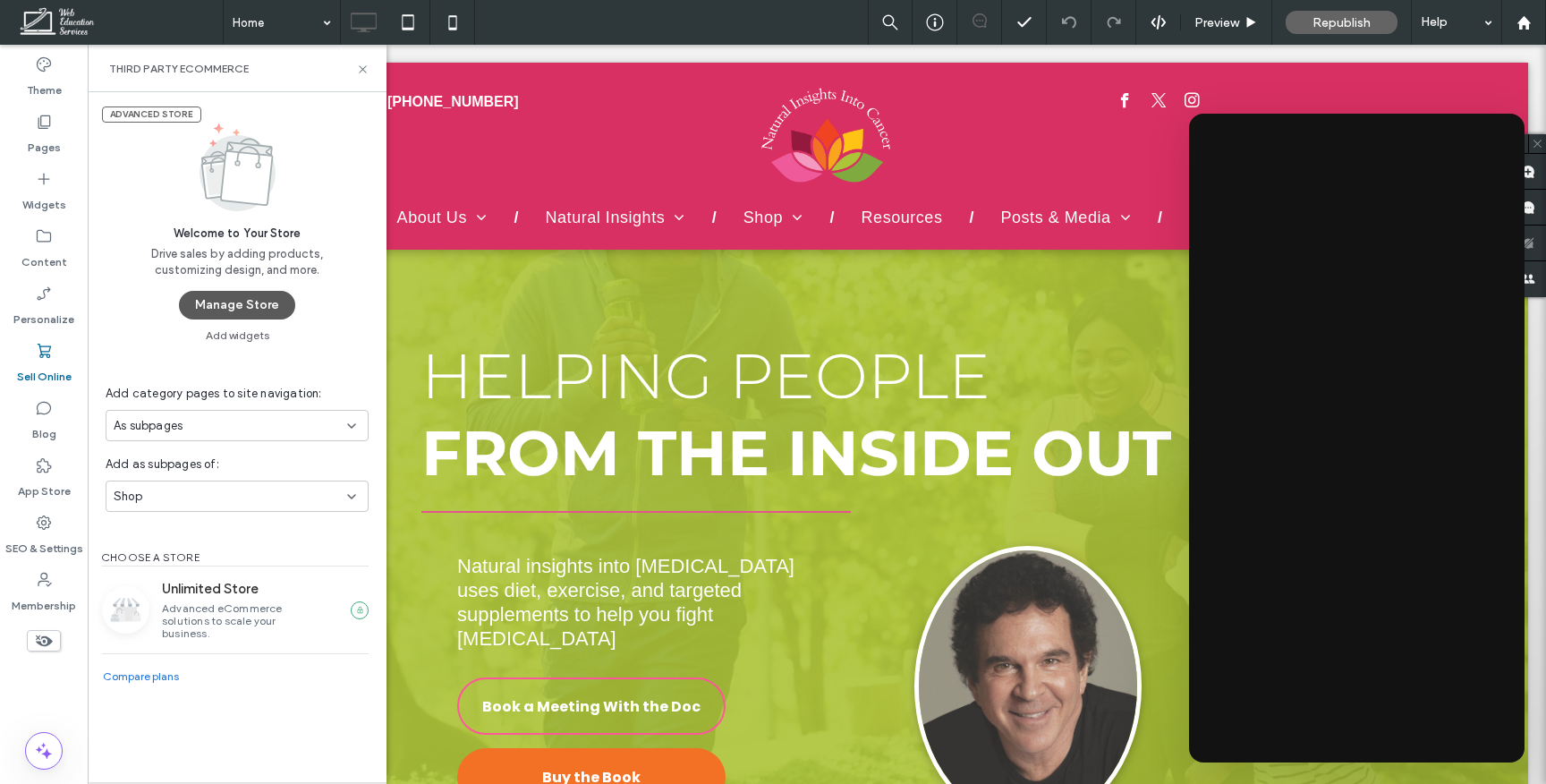
click at [221, 312] on button "Manage Store" at bounding box center [237, 305] width 117 height 28
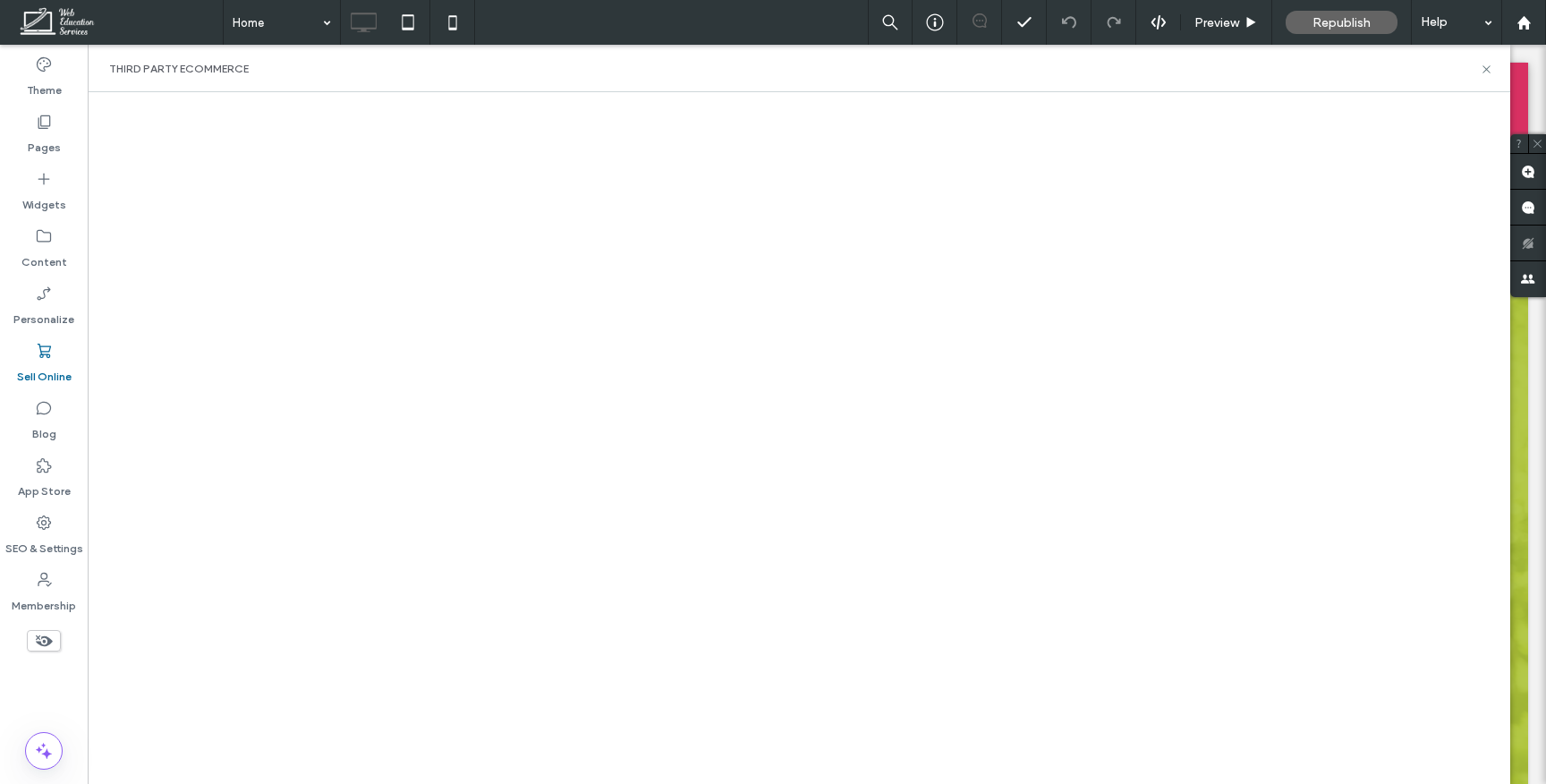
click at [47, 342] on icon at bounding box center [44, 351] width 18 height 18
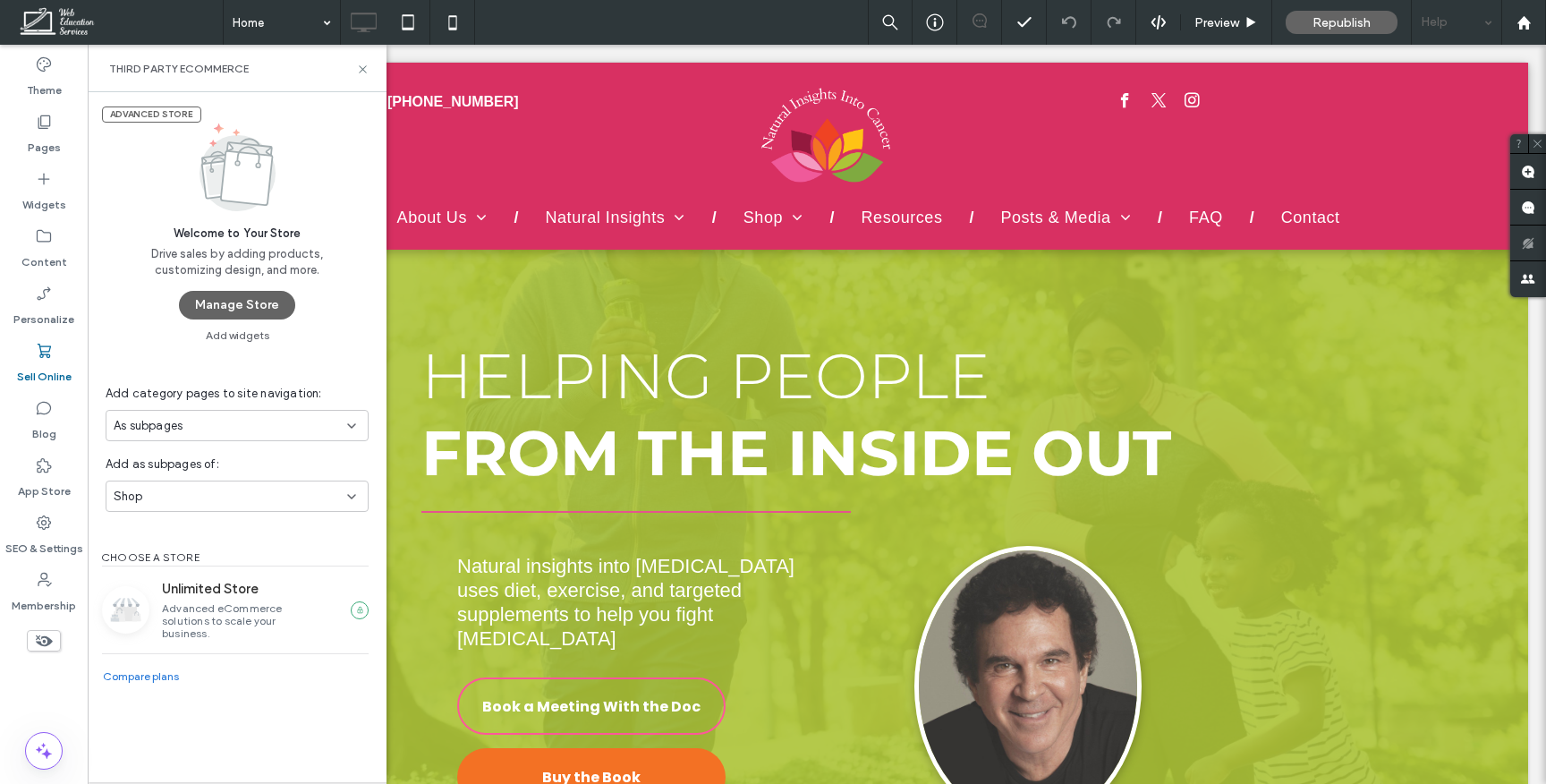
click at [1434, 25] on div "Help" at bounding box center [1456, 23] width 89 height 45
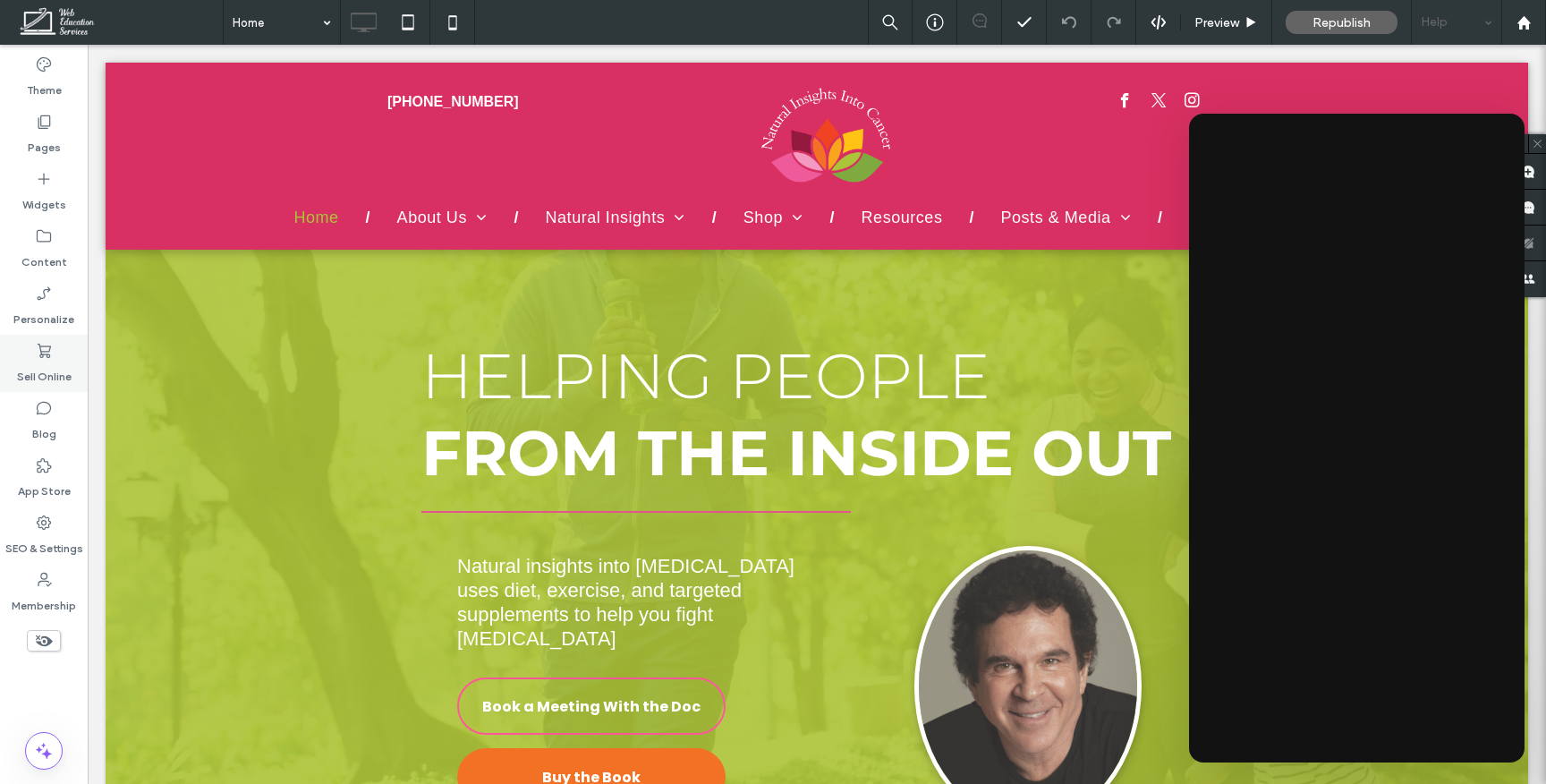
click at [44, 361] on label "Sell Online" at bounding box center [44, 372] width 55 height 25
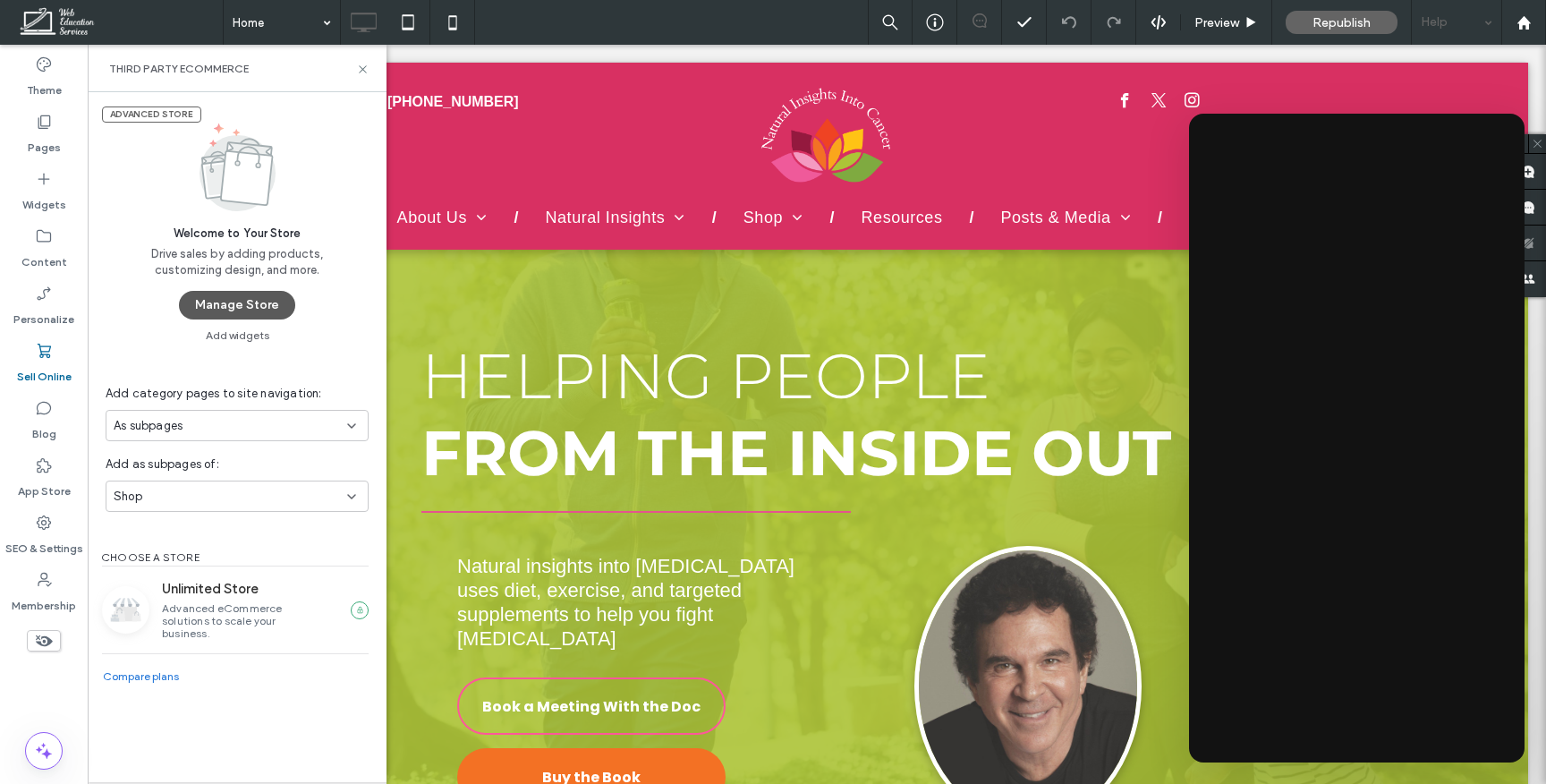
click at [251, 309] on button "Manage Store" at bounding box center [237, 305] width 117 height 28
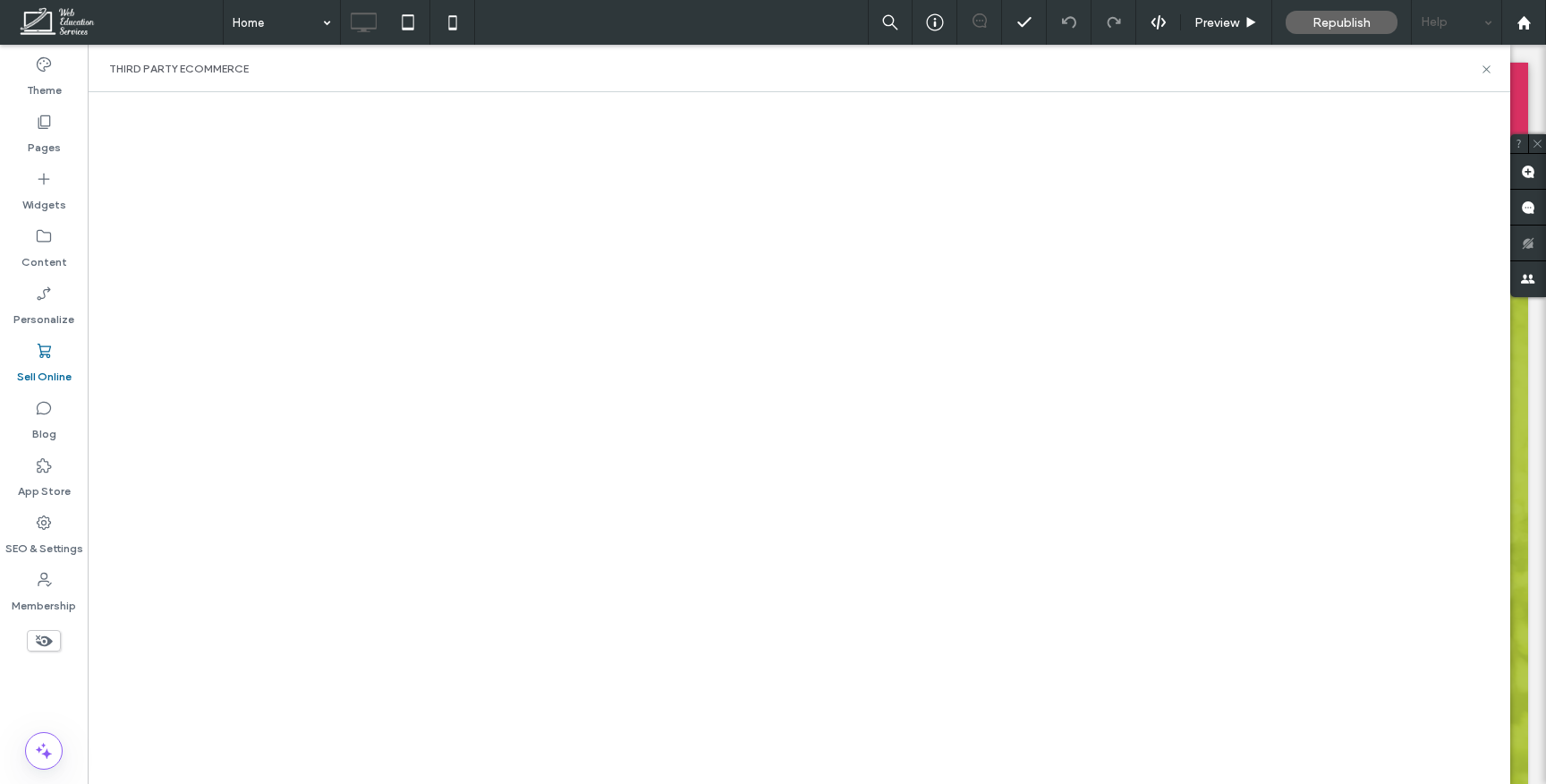
click at [1440, 29] on div "Help" at bounding box center [1456, 23] width 89 height 45
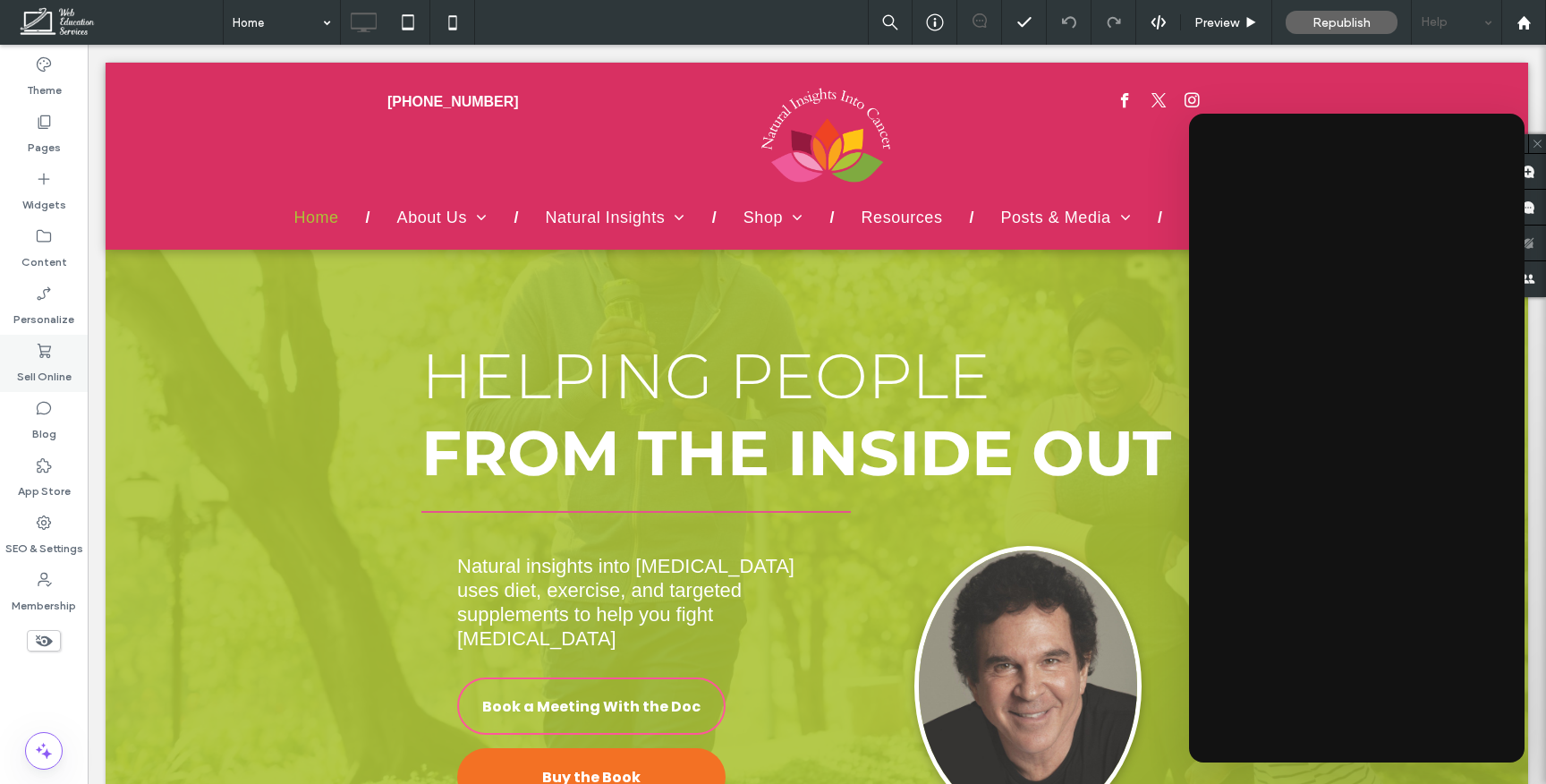
click at [55, 346] on div "Sell Online" at bounding box center [43, 363] width 87 height 57
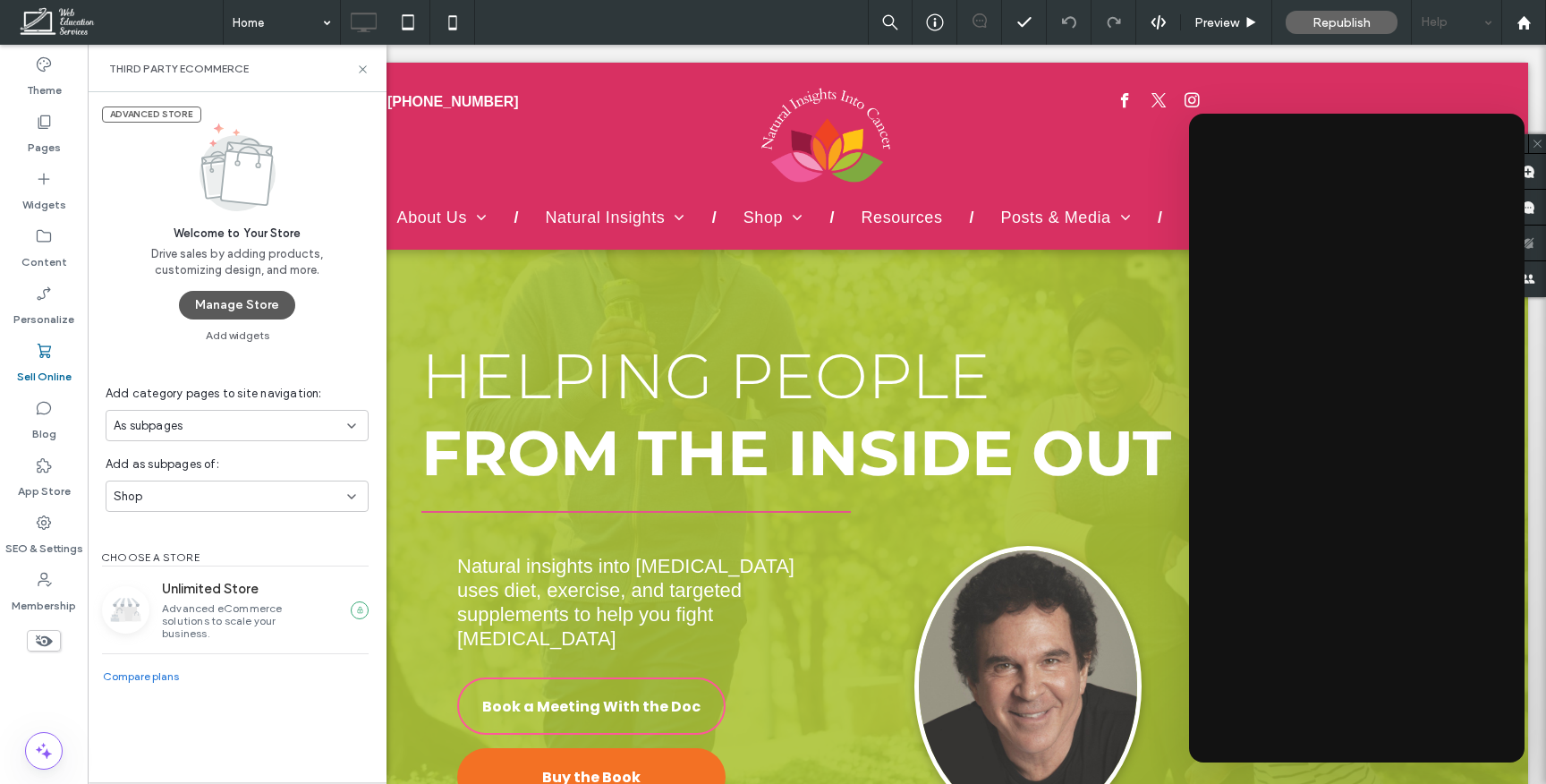
click at [241, 307] on button "Manage Store" at bounding box center [237, 305] width 117 height 28
